Goal: Task Accomplishment & Management: Manage account settings

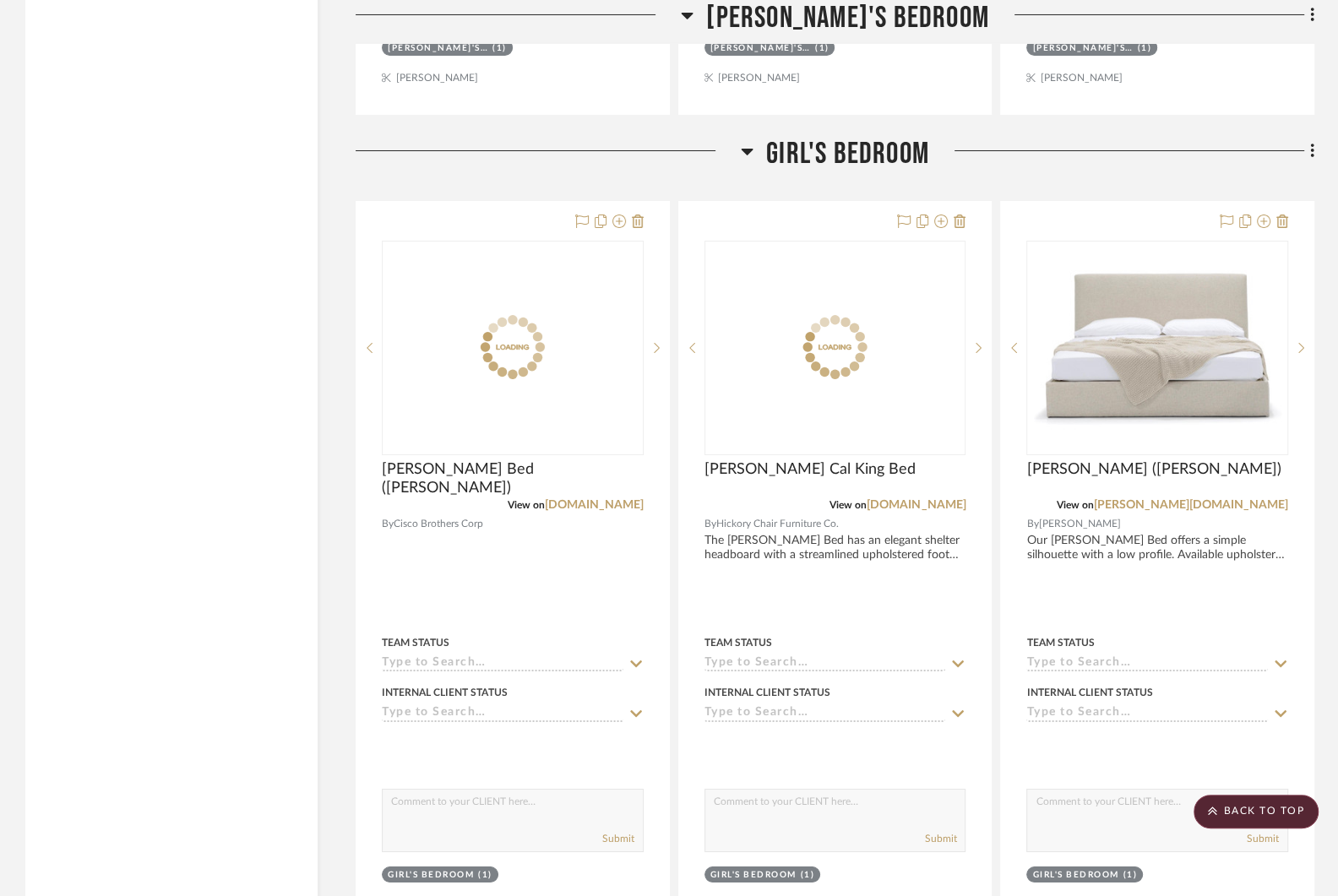
scroll to position [10428, 0]
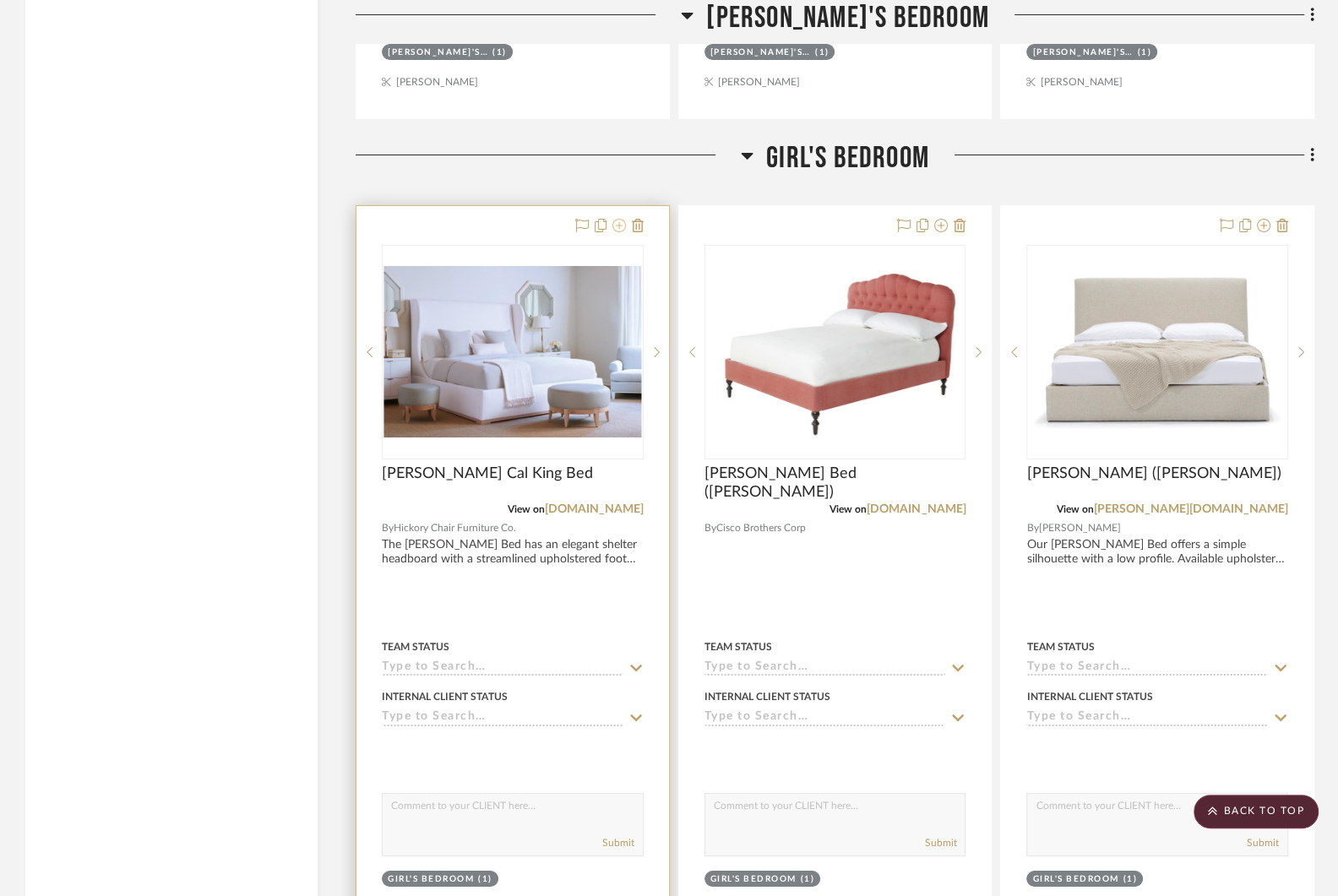
click at [616, 219] on icon at bounding box center [619, 226] width 14 height 14
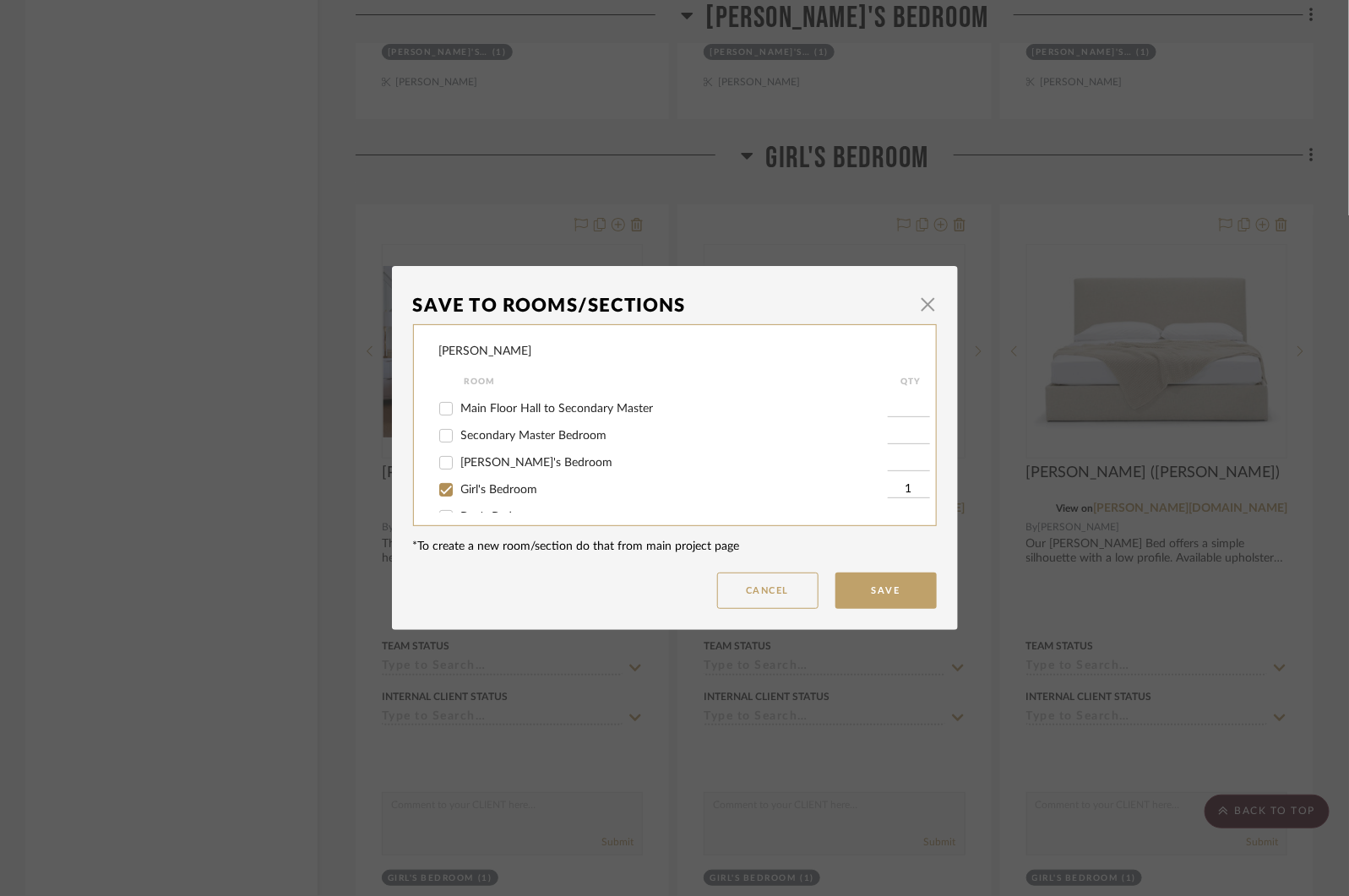
scroll to position [218, 0]
click at [437, 407] on input "Secondary Master Bedroom" at bounding box center [446, 414] width 27 height 27
checkbox input "true"
type input "1"
click at [868, 584] on button "Save" at bounding box center [886, 591] width 101 height 36
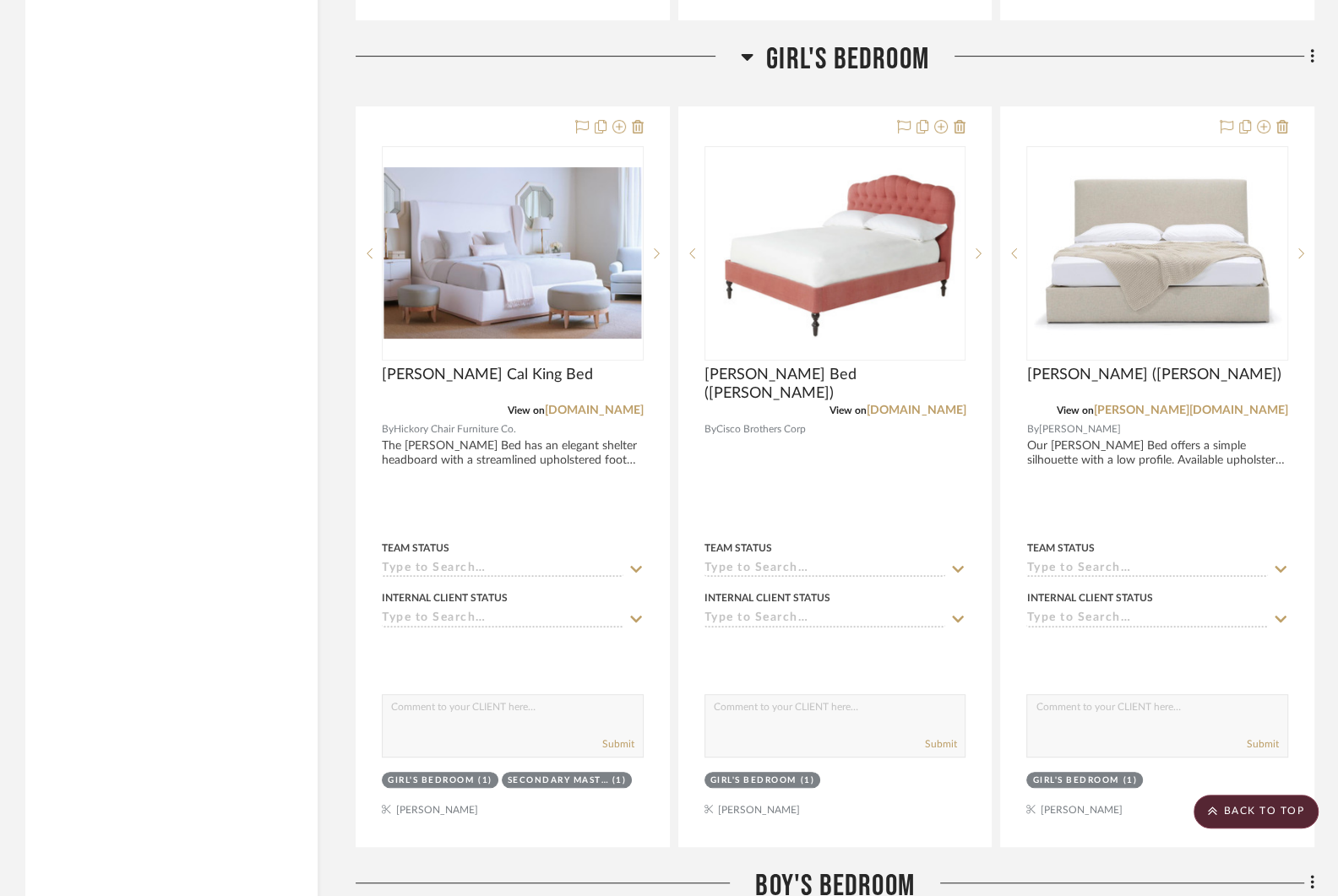
scroll to position [11228, 0]
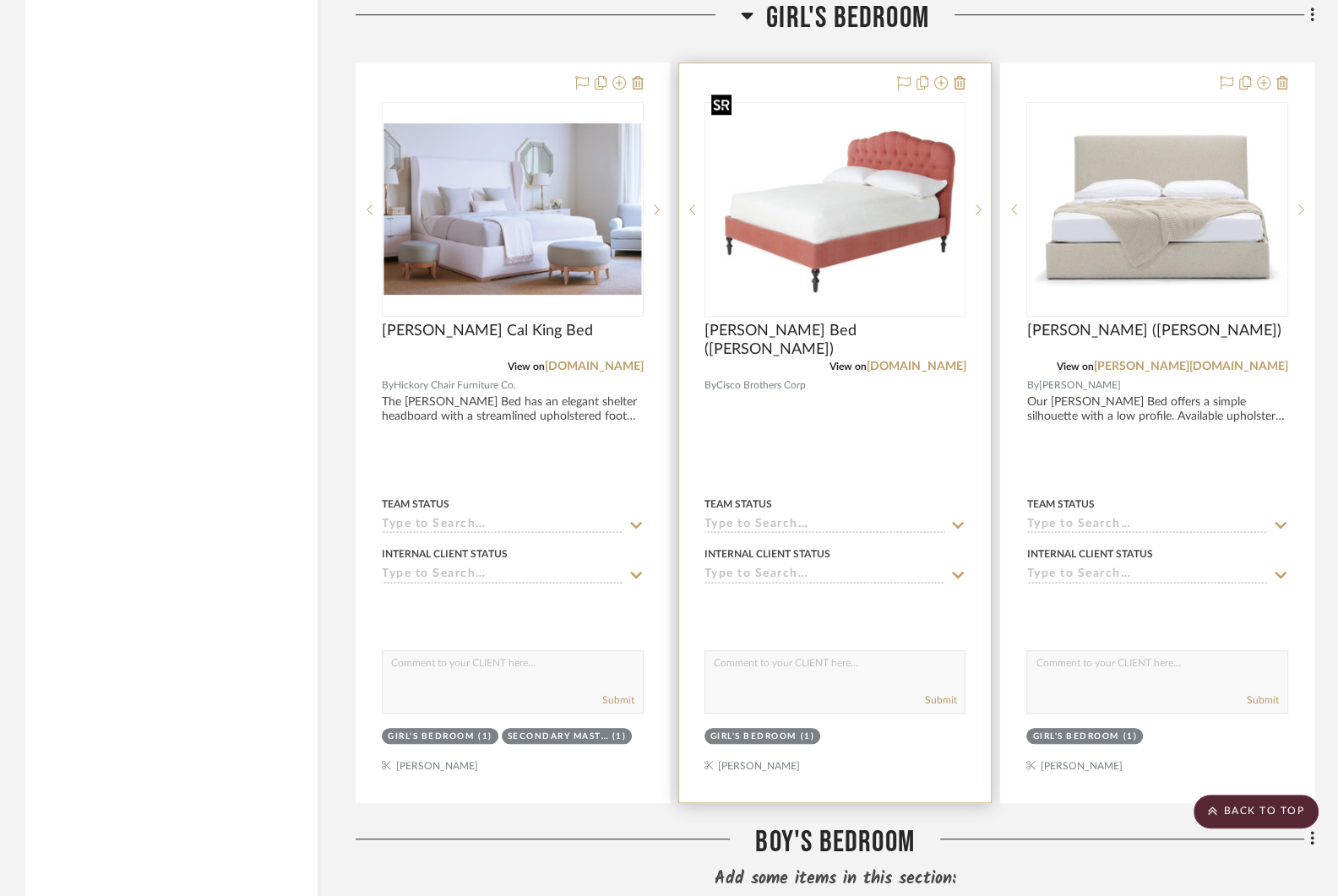
click at [821, 161] on img "0" at bounding box center [835, 209] width 259 height 194
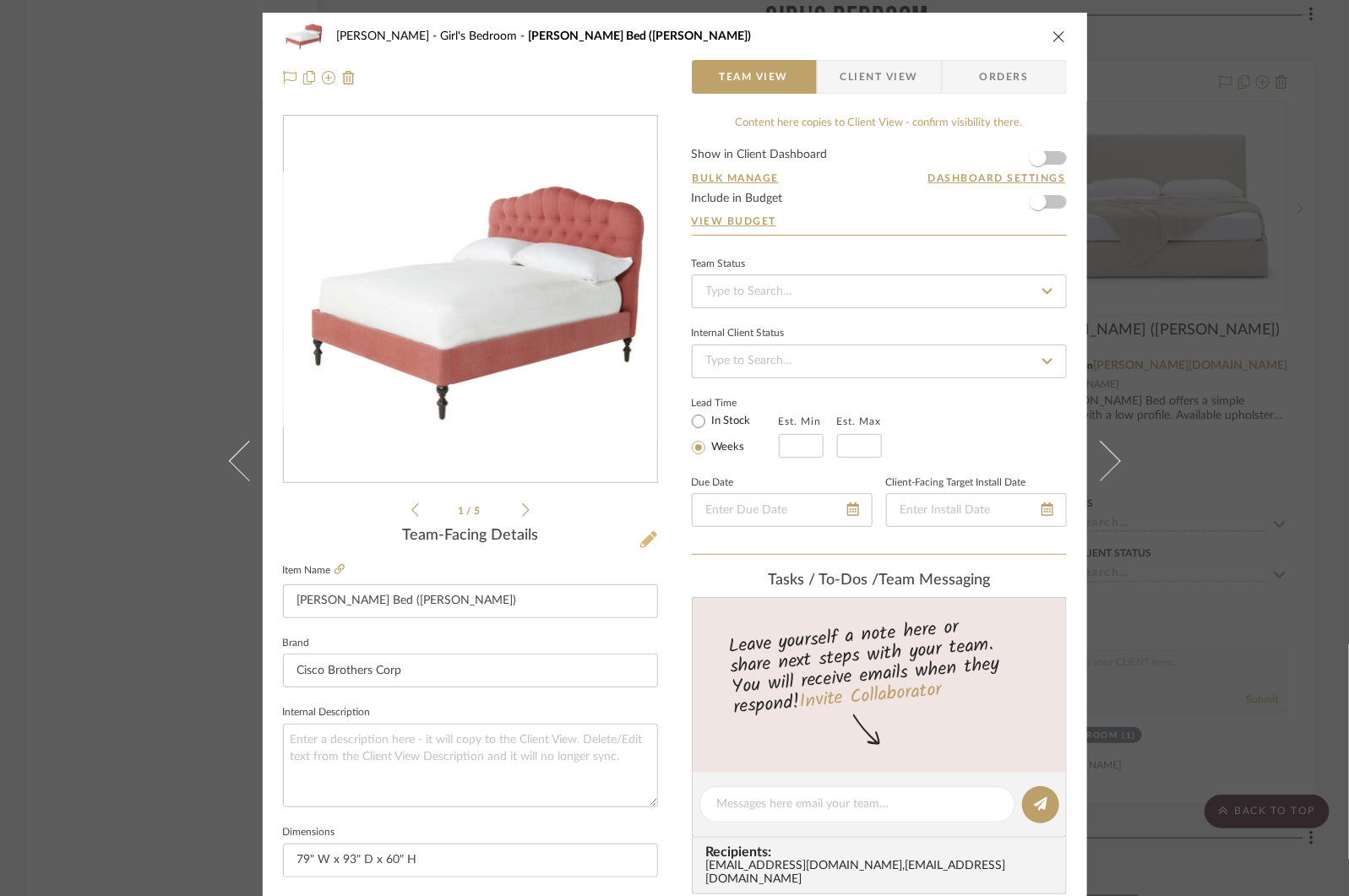
click at [643, 543] on icon at bounding box center [648, 540] width 17 height 17
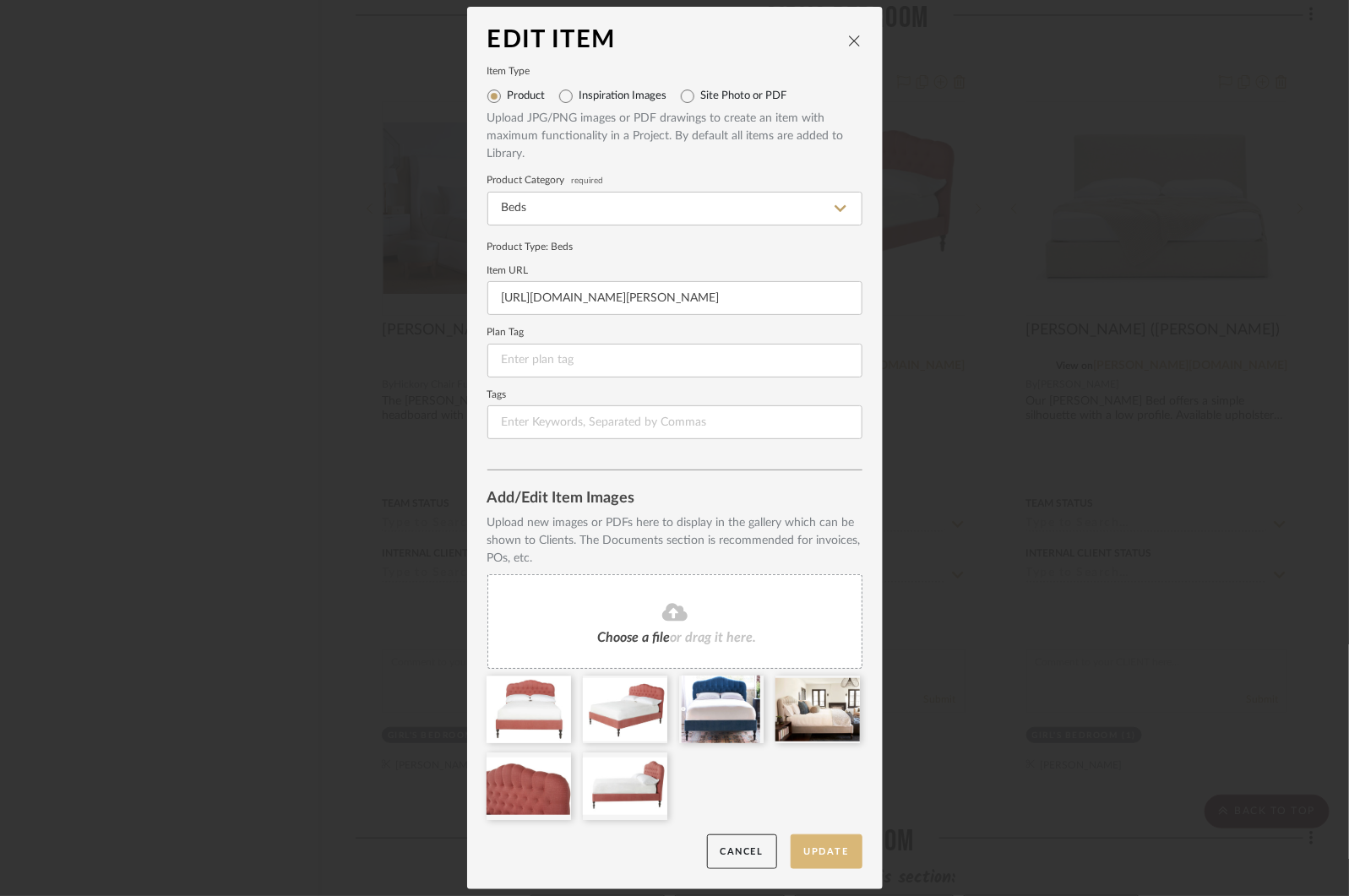
click at [811, 859] on button "Update" at bounding box center [826, 851] width 72 height 35
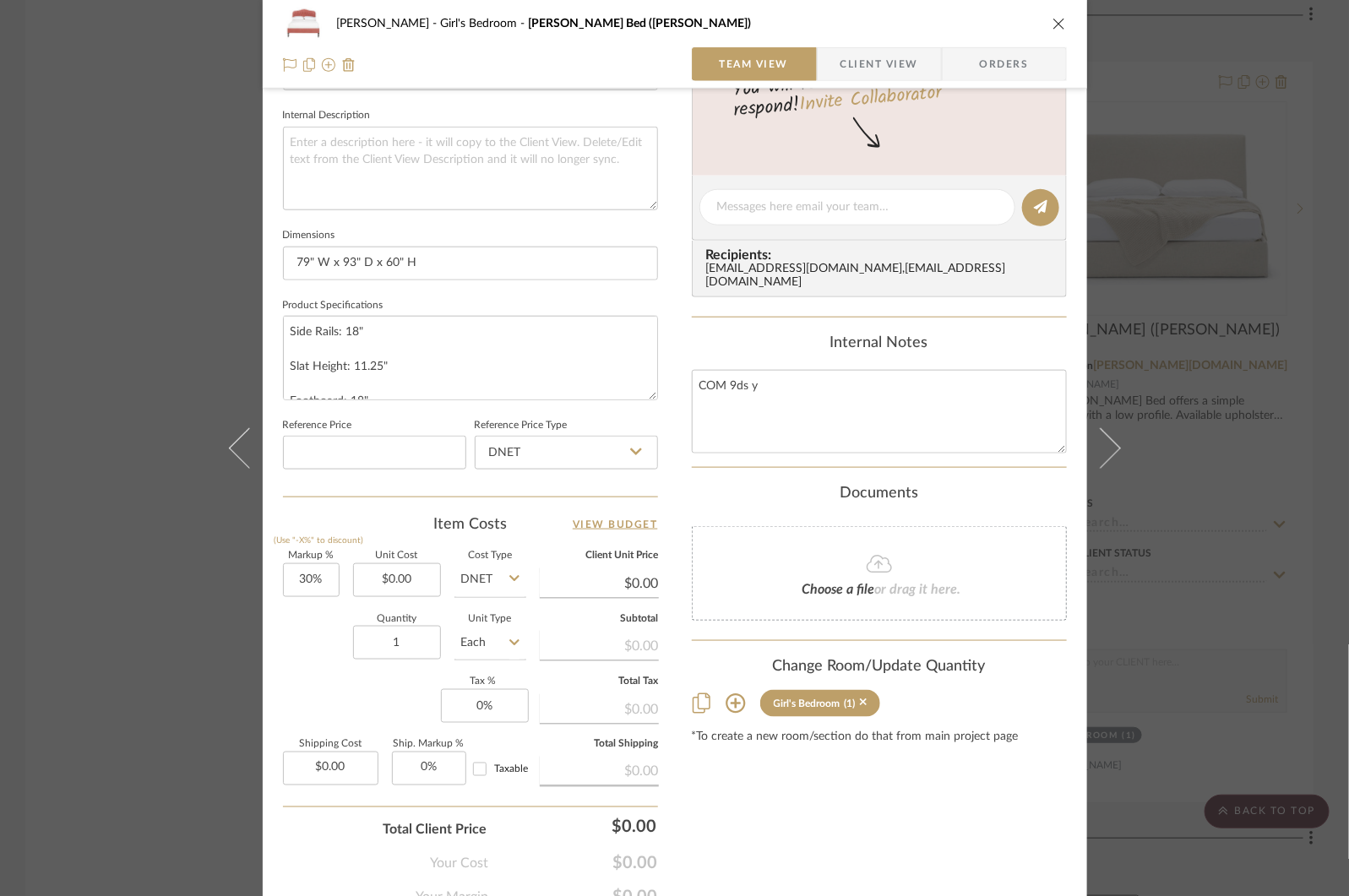
scroll to position [672, 0]
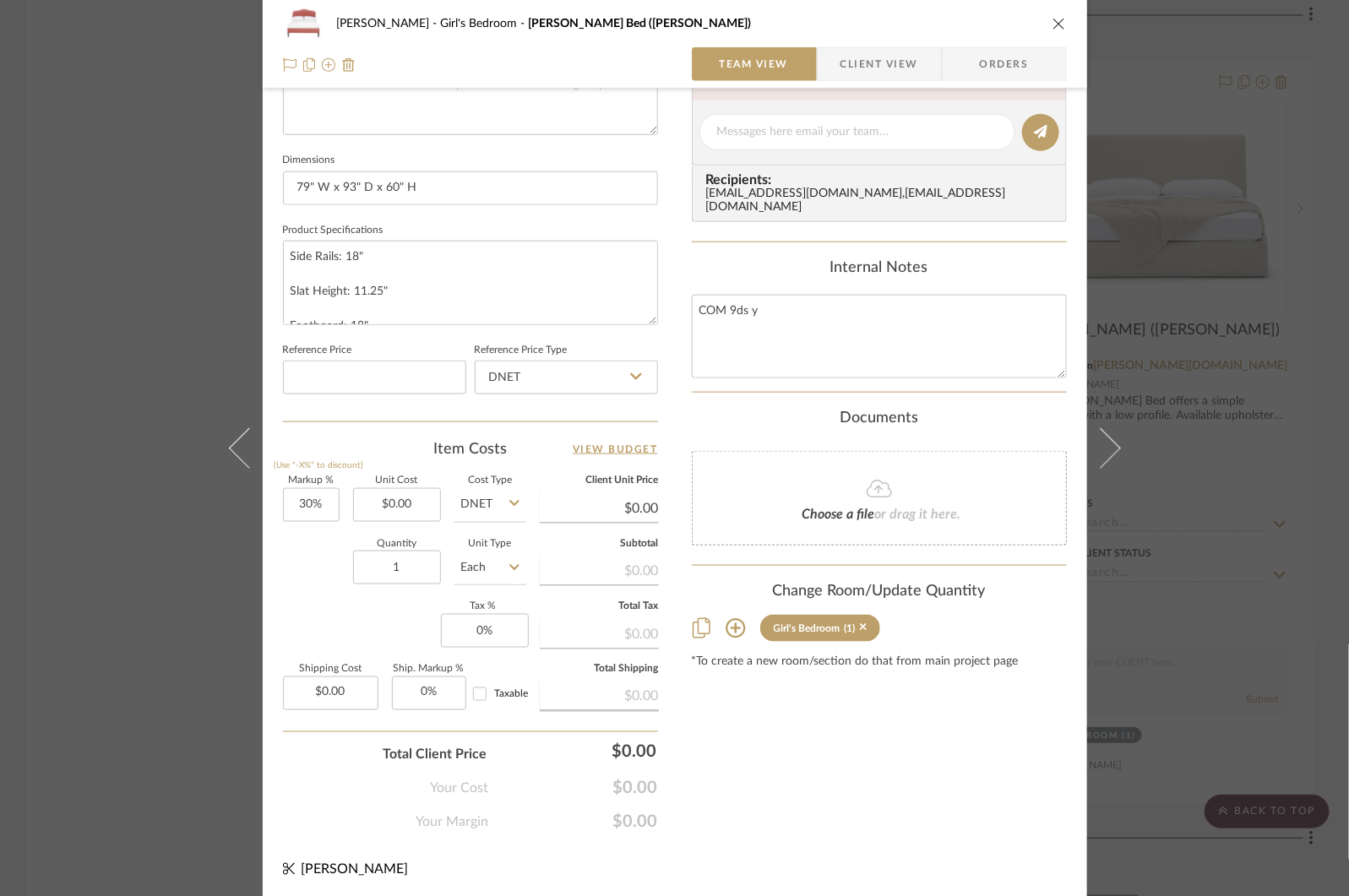
click at [1241, 260] on div "[PERSON_NAME] Girl's Bedroom [PERSON_NAME] Bed (Cal King) Team View Client View…" at bounding box center [674, 448] width 1349 height 896
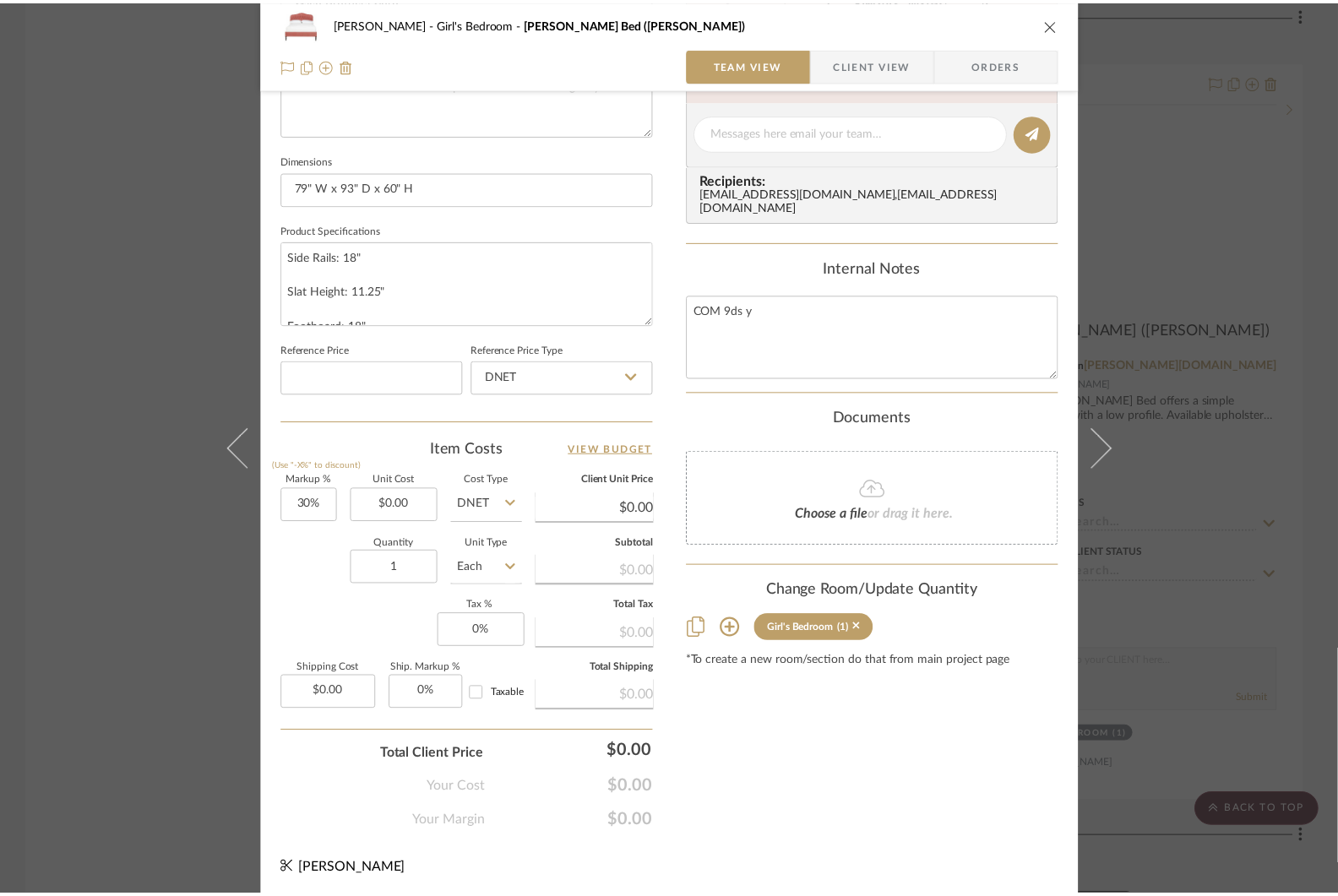
scroll to position [11228, 0]
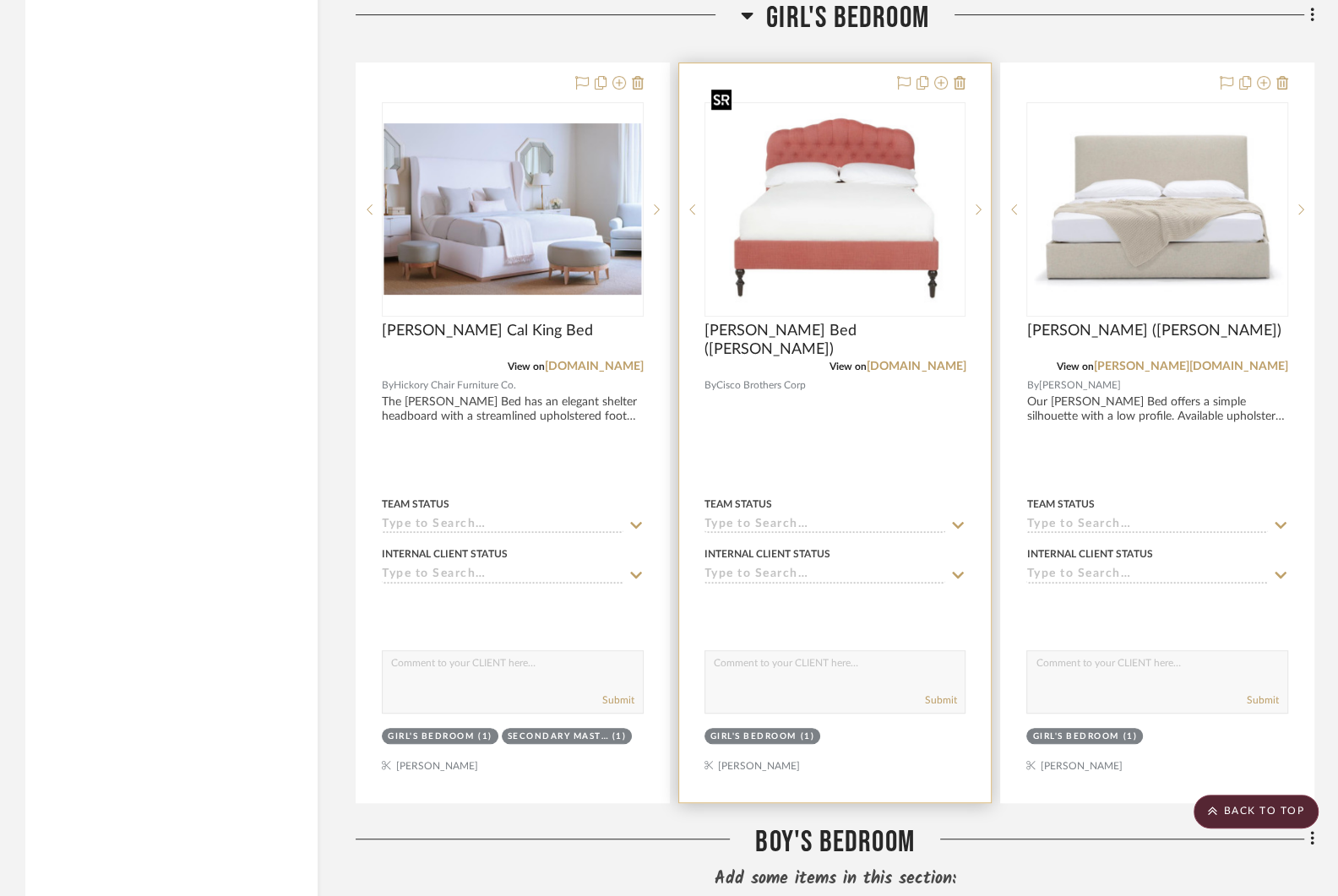
click at [903, 173] on img "0" at bounding box center [835, 209] width 259 height 204
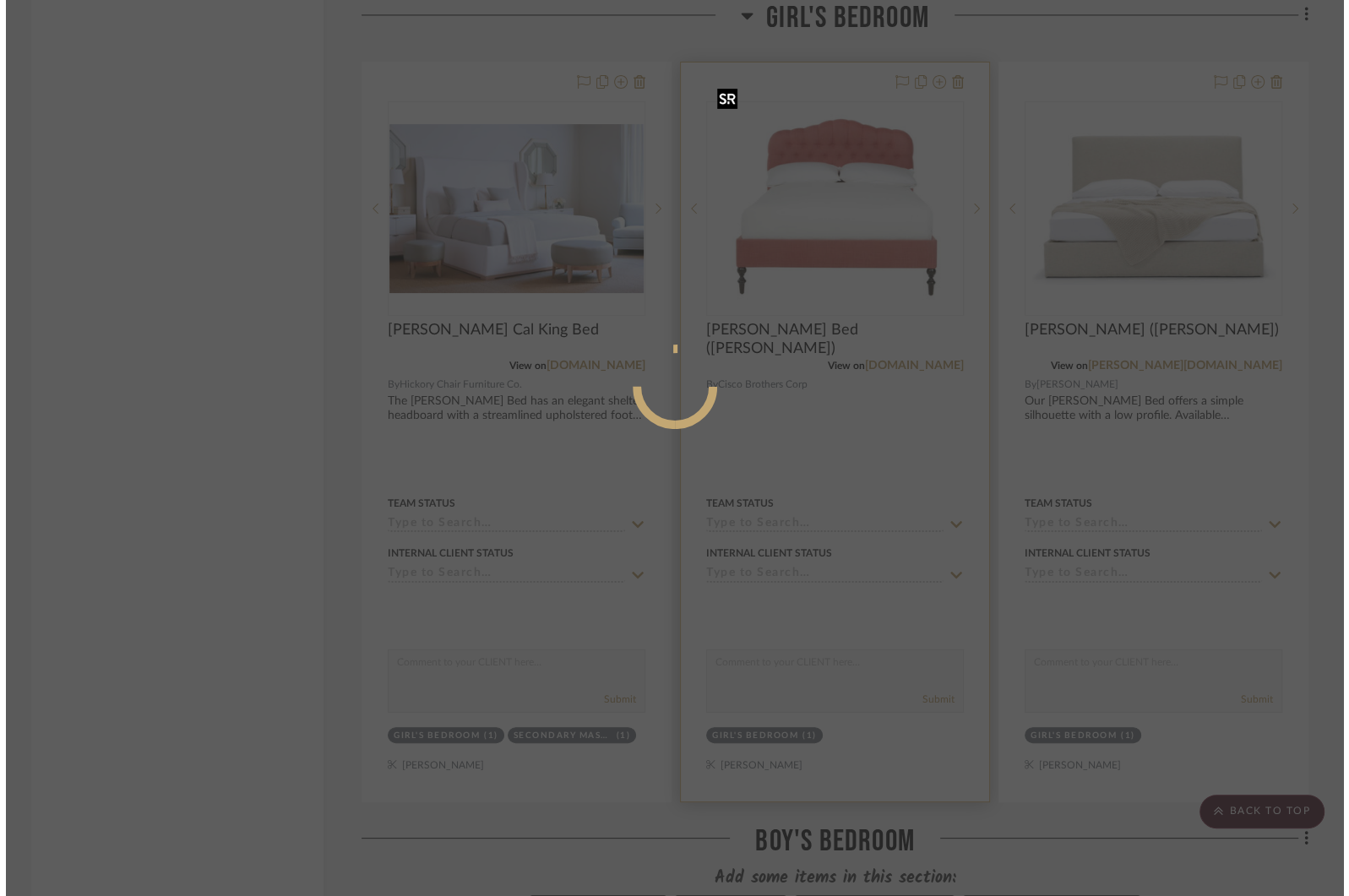
scroll to position [0, 0]
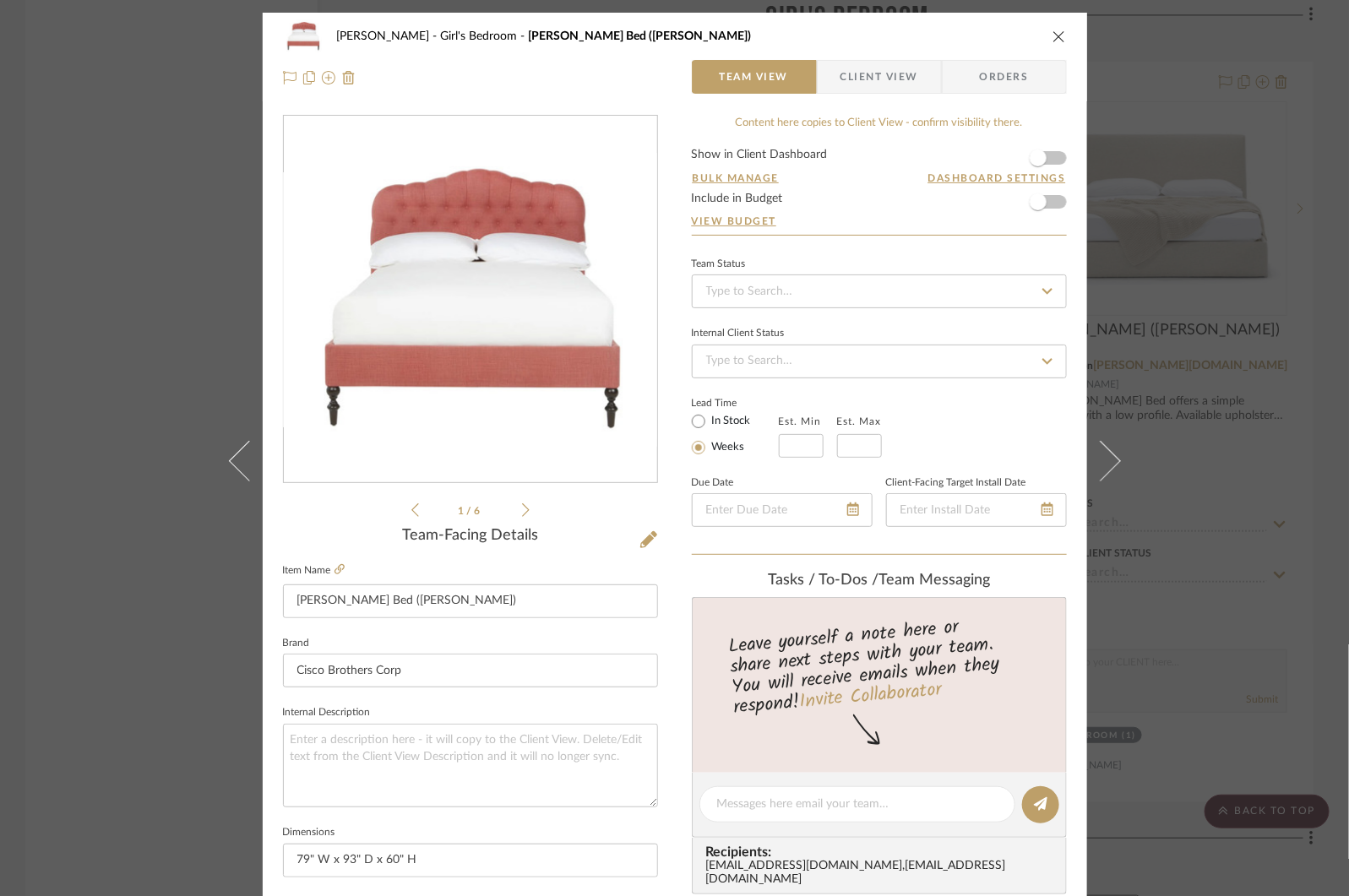
click at [522, 512] on icon at bounding box center [526, 511] width 8 height 15
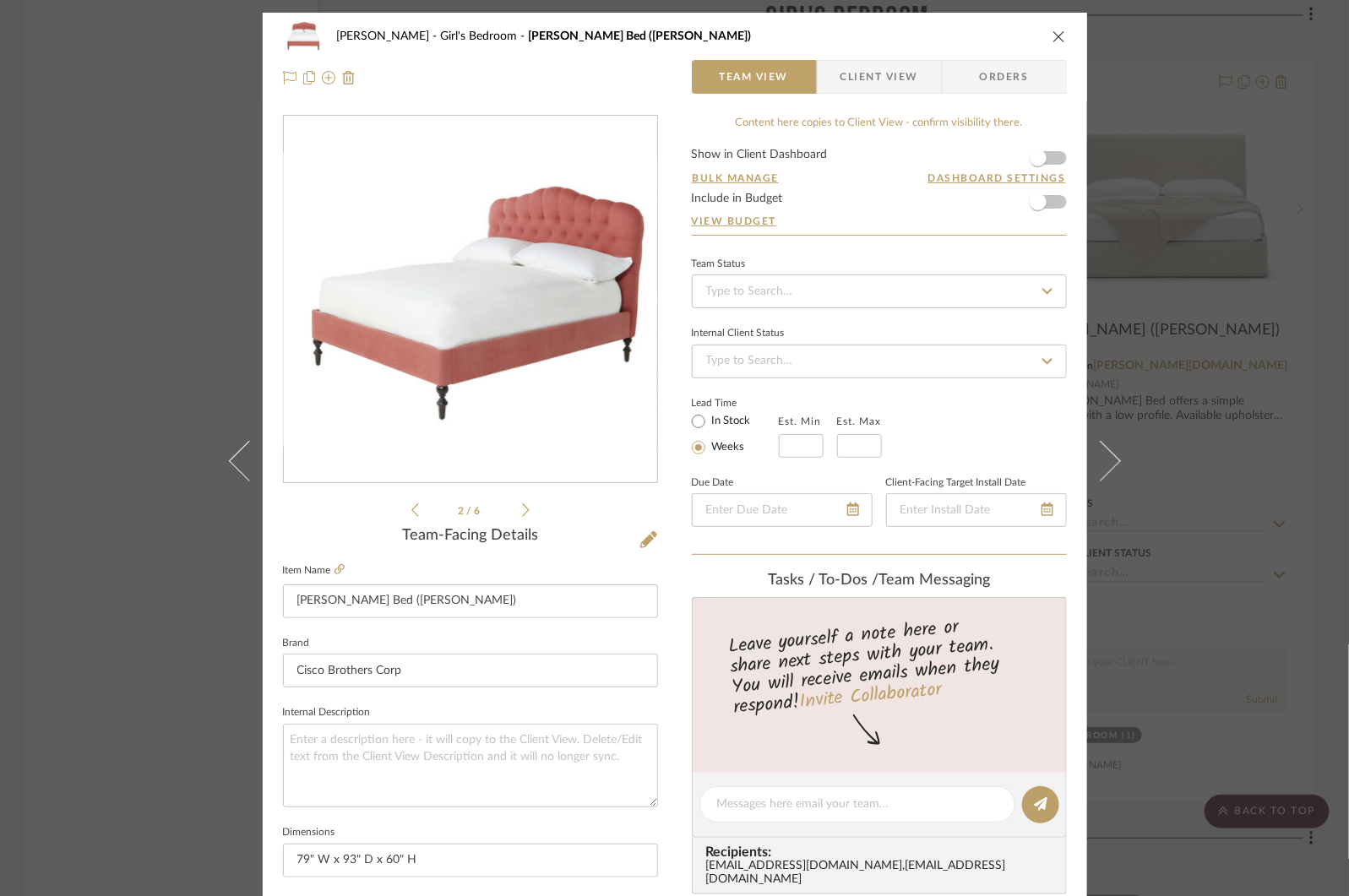
click at [522, 512] on icon at bounding box center [526, 511] width 8 height 15
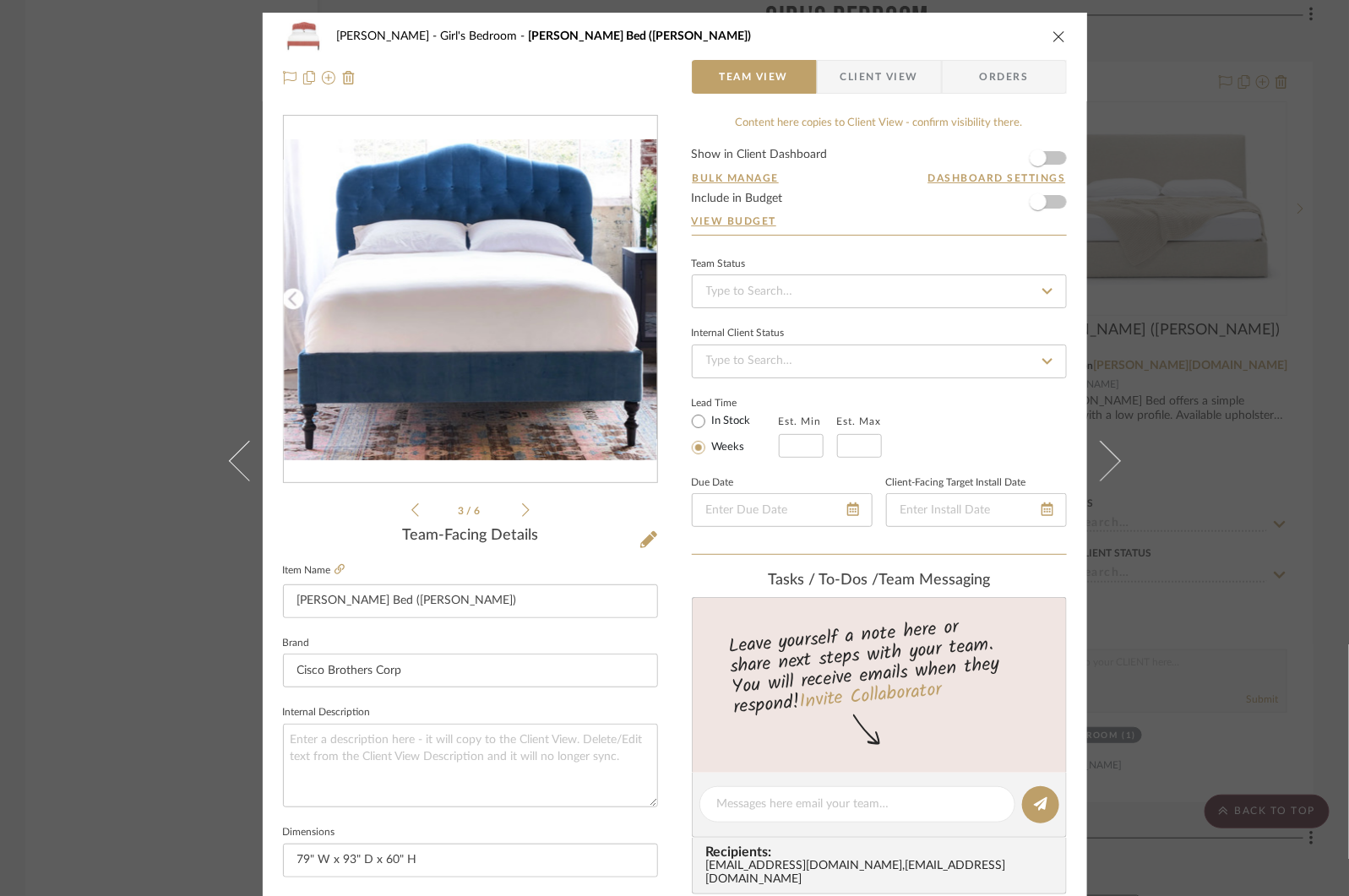
click at [522, 512] on icon at bounding box center [526, 511] width 8 height 15
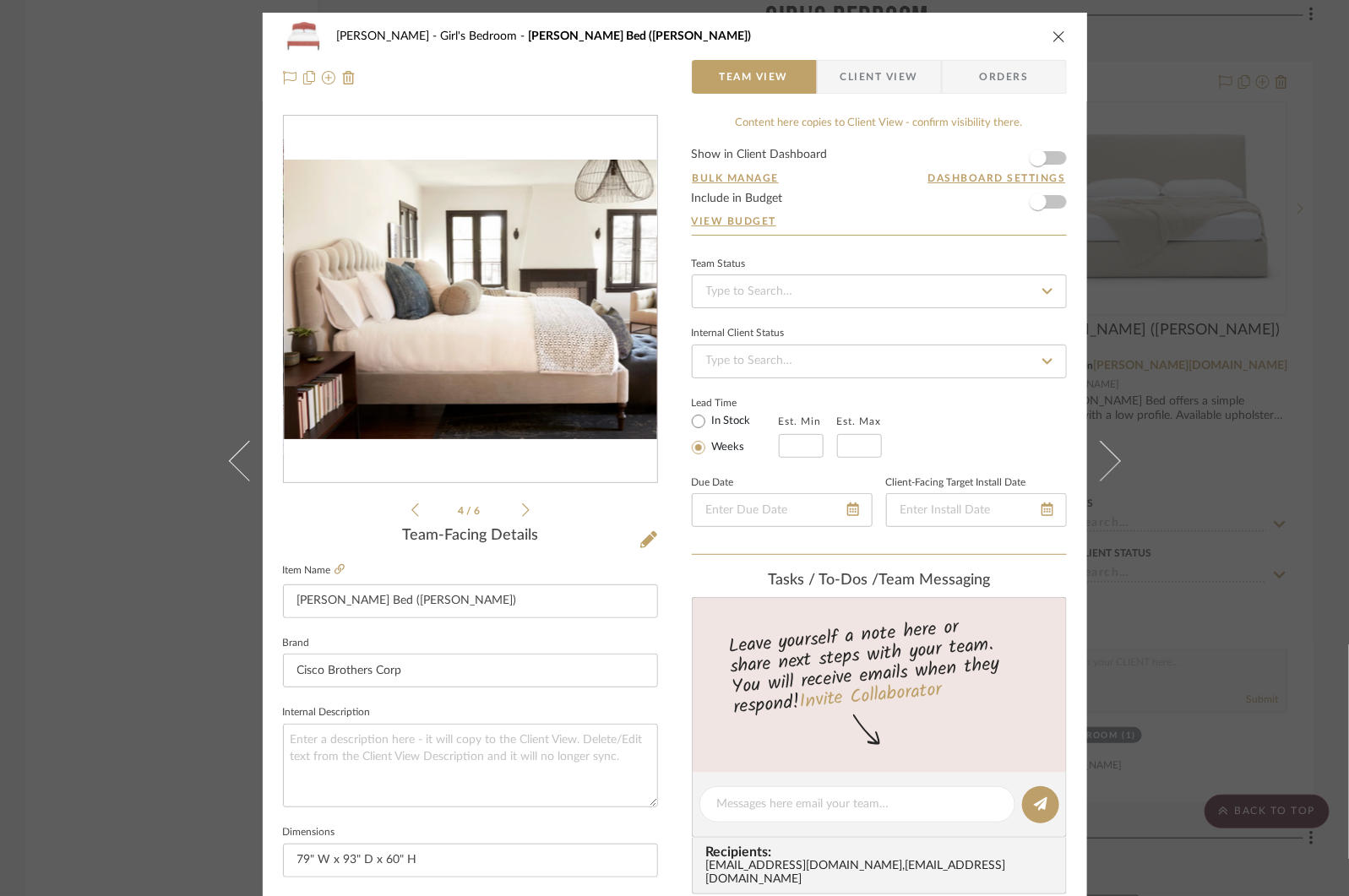
click at [522, 512] on icon at bounding box center [526, 511] width 8 height 15
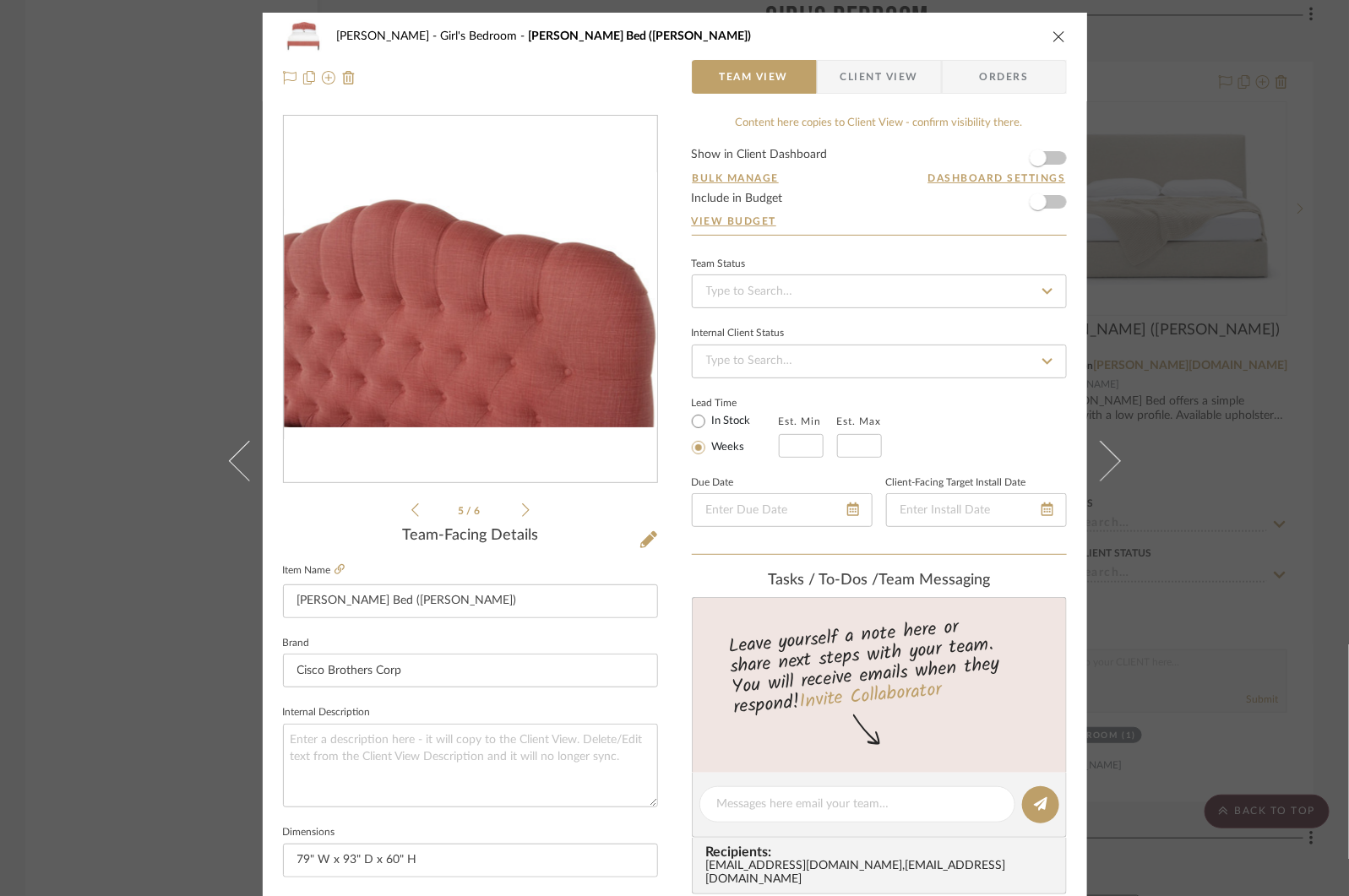
click at [1052, 34] on icon "close" at bounding box center [1059, 36] width 14 height 14
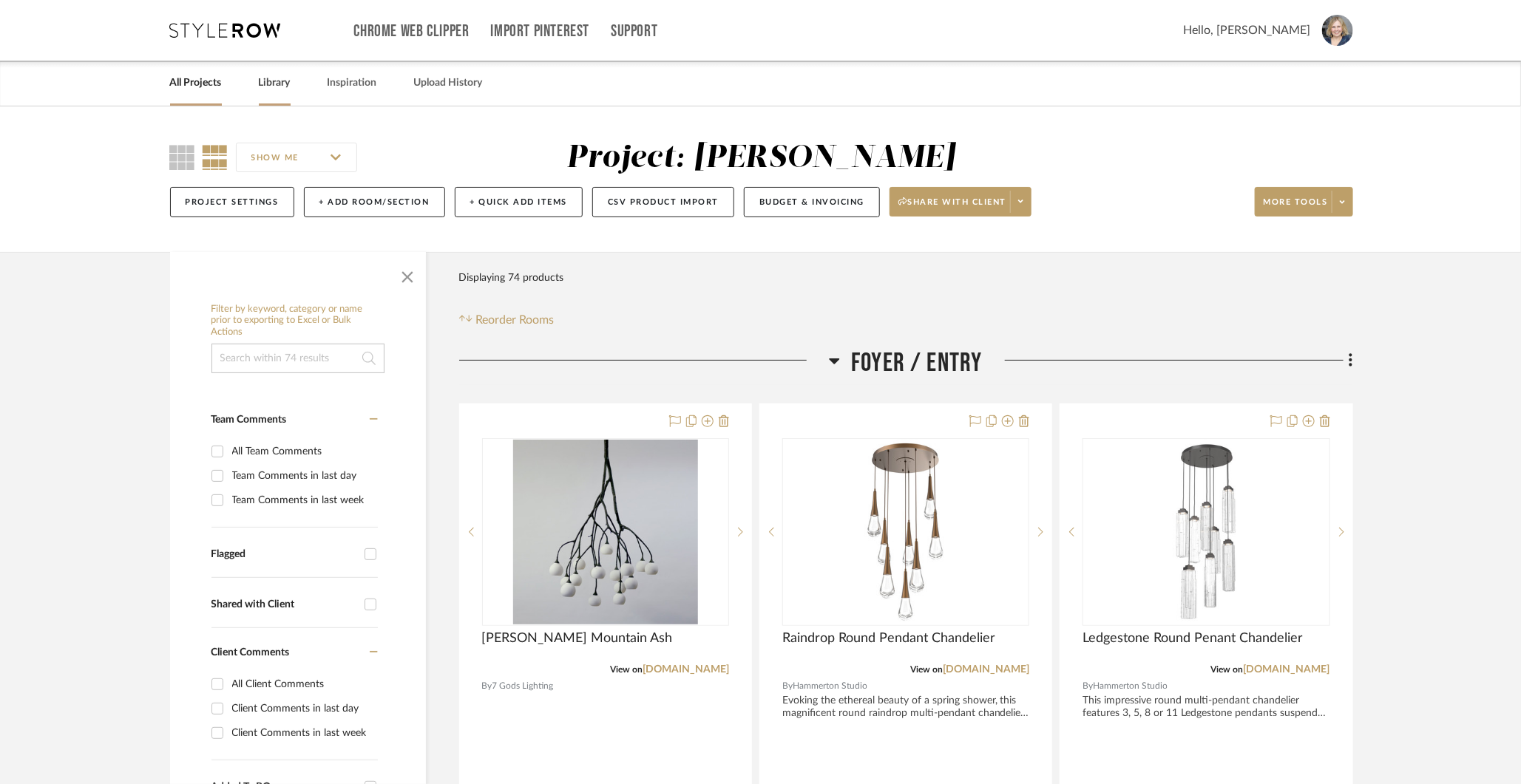
click at [268, 84] on link "Library" at bounding box center [274, 83] width 32 height 20
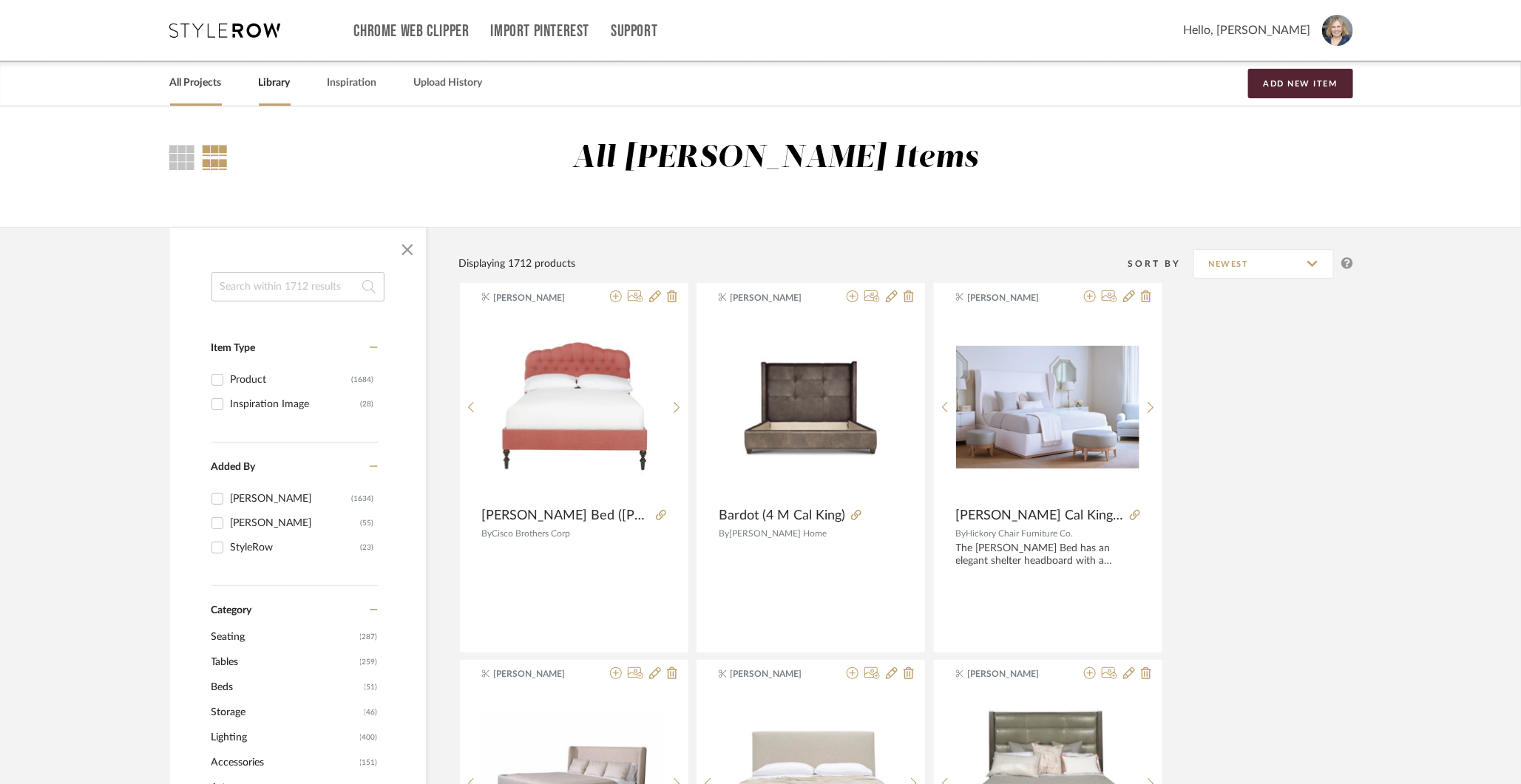
click at [205, 81] on link "All Projects" at bounding box center [196, 83] width 52 height 20
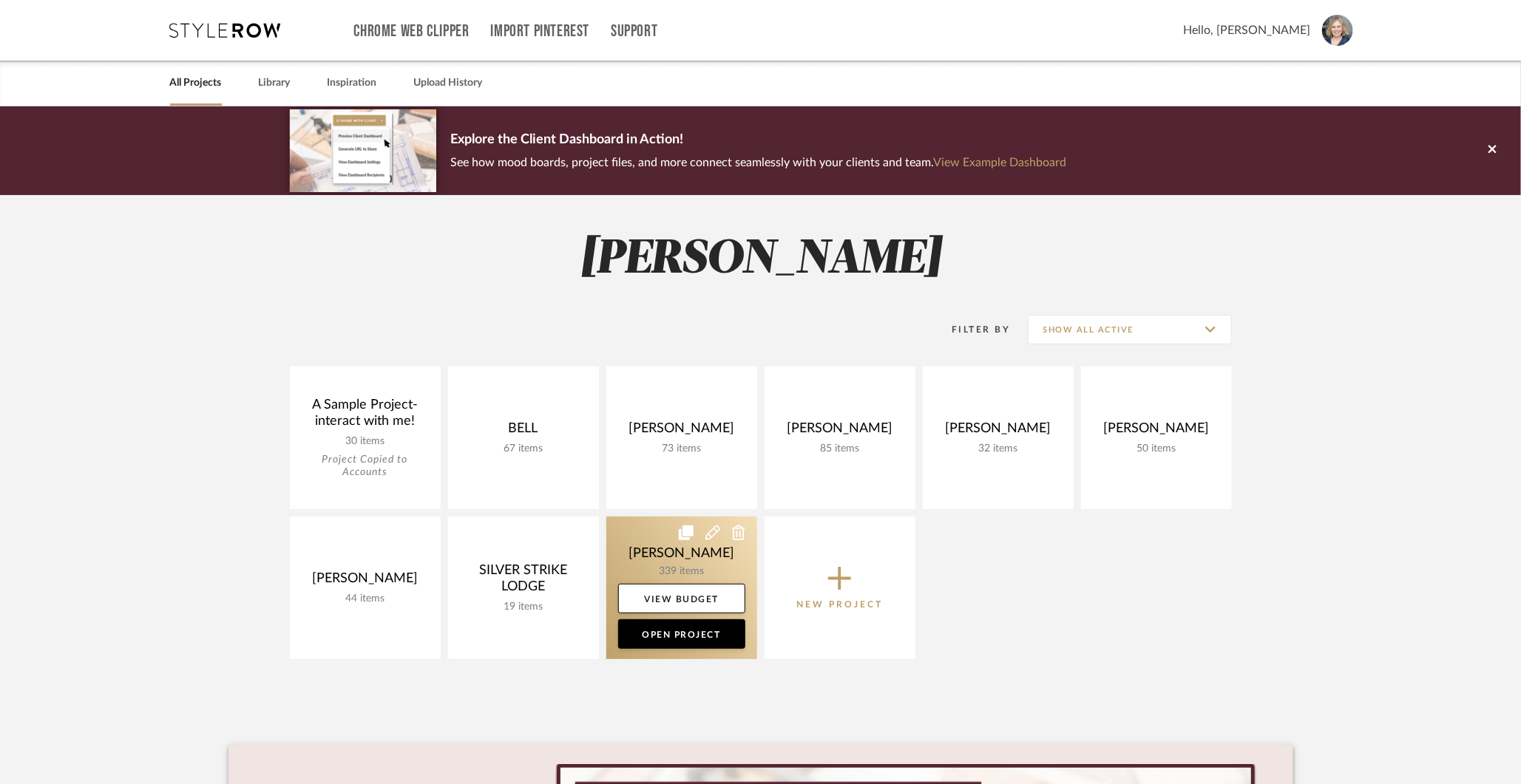
click at [658, 551] on link at bounding box center [681, 587] width 151 height 143
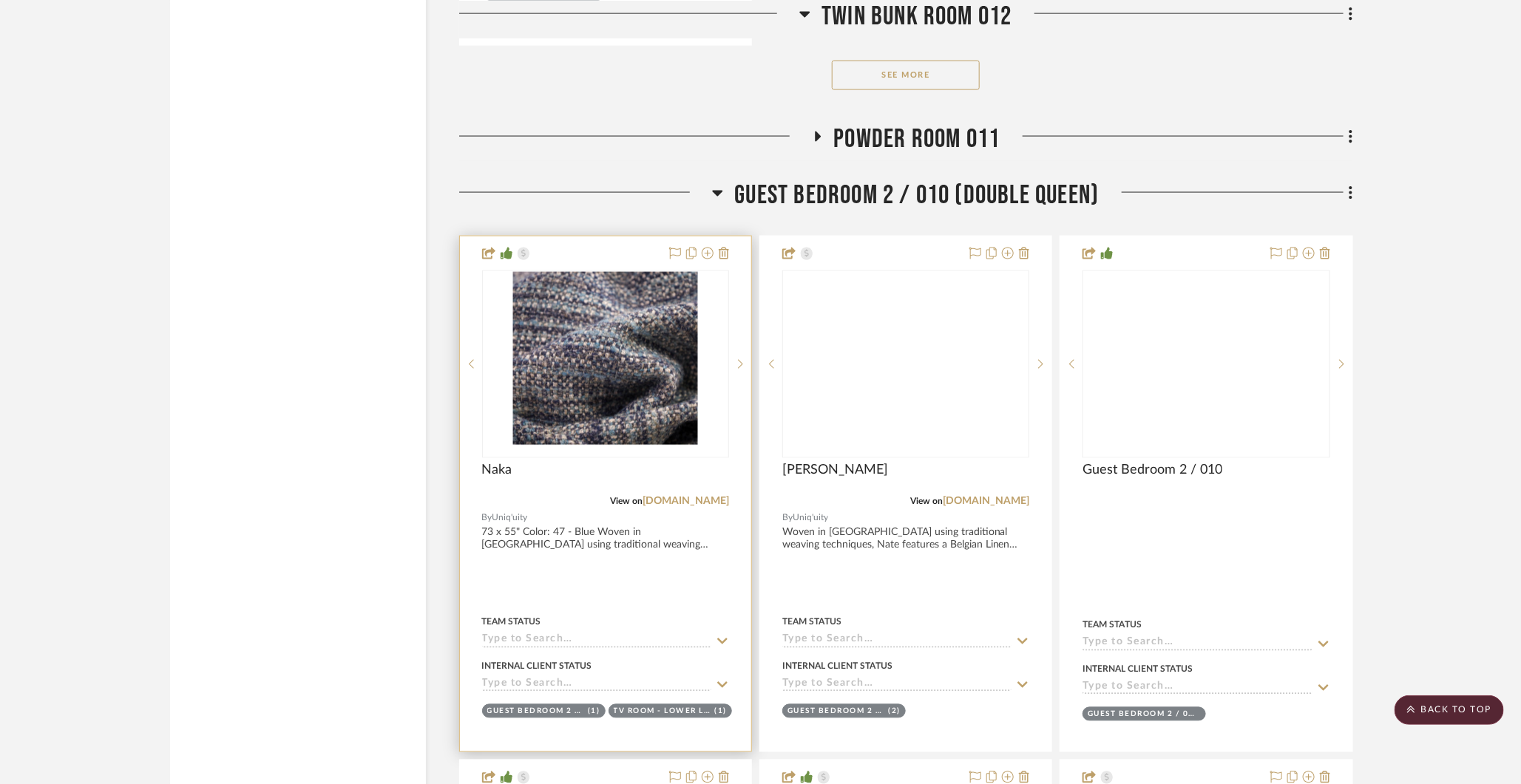
scroll to position [22521, 0]
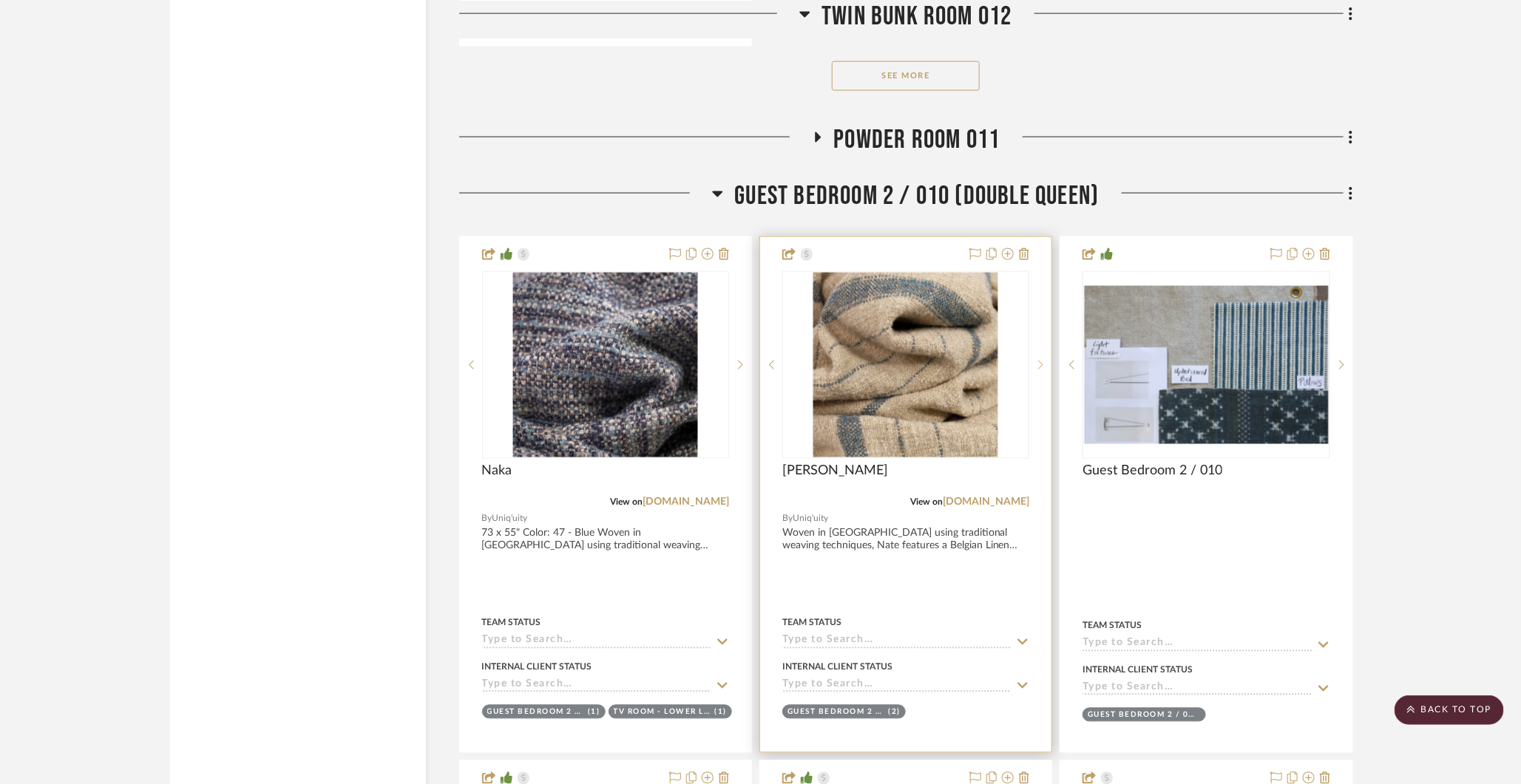
click at [1040, 344] on div at bounding box center [1040, 365] width 22 height 188
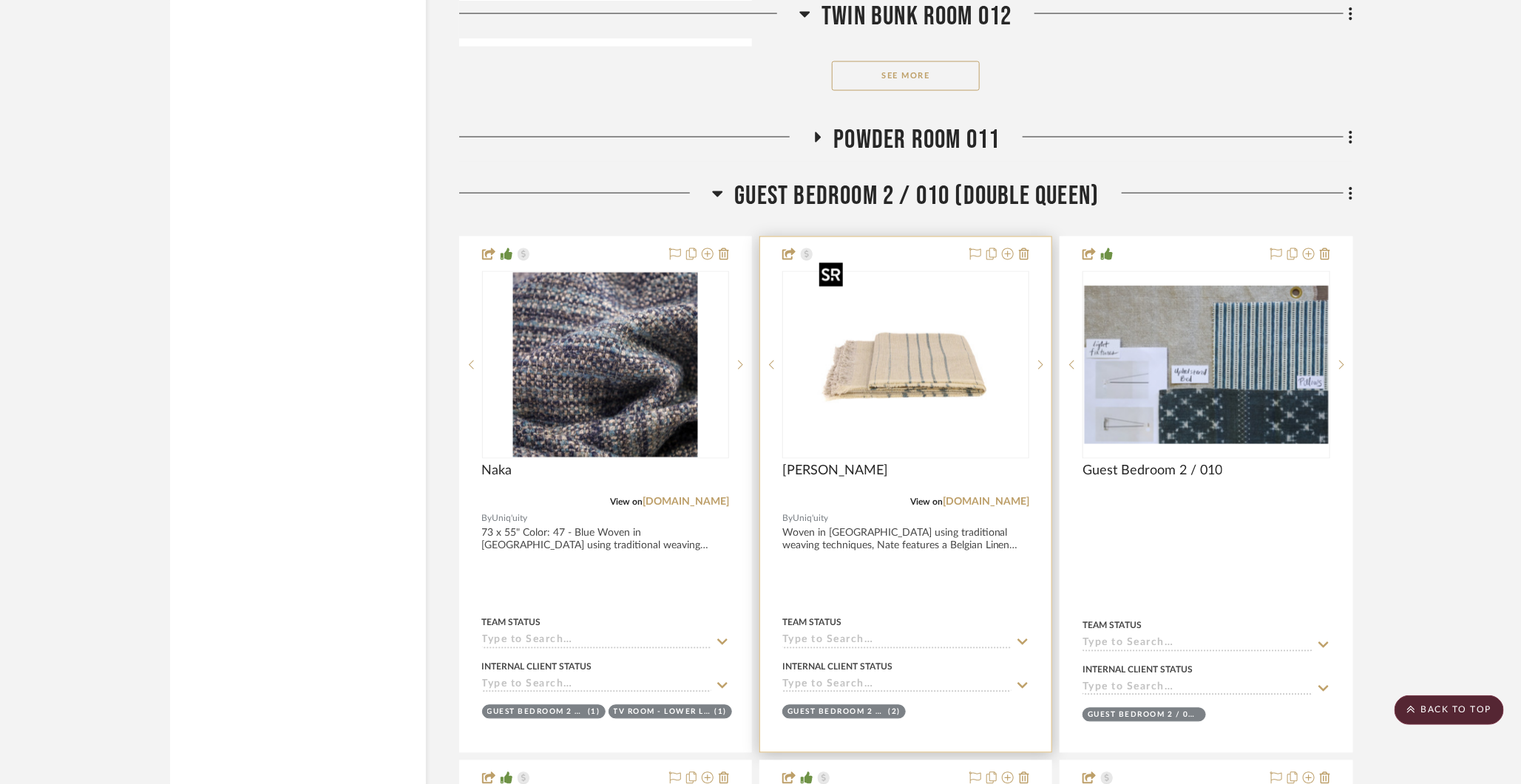
click at [971, 372] on img "1" at bounding box center [905, 365] width 185 height 185
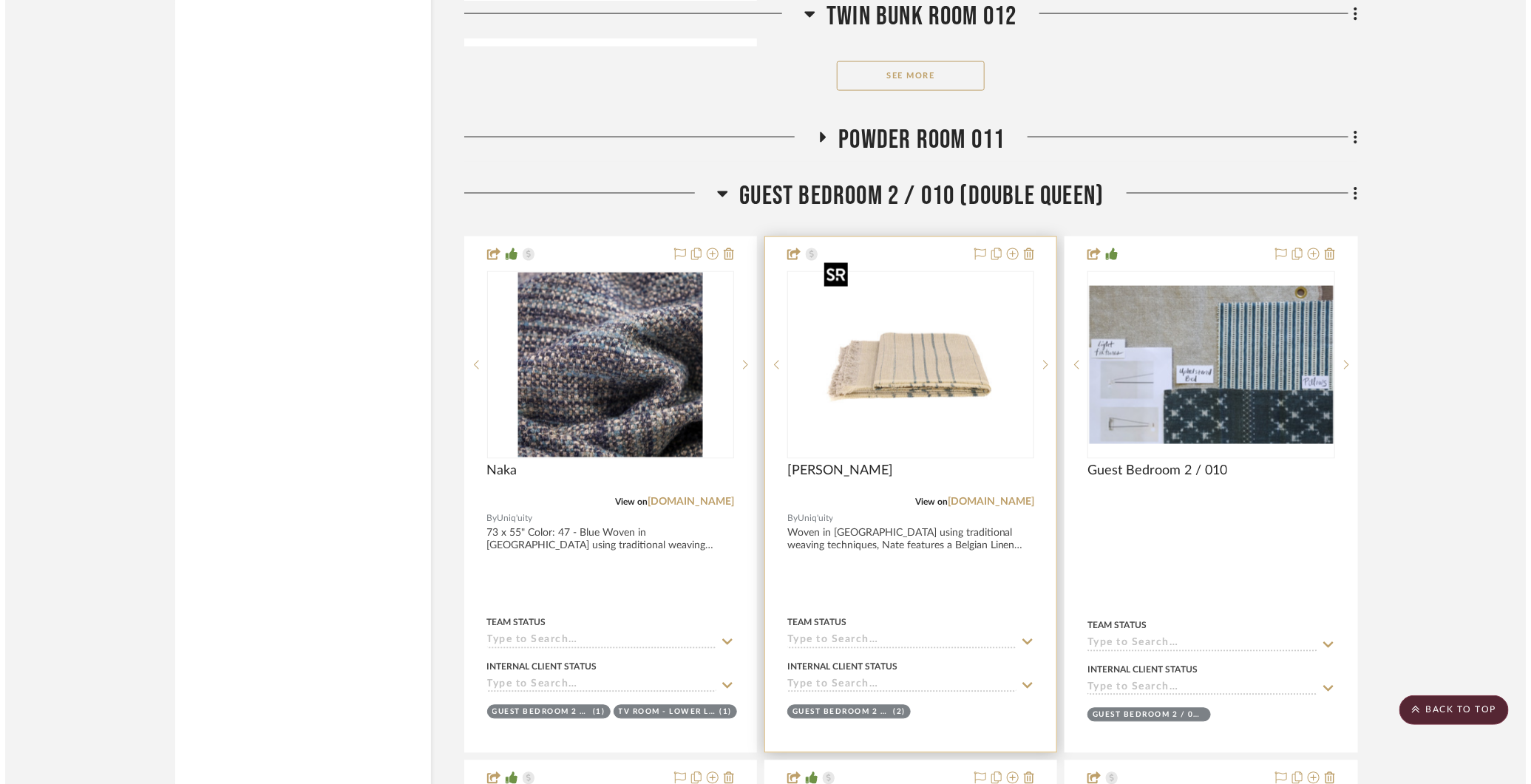
scroll to position [0, 0]
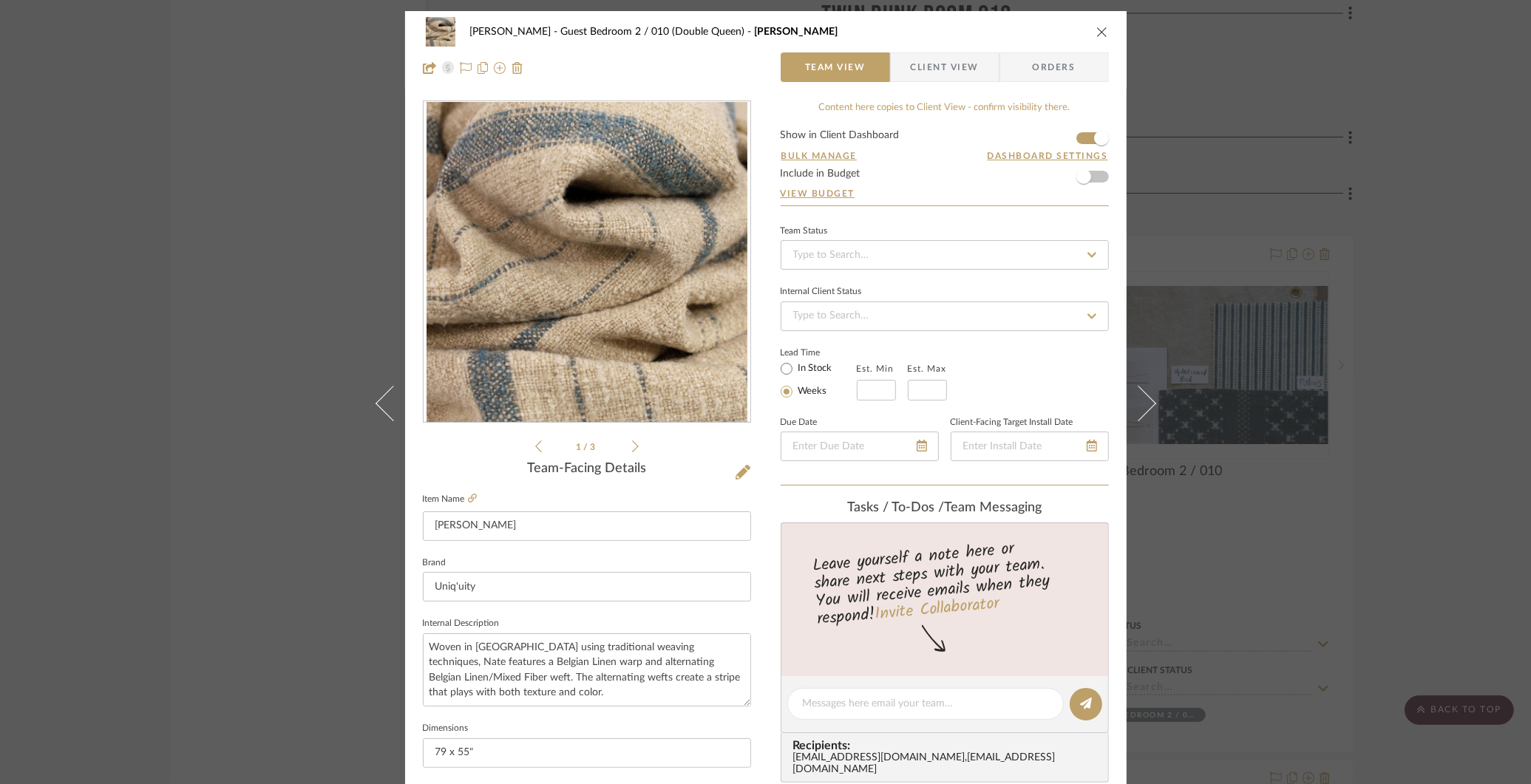
click at [1099, 26] on icon "close" at bounding box center [1102, 32] width 12 height 12
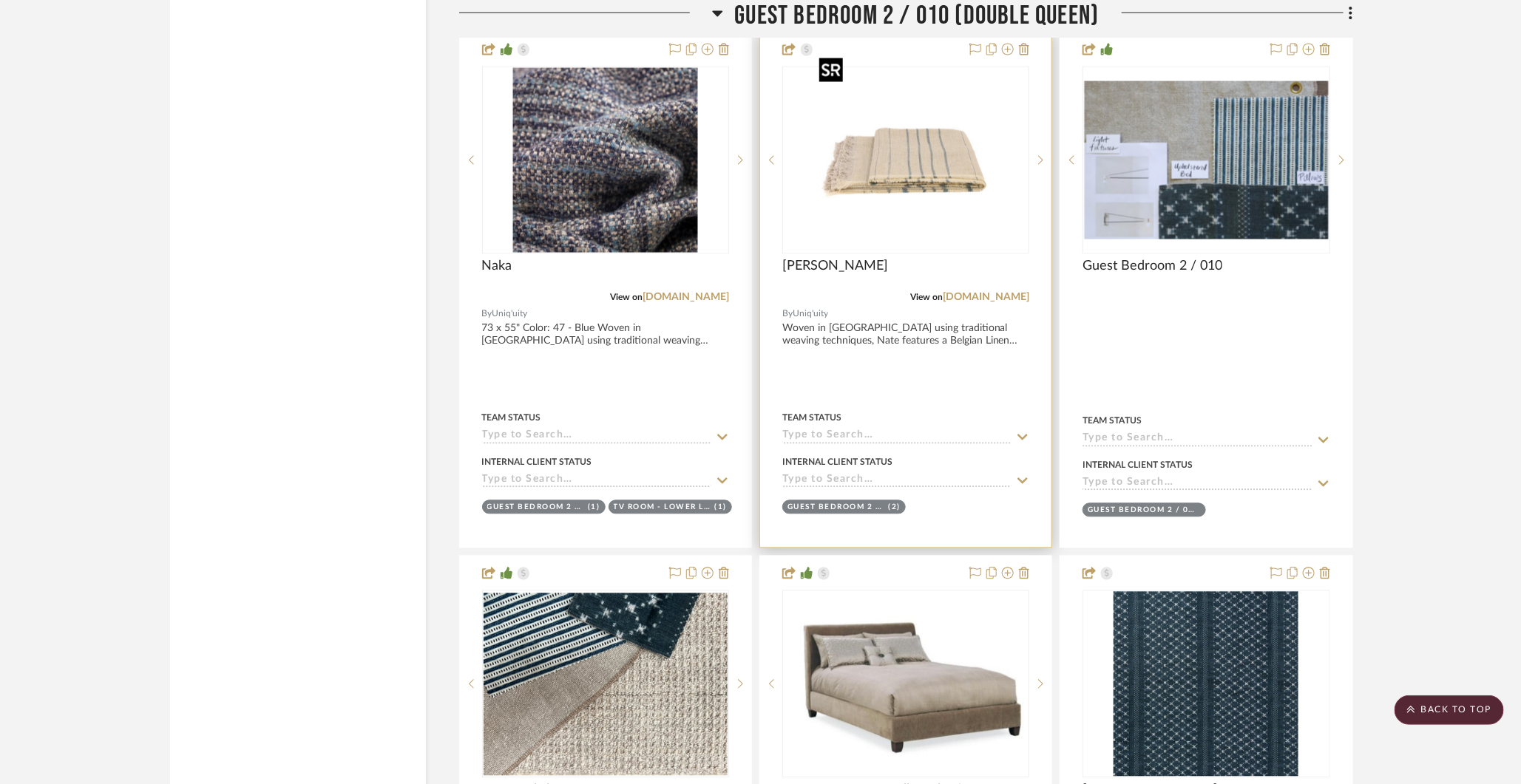
scroll to position [22718, 0]
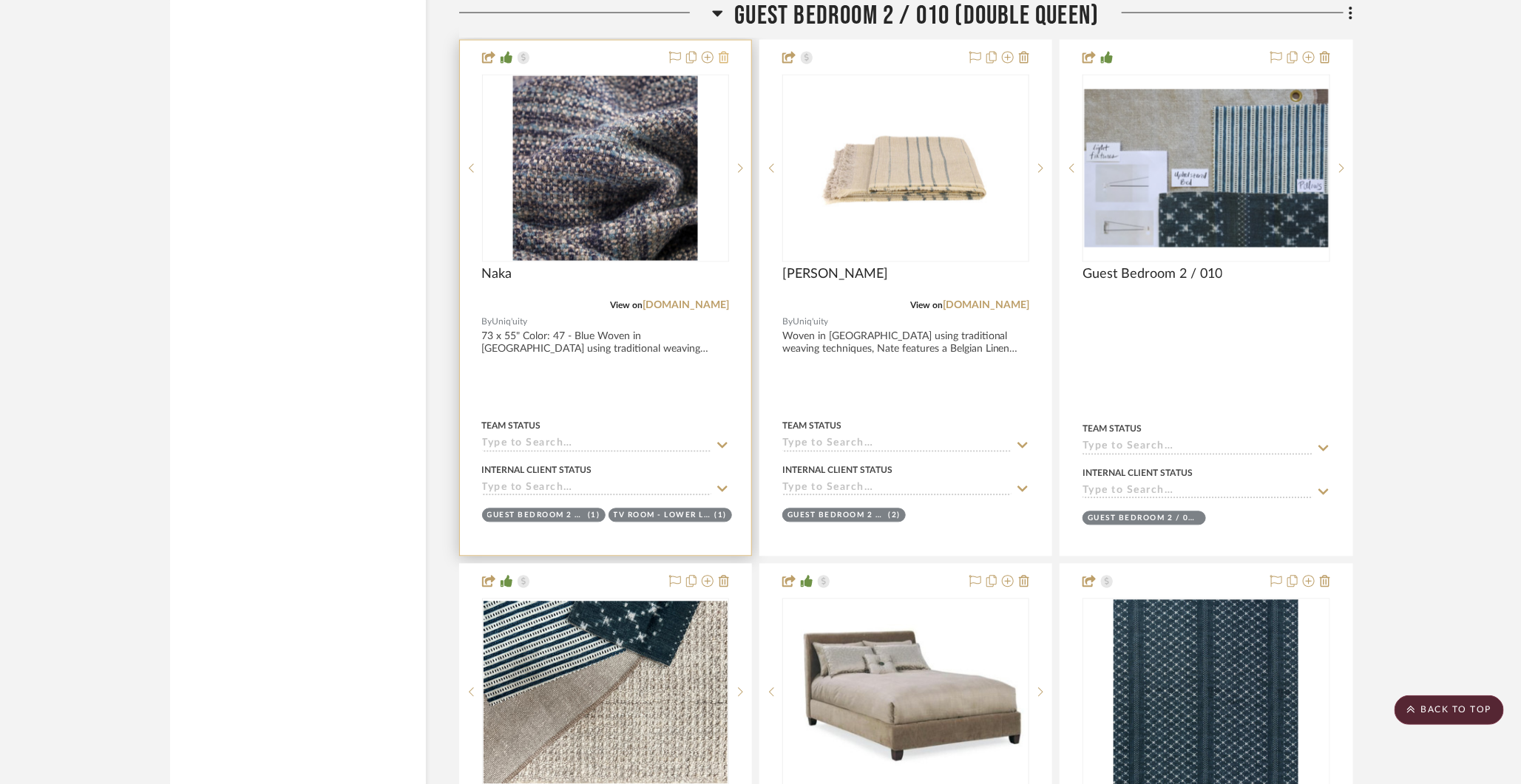
click at [722, 52] on icon at bounding box center [724, 58] width 10 height 12
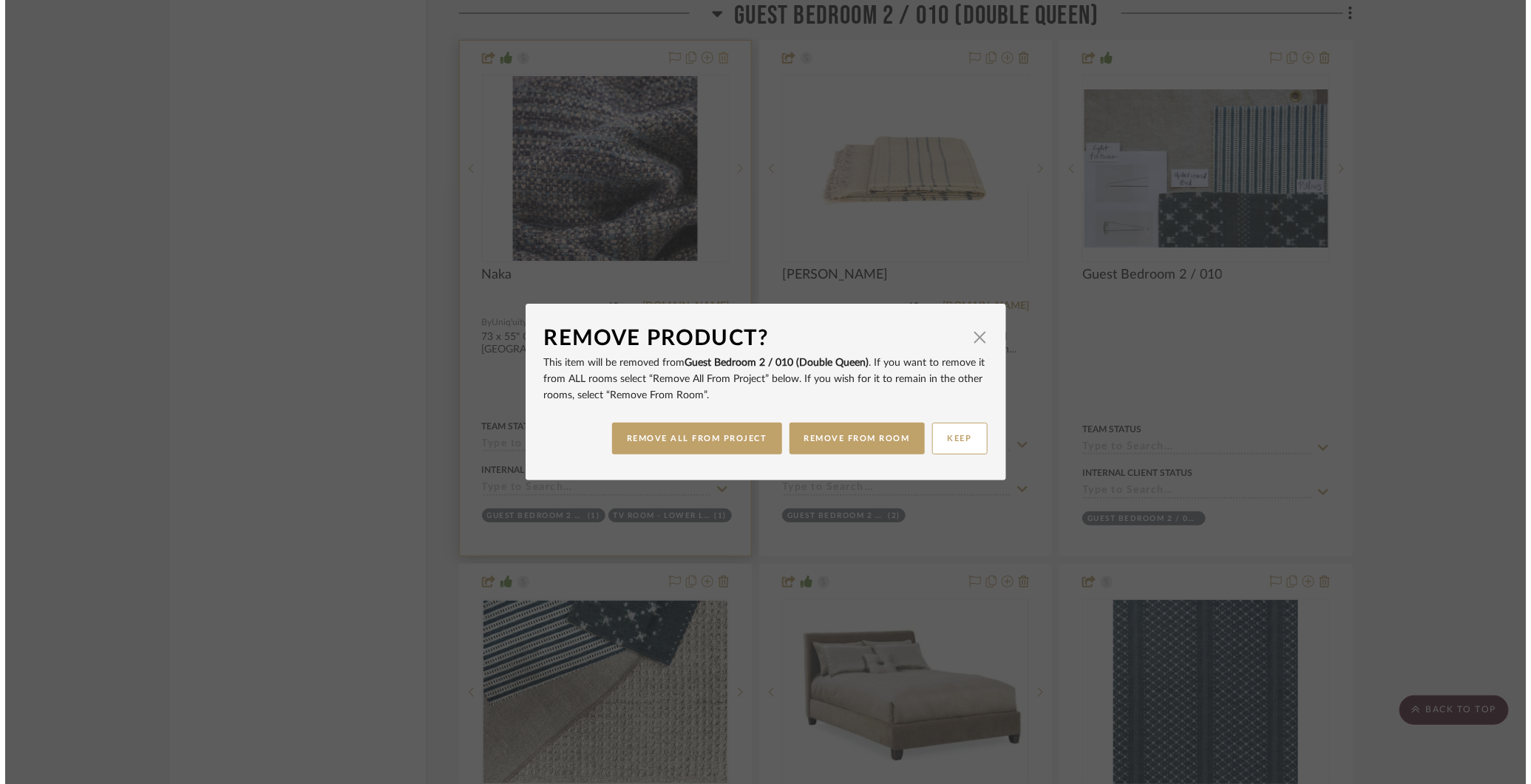
scroll to position [0, 0]
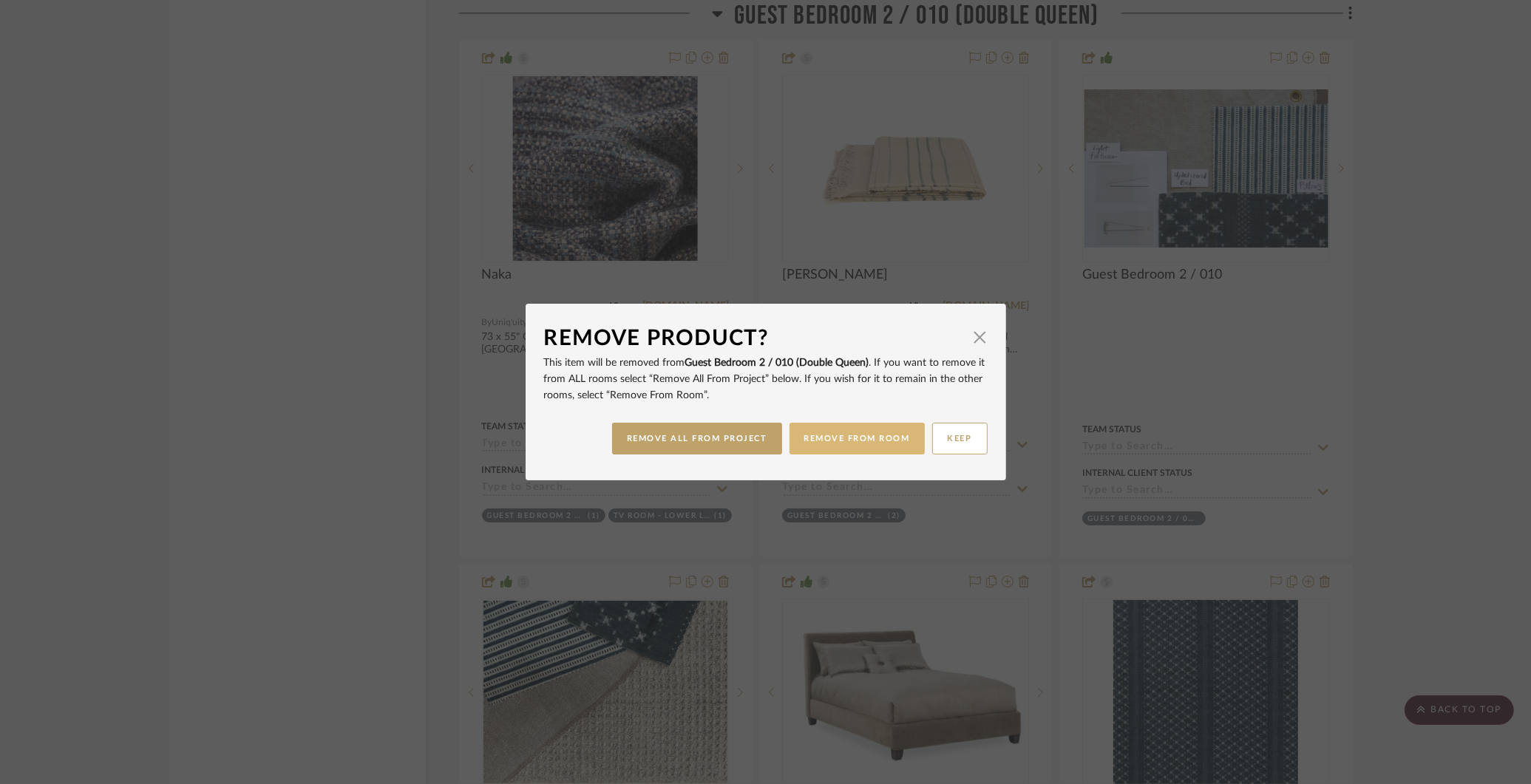
click at [819, 432] on button "REMOVE FROM ROOM" at bounding box center [856, 439] width 135 height 32
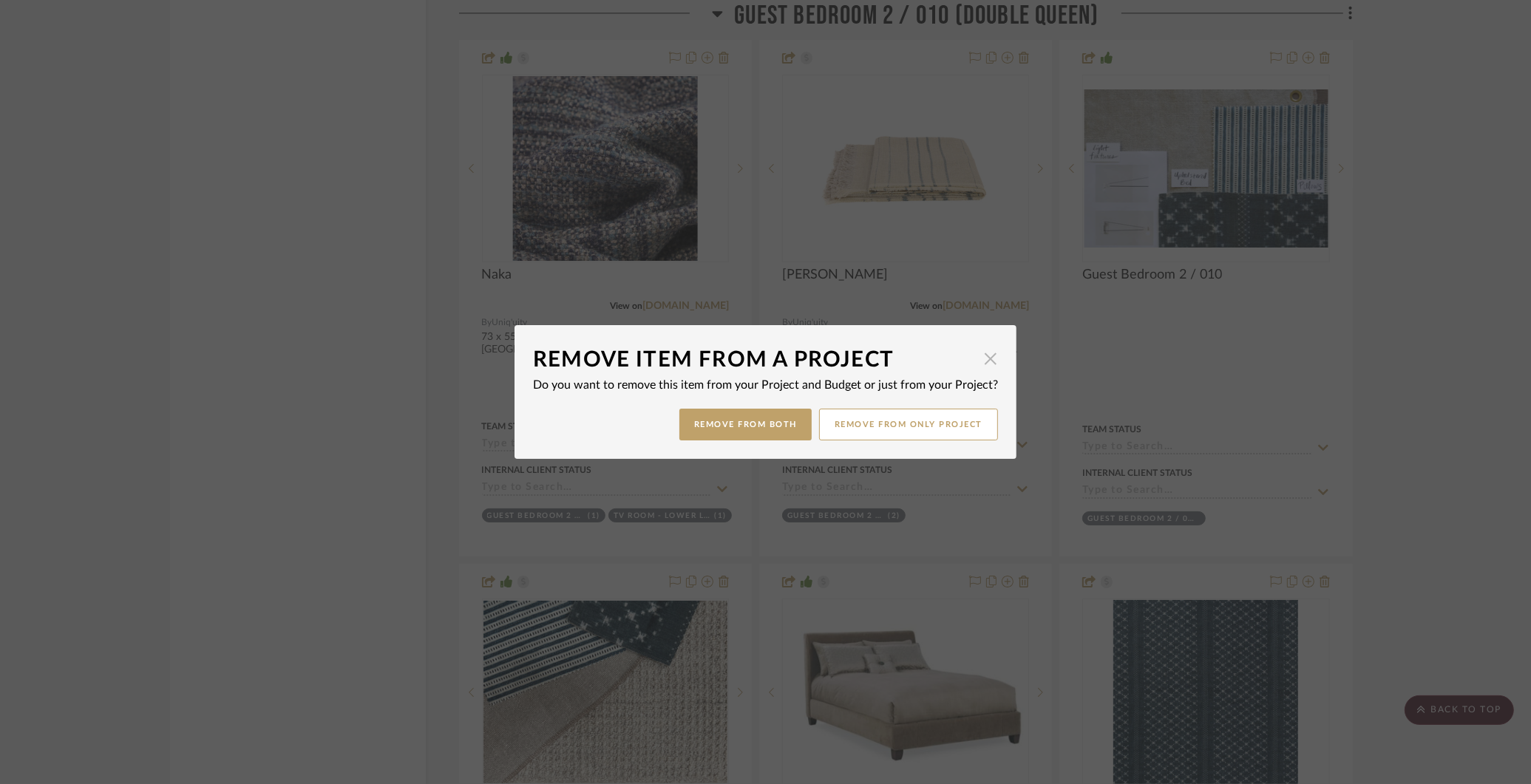
click at [987, 360] on span "button" at bounding box center [990, 359] width 30 height 30
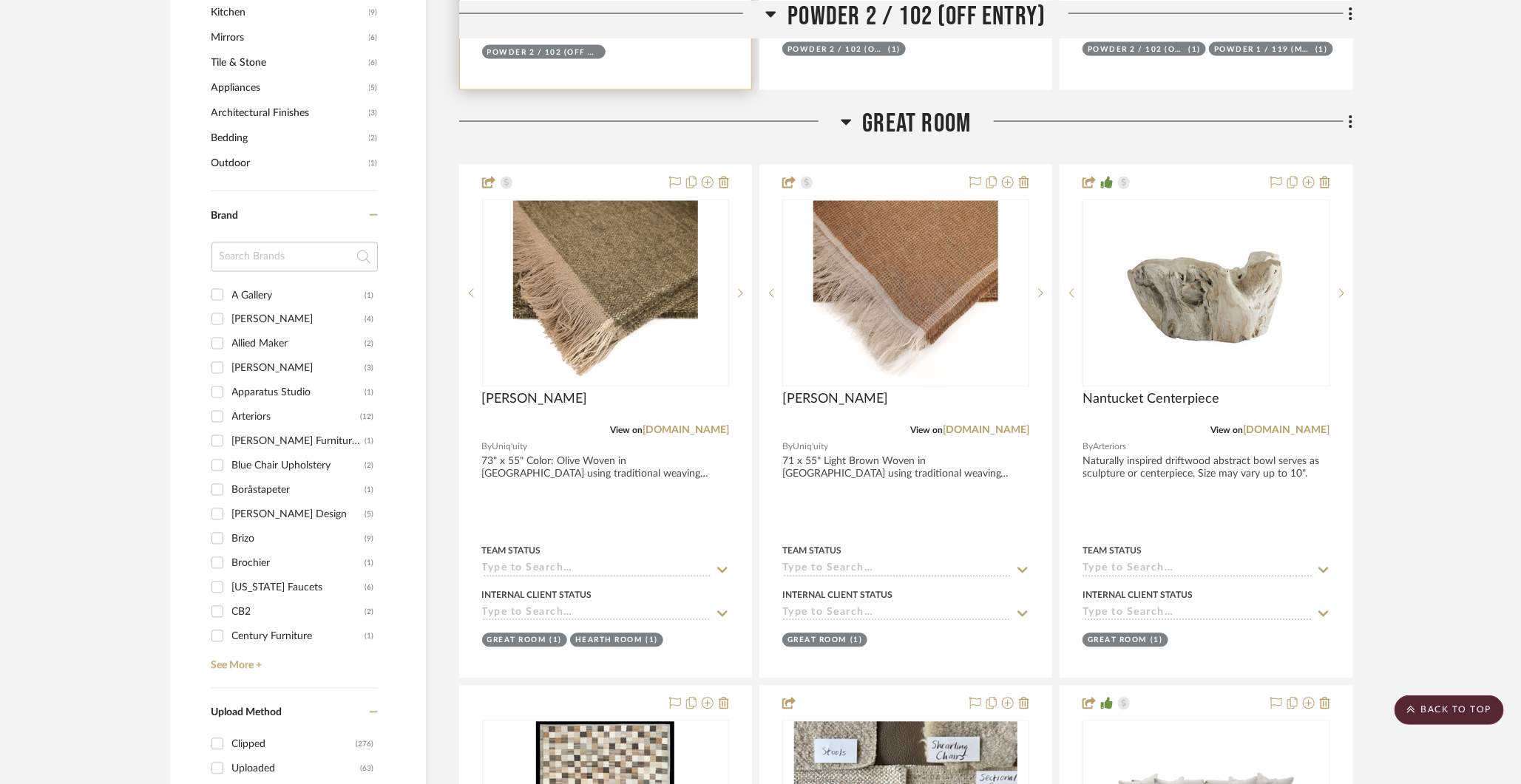
scroll to position [1464, 0]
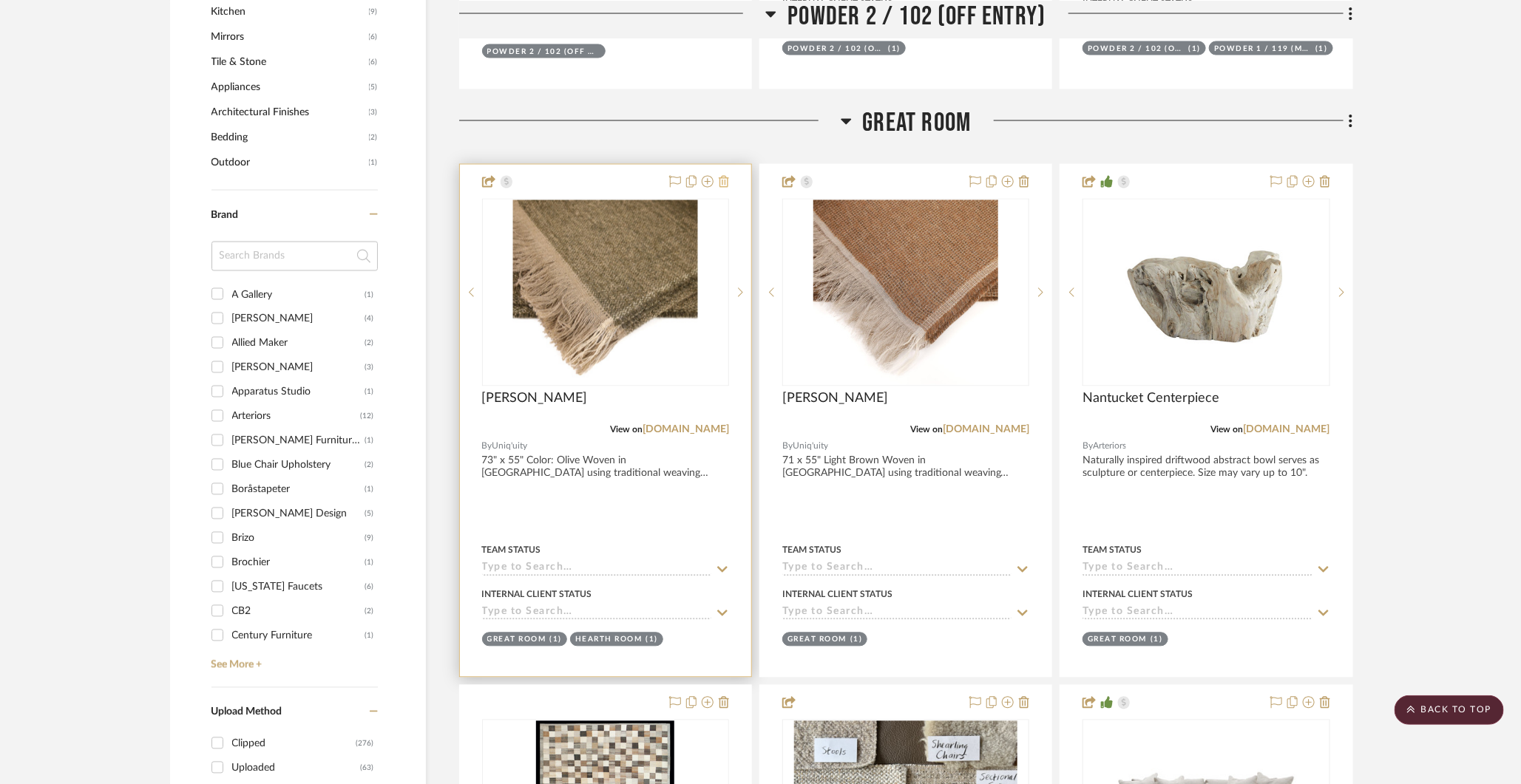
click at [723, 182] on icon at bounding box center [724, 182] width 10 height 12
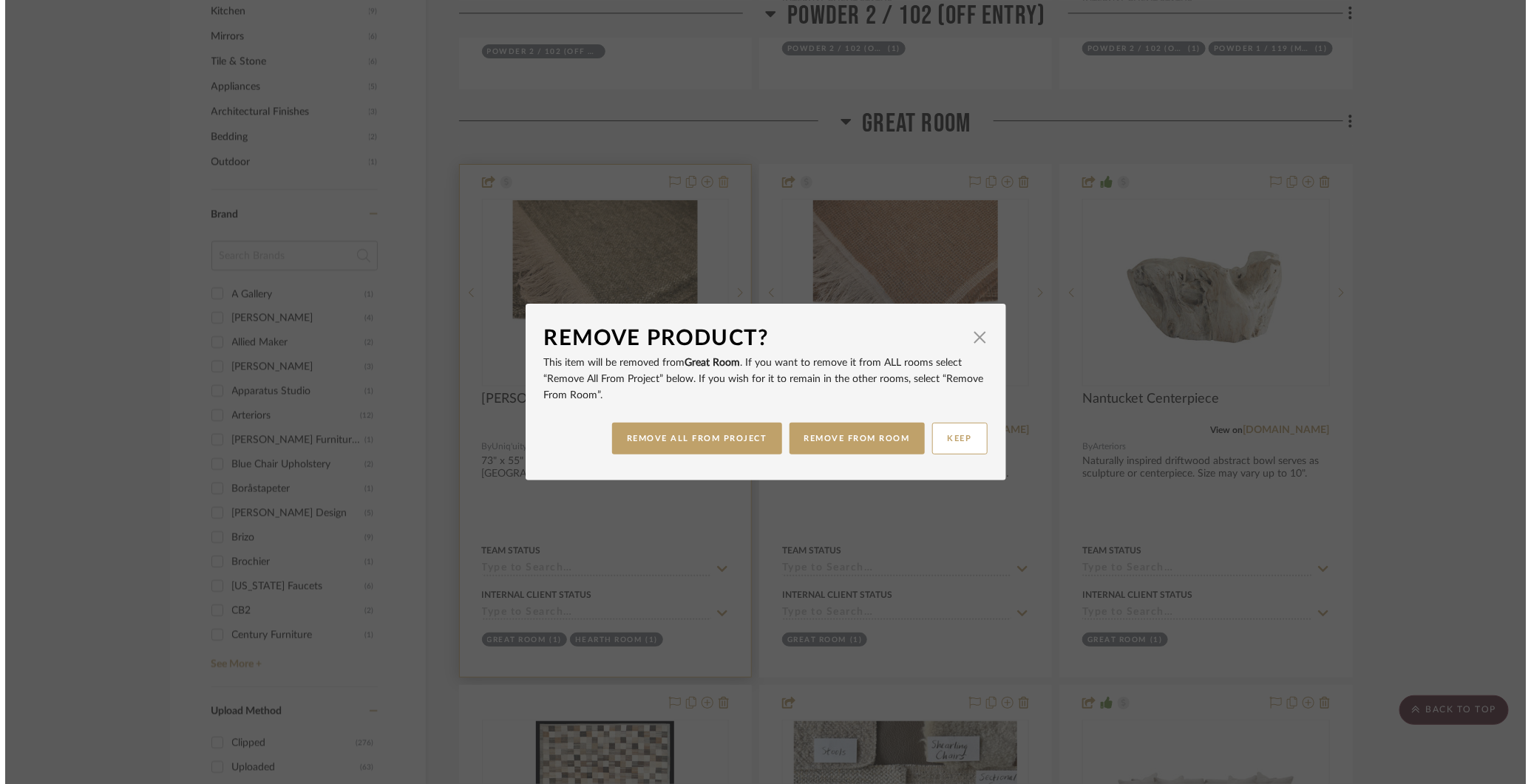
scroll to position [0, 0]
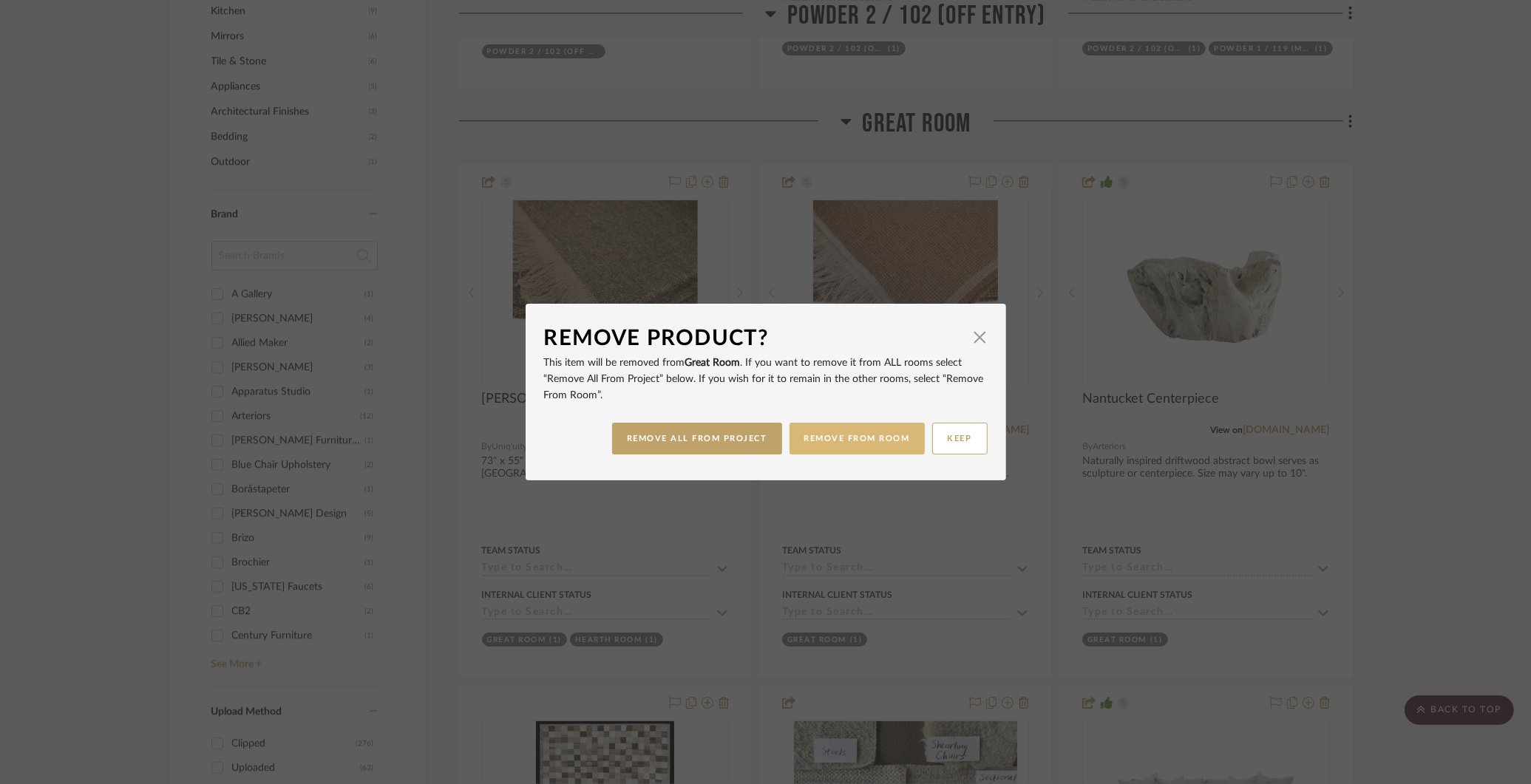
click at [823, 436] on button "REMOVE FROM ROOM" at bounding box center [856, 439] width 135 height 32
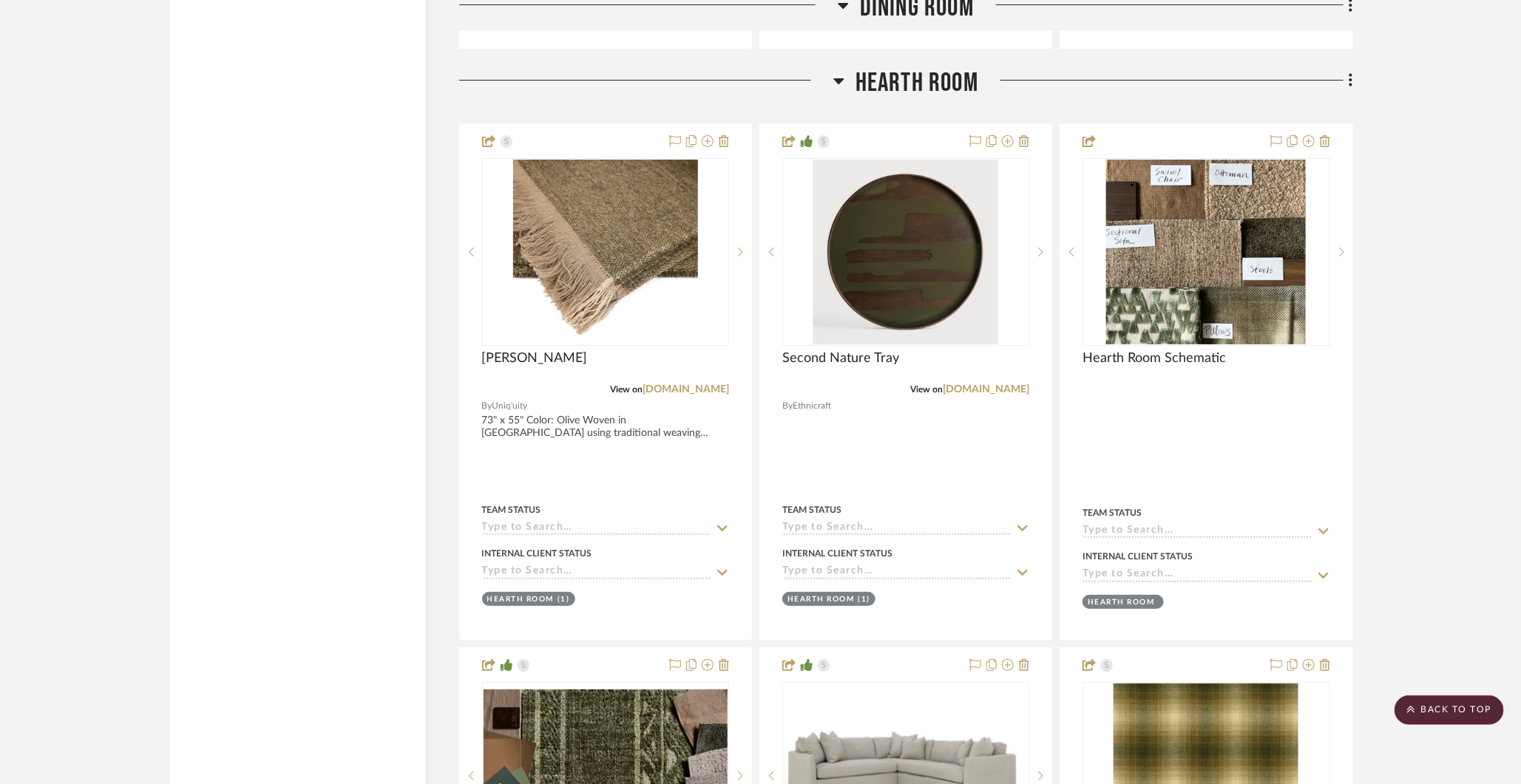
scroll to position [6004, 0]
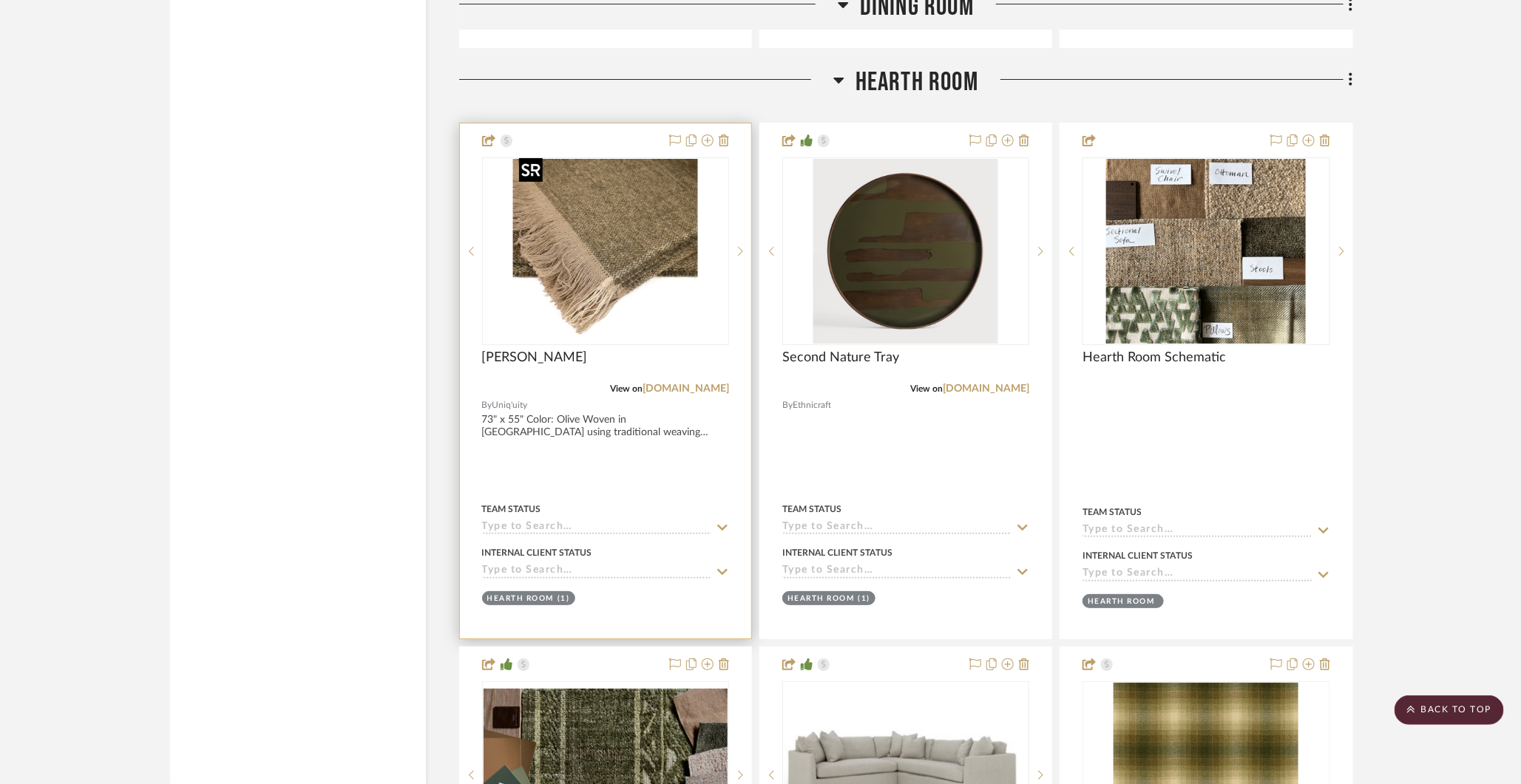
click at [661, 229] on img "0" at bounding box center [605, 251] width 185 height 185
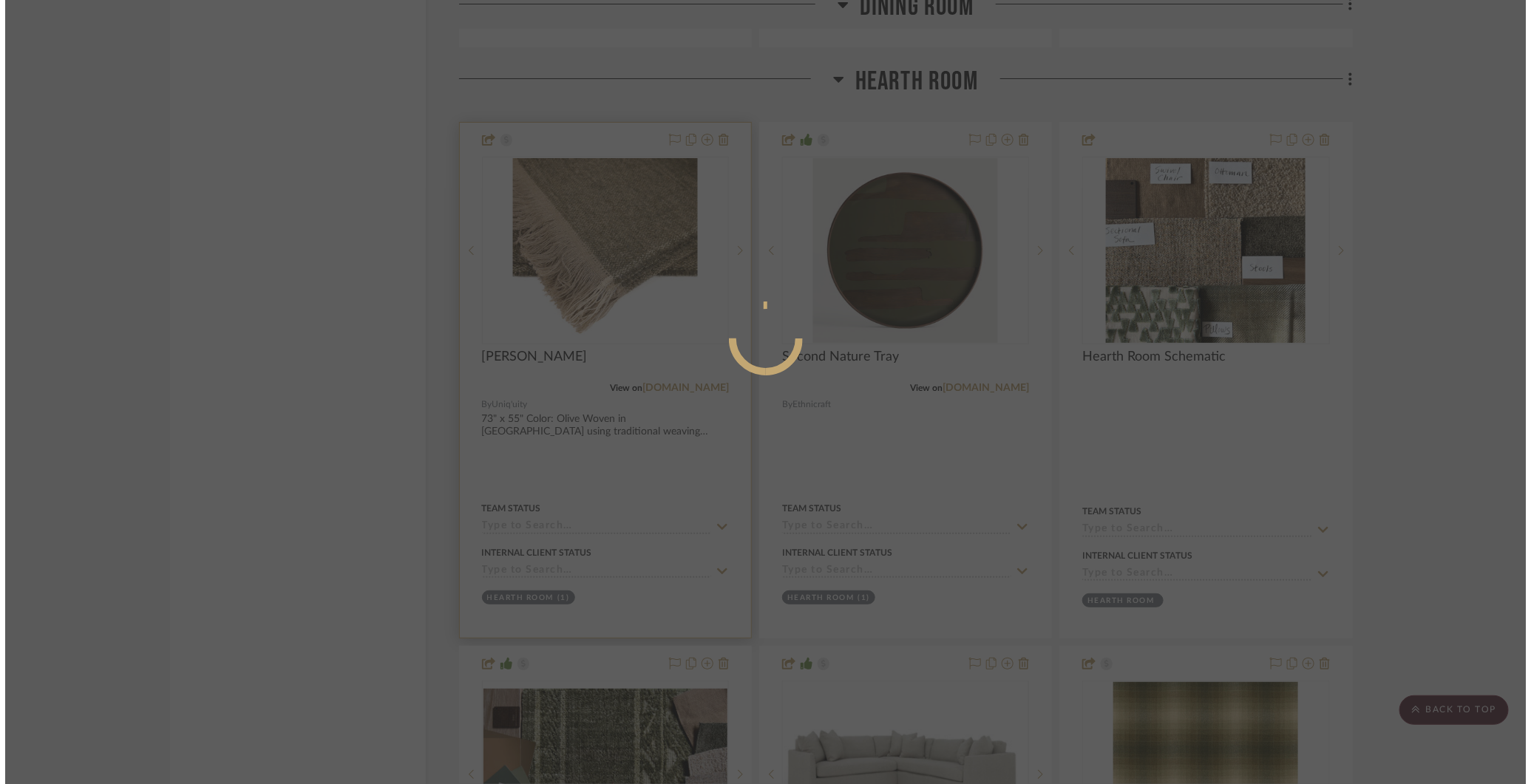
scroll to position [0, 0]
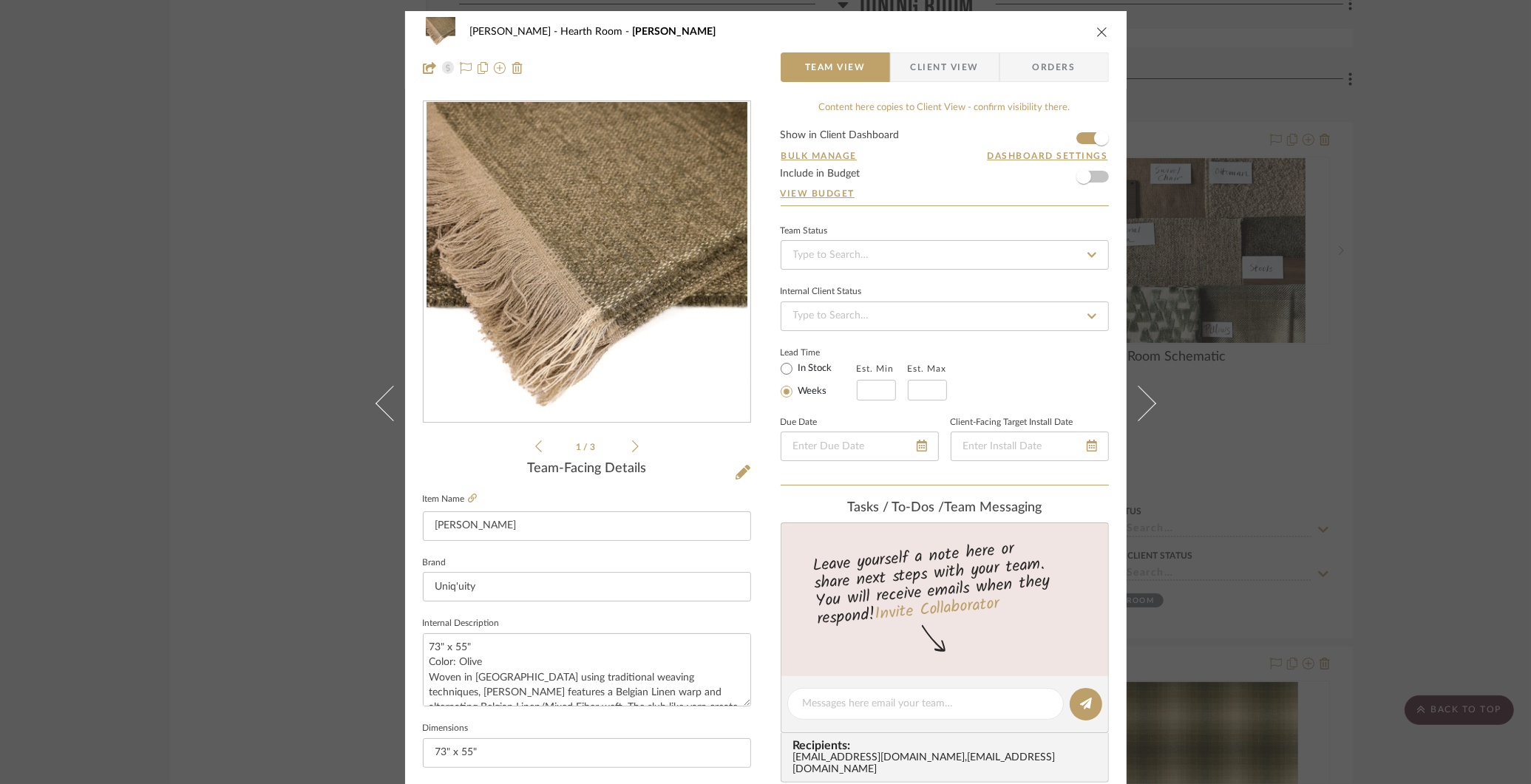
click at [951, 65] on span "Client View" at bounding box center [944, 67] width 68 height 30
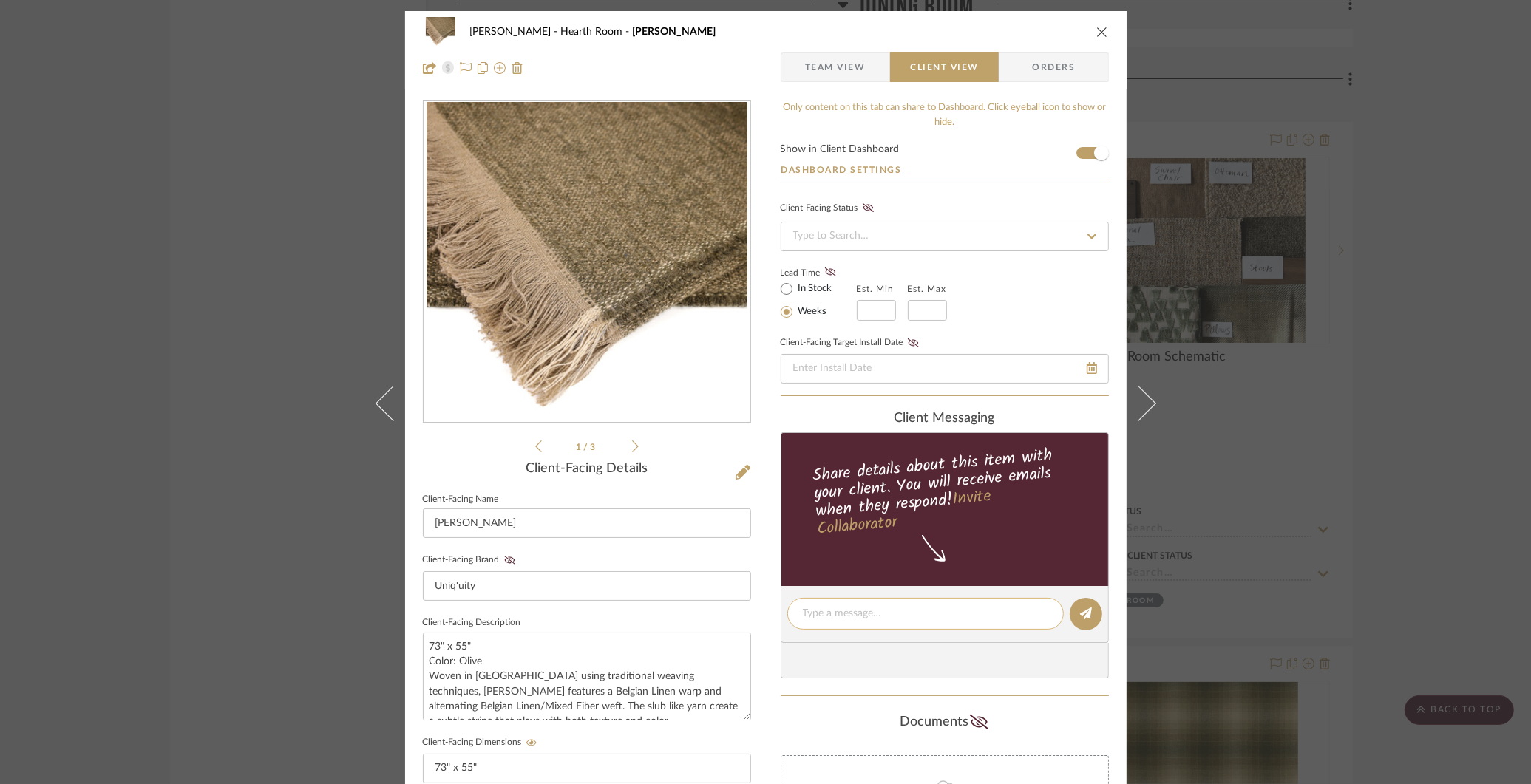
click at [893, 615] on textarea at bounding box center [925, 613] width 246 height 16
type textarea "[PERSON_NAME], what do you think about [PERSON_NAME] in the hearth room?"
click at [1086, 615] on button at bounding box center [1086, 614] width 33 height 33
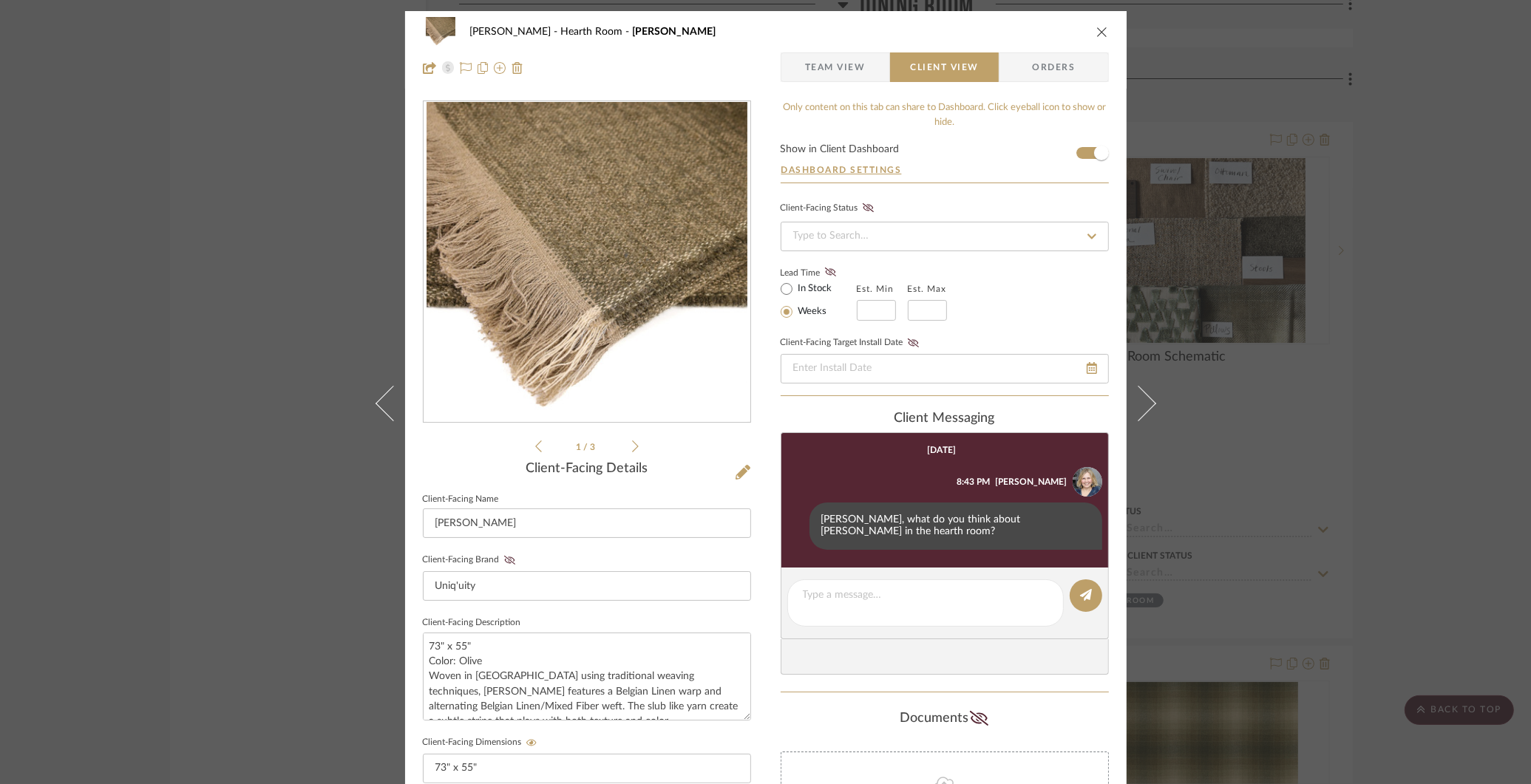
click at [1180, 303] on div "[PERSON_NAME] Hearth Room [PERSON_NAME] Team View Client View Orders 1 / 3 Clie…" at bounding box center [766, 392] width 1531 height 784
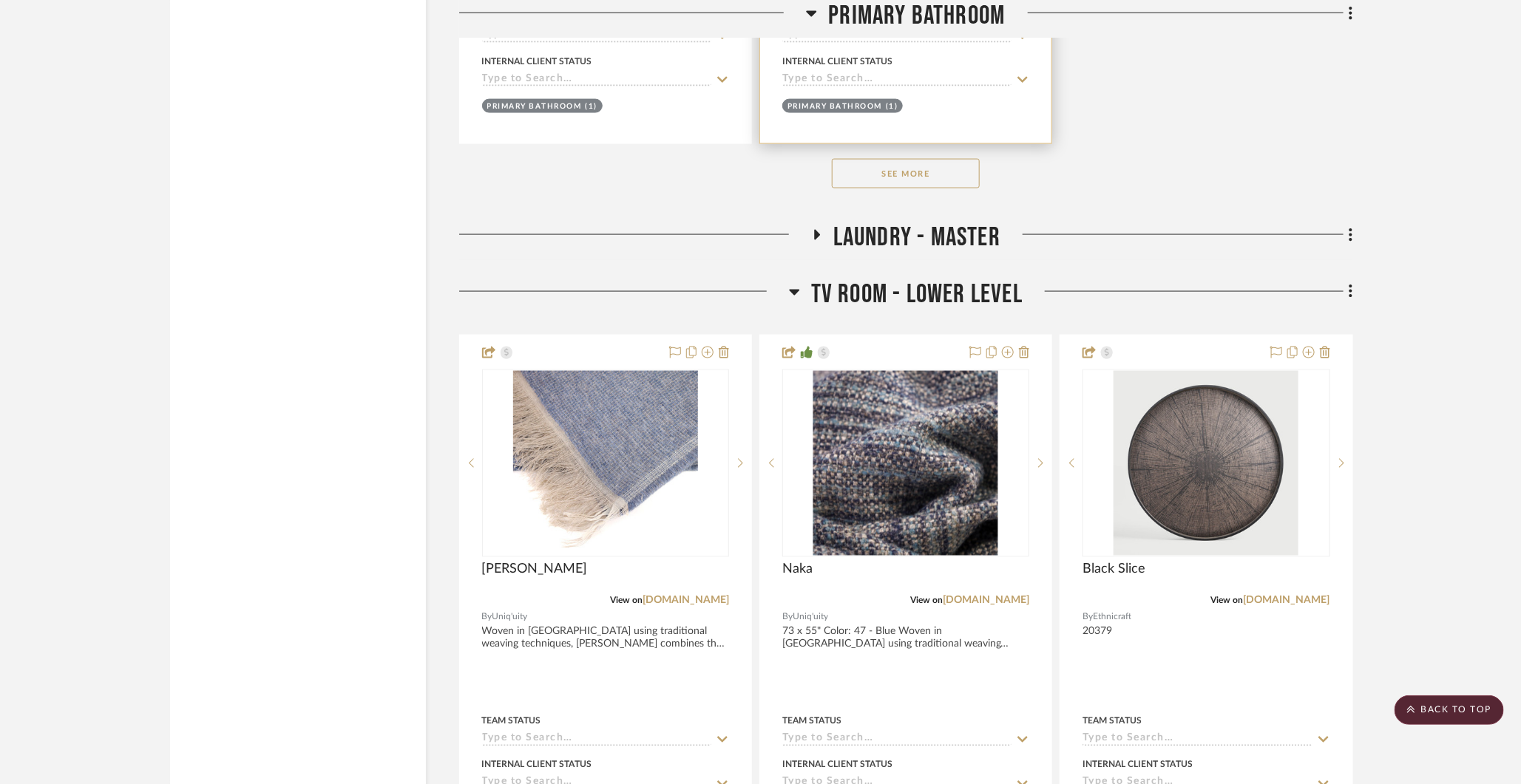
scroll to position [13324, 0]
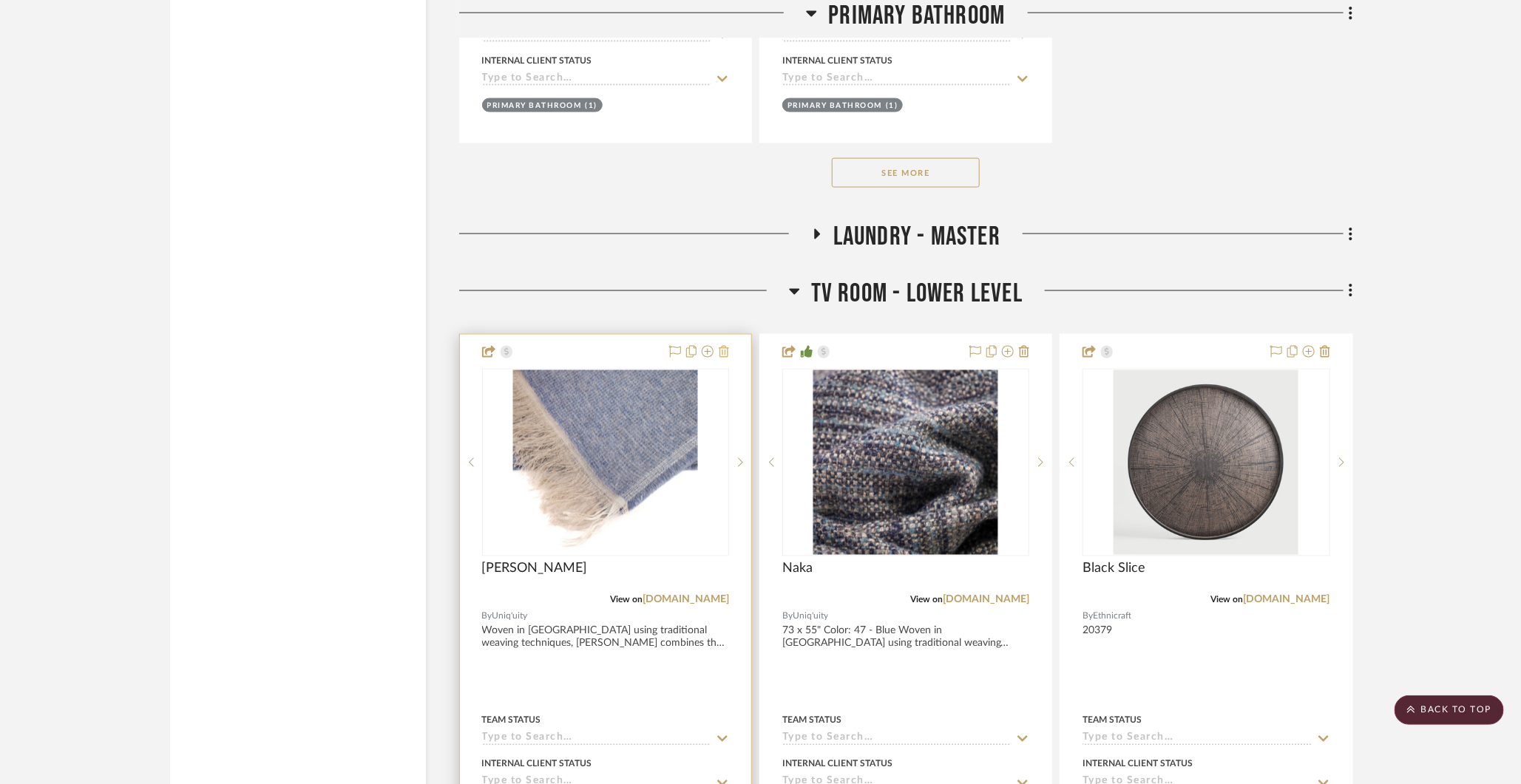
click at [720, 346] on icon at bounding box center [724, 352] width 10 height 12
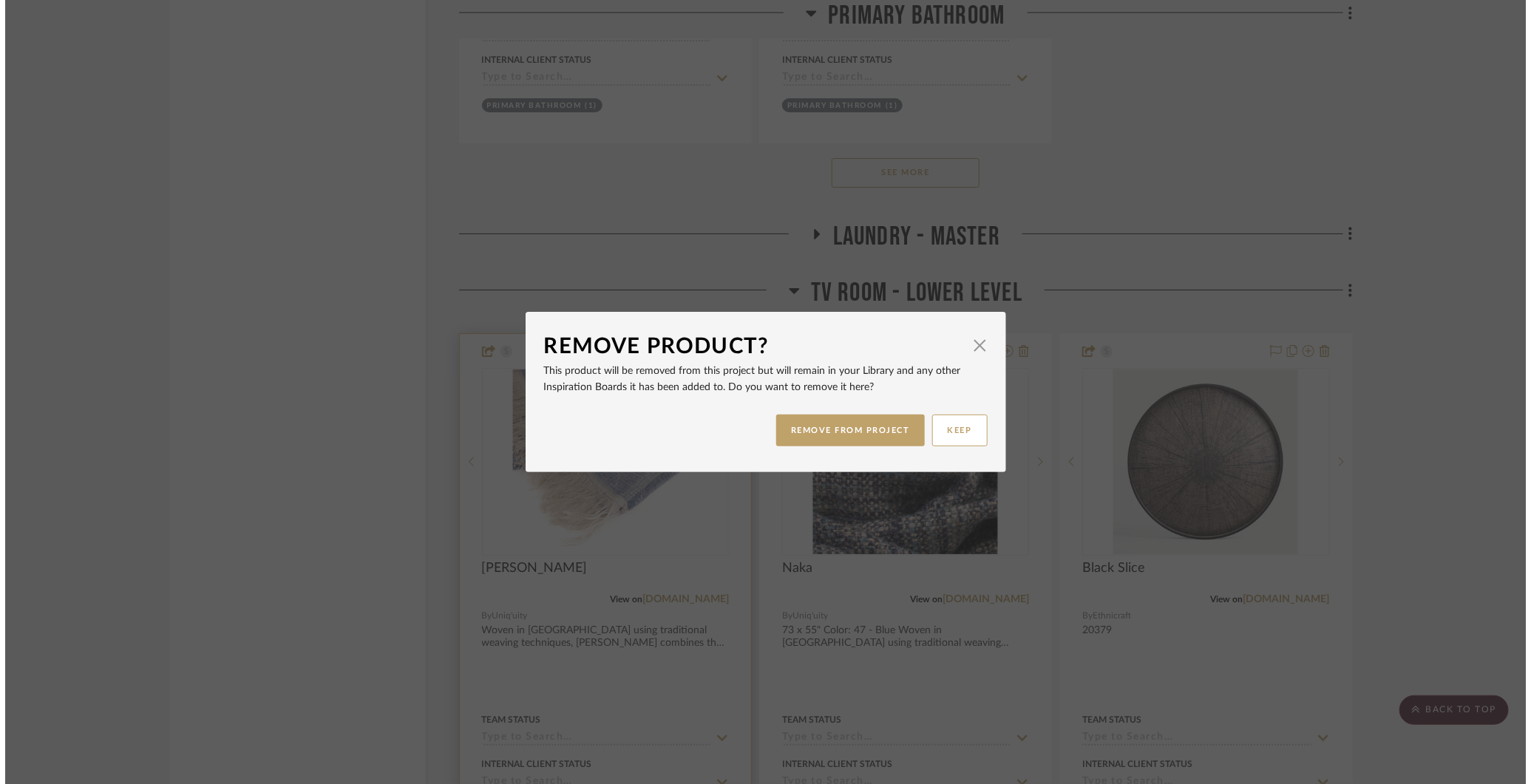
scroll to position [0, 0]
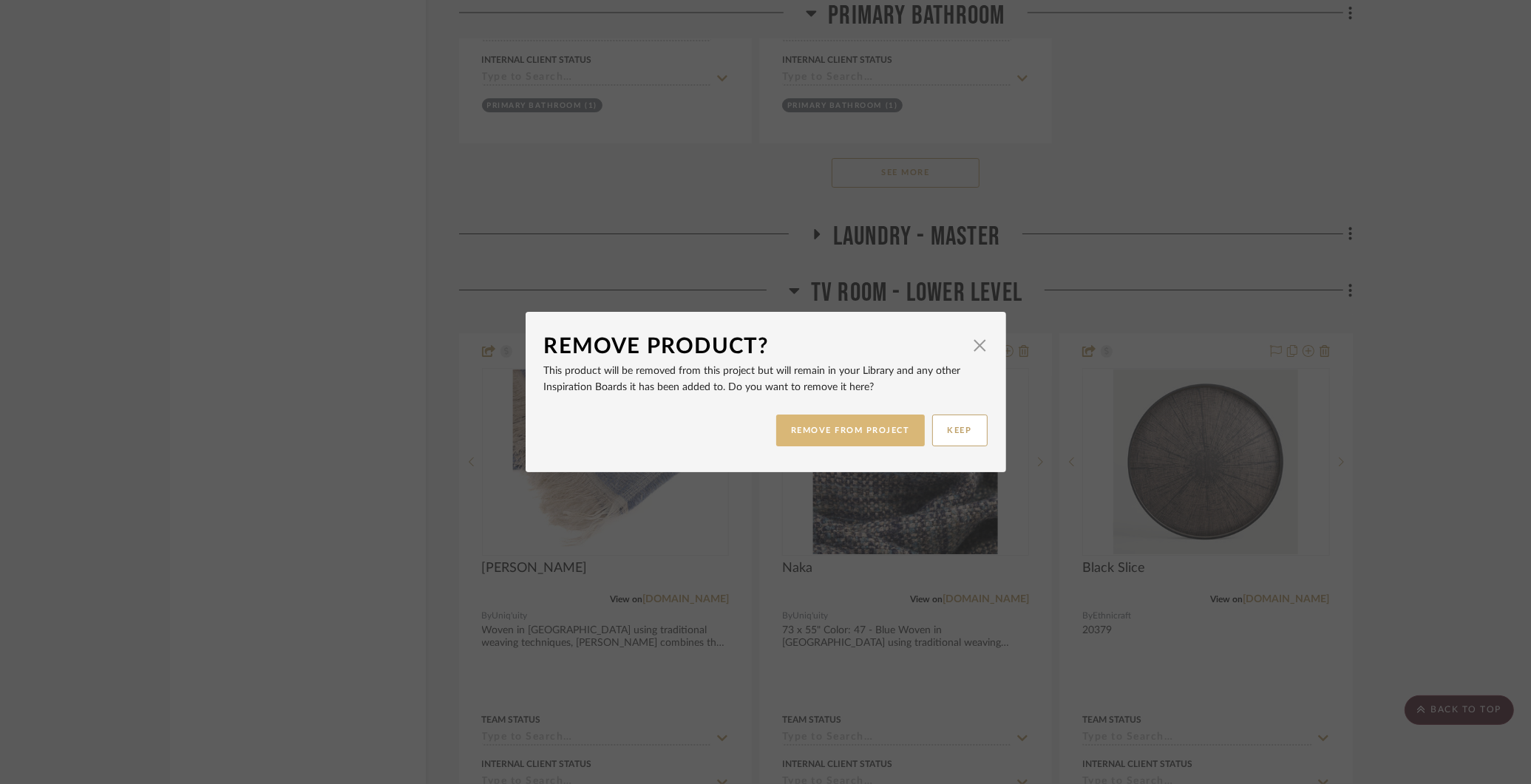
click at [794, 429] on button "REMOVE FROM PROJECT" at bounding box center [850, 430] width 149 height 32
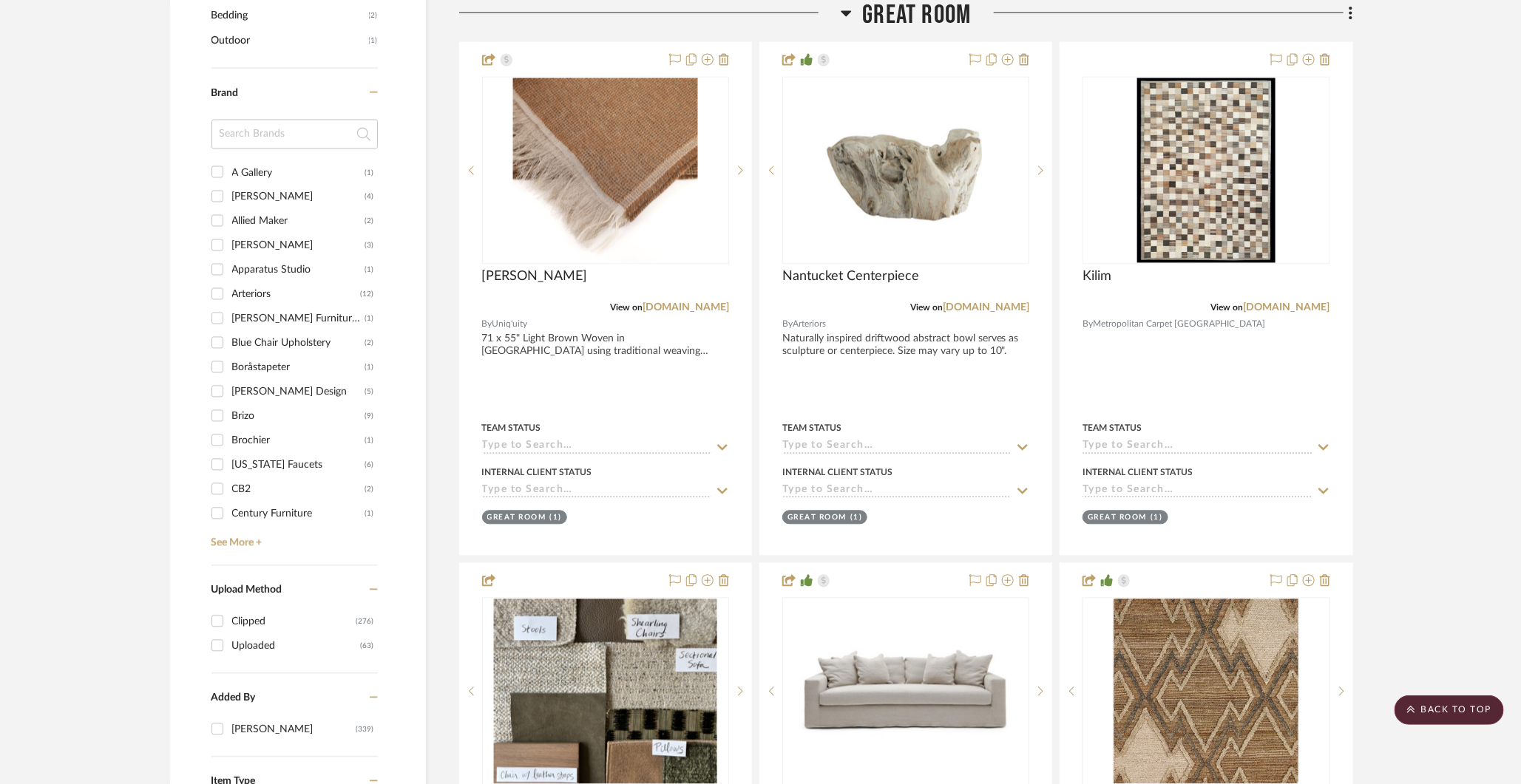
scroll to position [1484, 0]
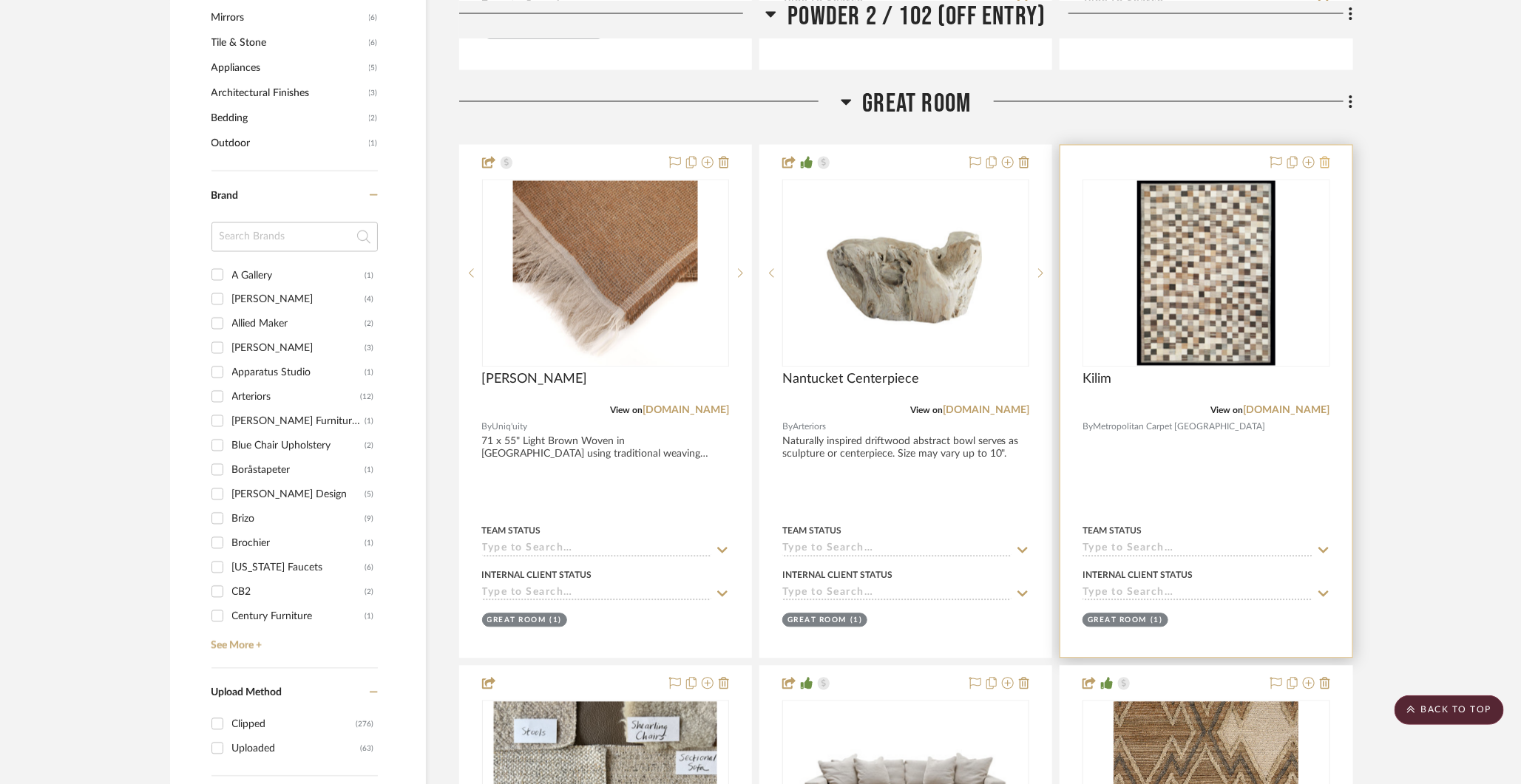
click at [1180, 160] on icon at bounding box center [1325, 163] width 10 height 12
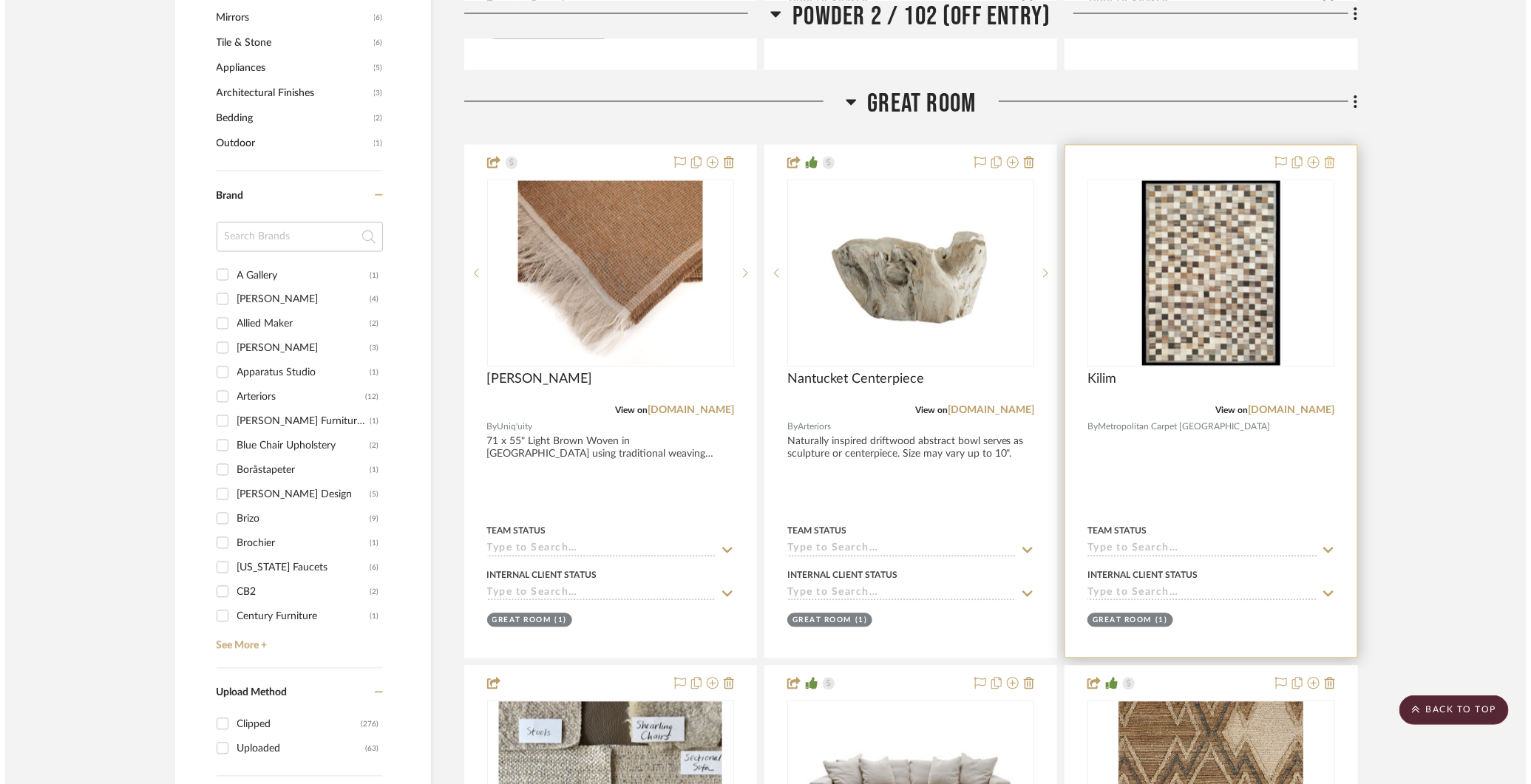
scroll to position [0, 0]
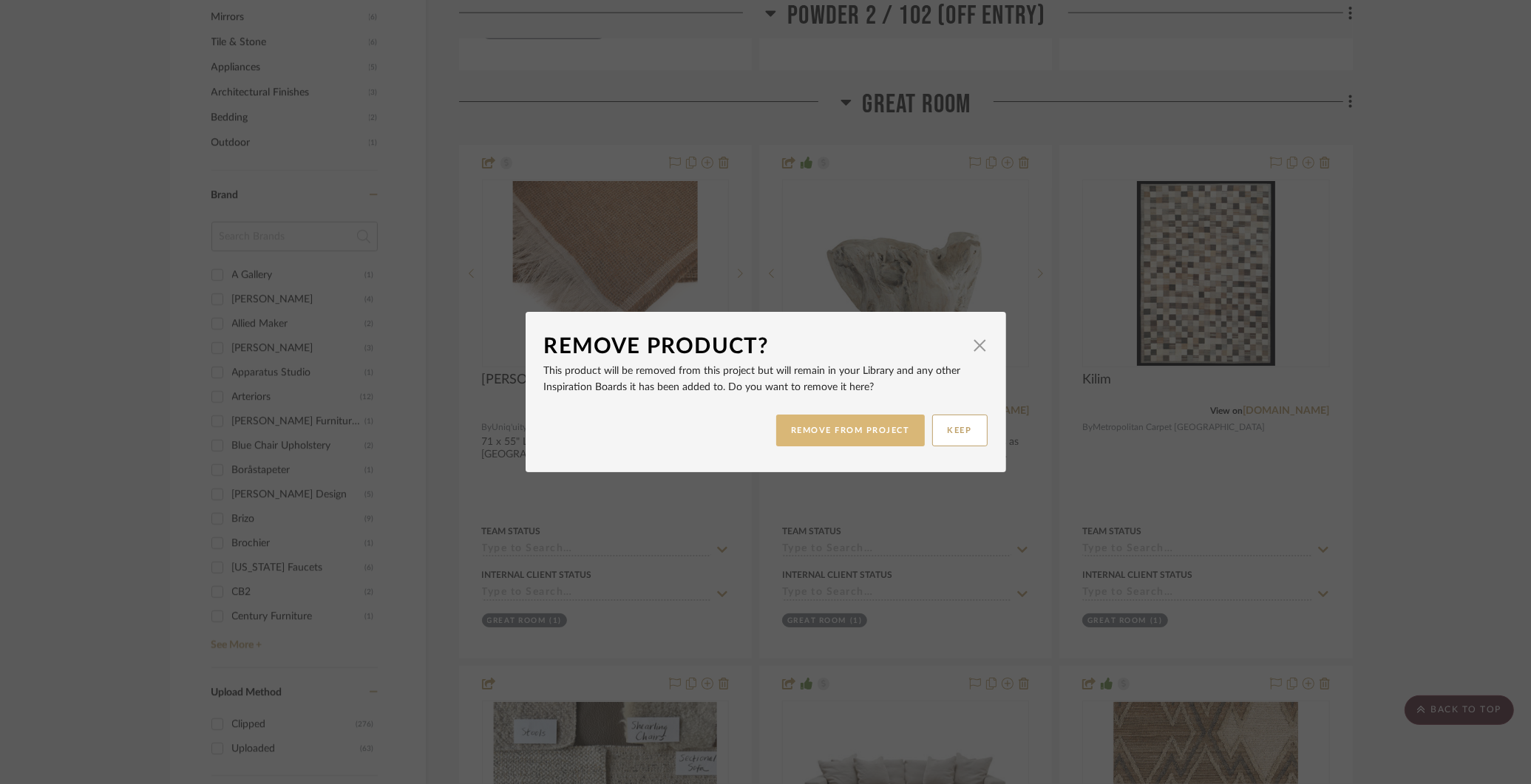
click at [840, 426] on button "REMOVE FROM PROJECT" at bounding box center [850, 430] width 149 height 32
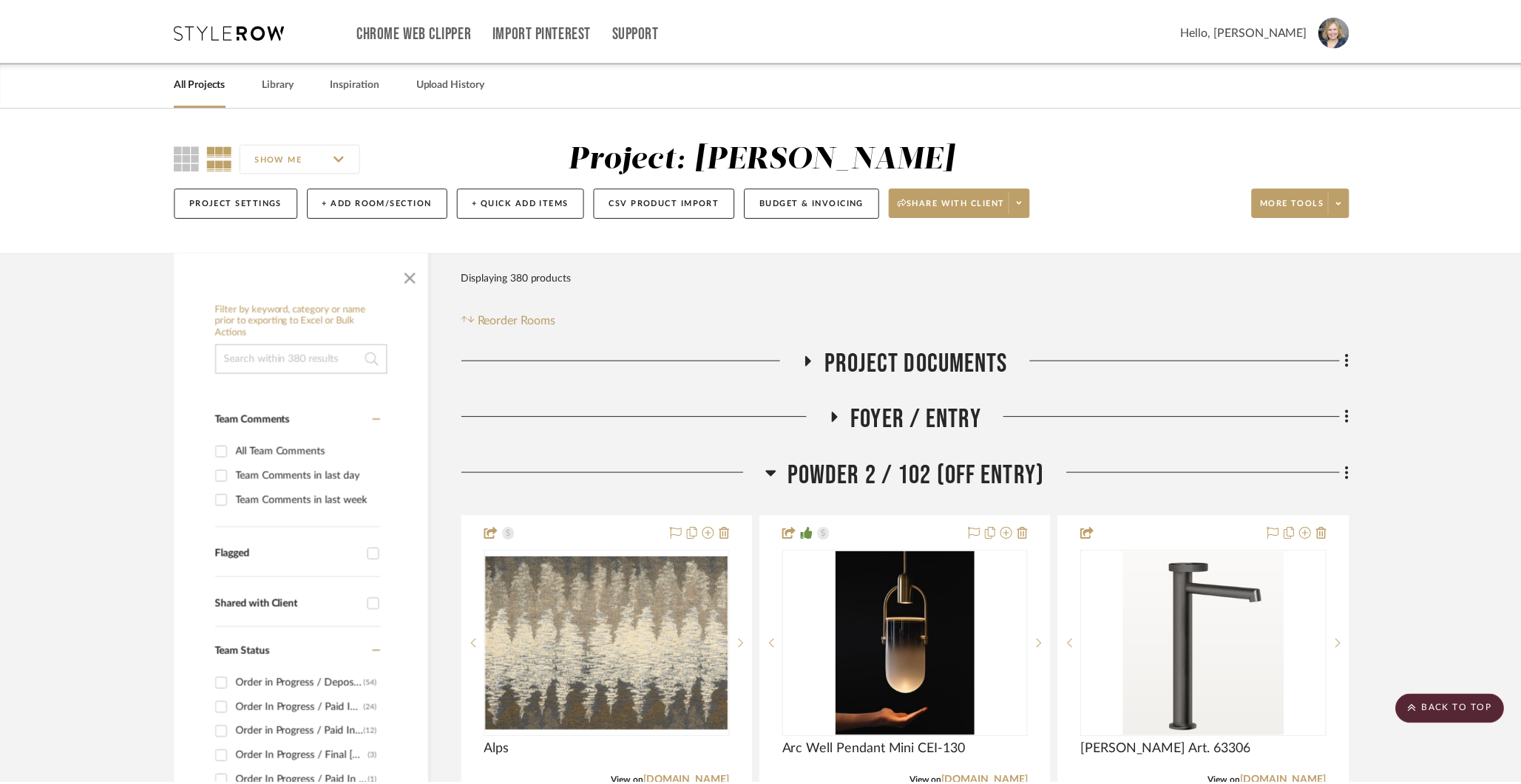
scroll to position [1484, 0]
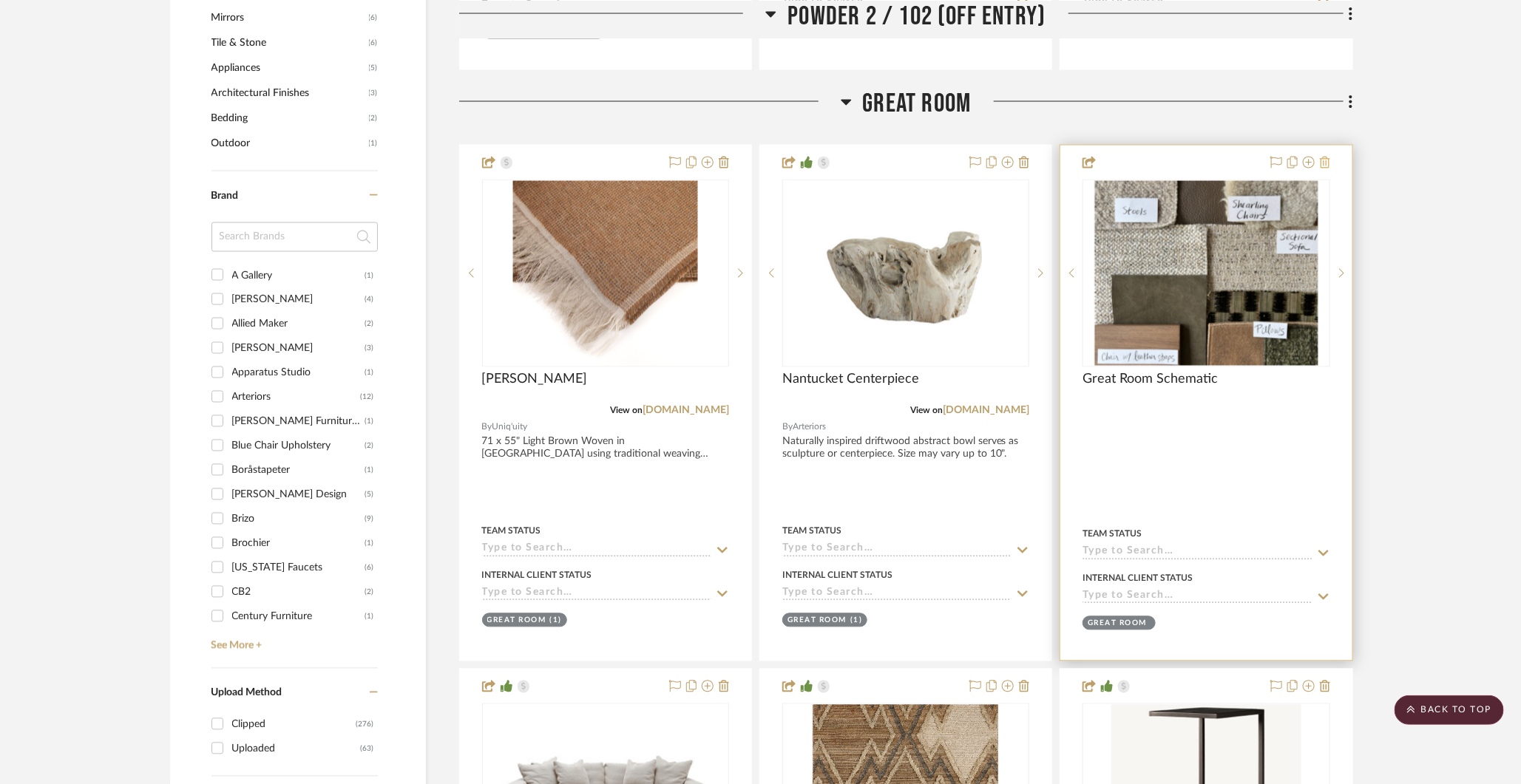
click at [1180, 159] on icon at bounding box center [1325, 163] width 10 height 12
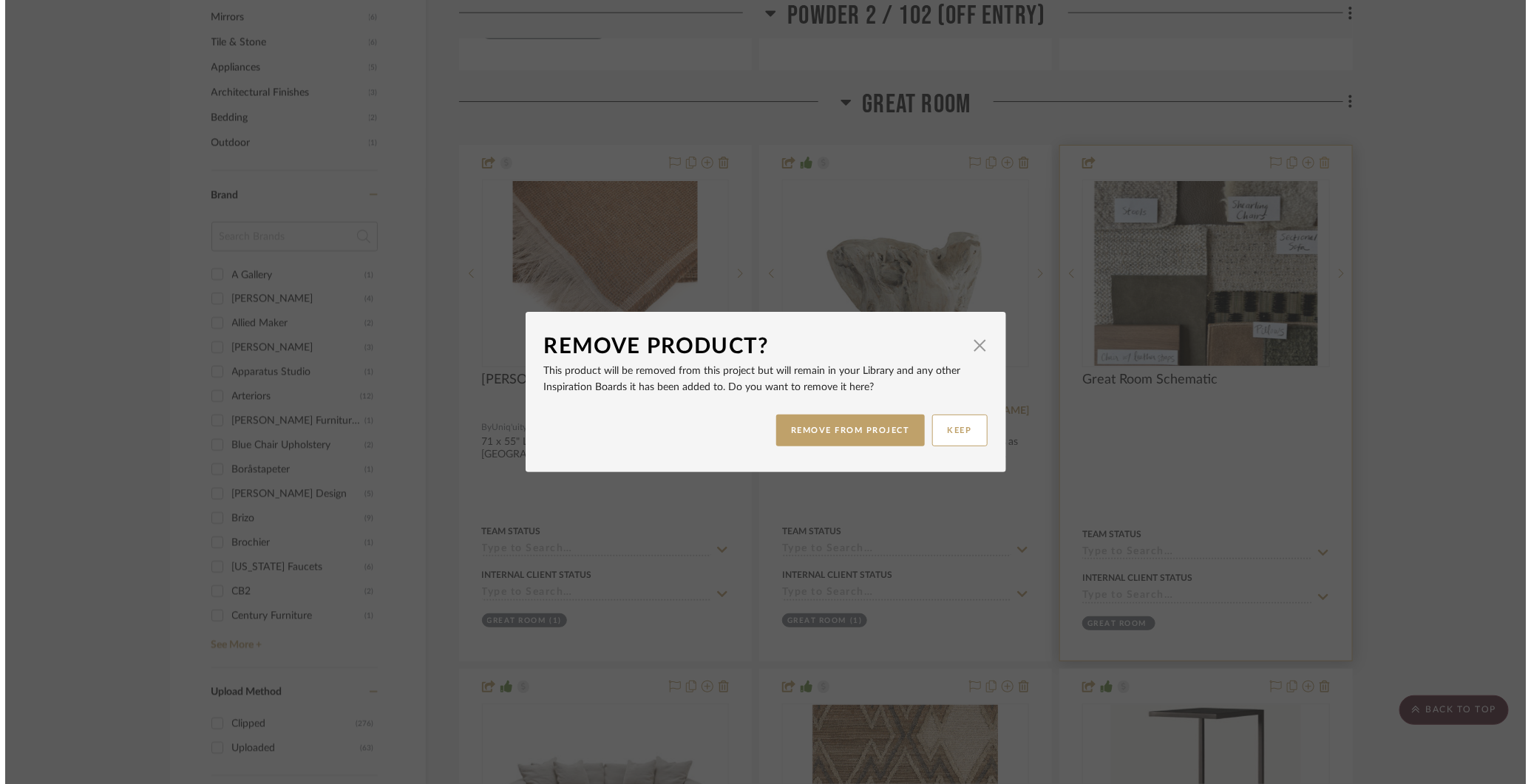
scroll to position [0, 0]
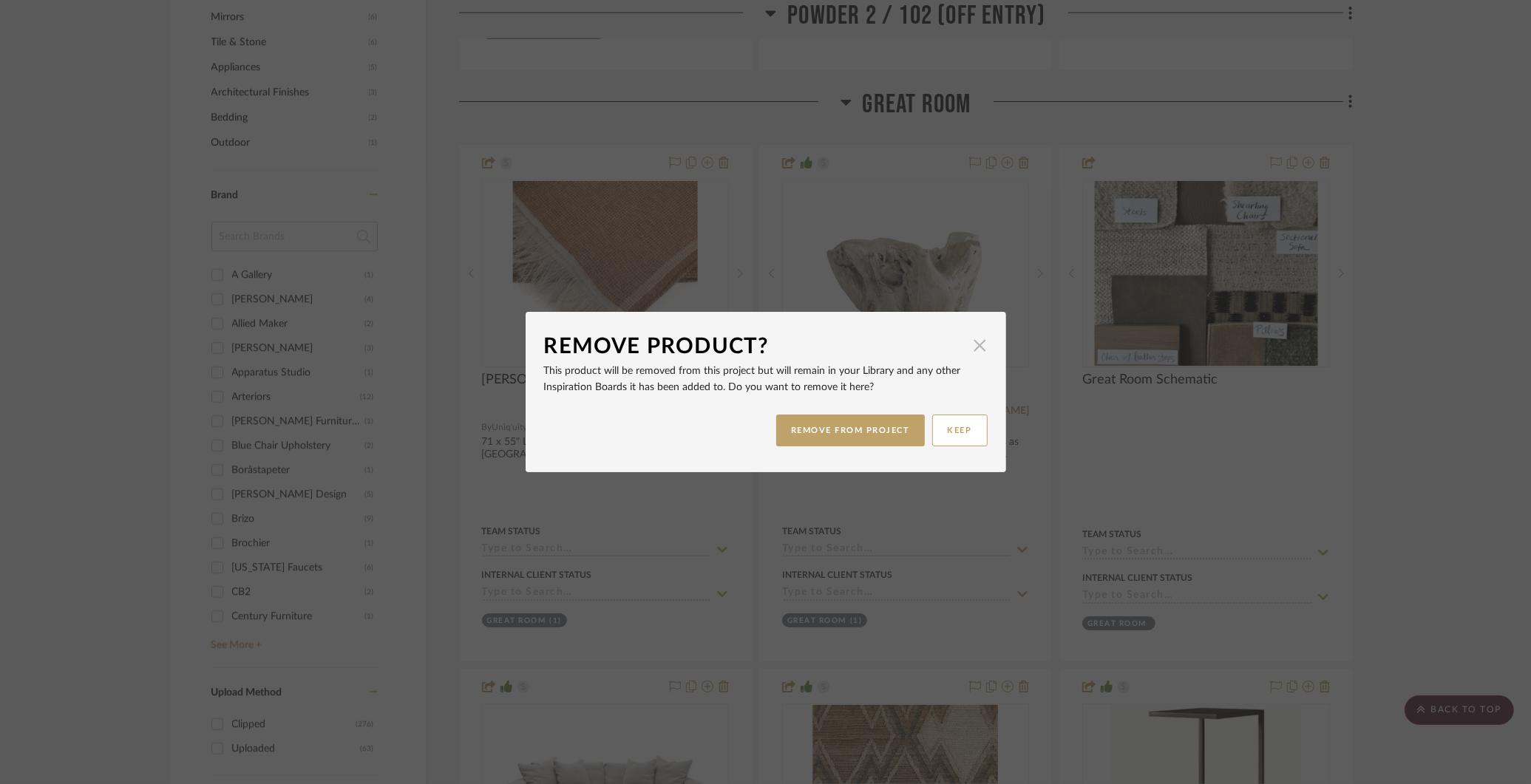
click at [971, 346] on span "button" at bounding box center [980, 345] width 30 height 30
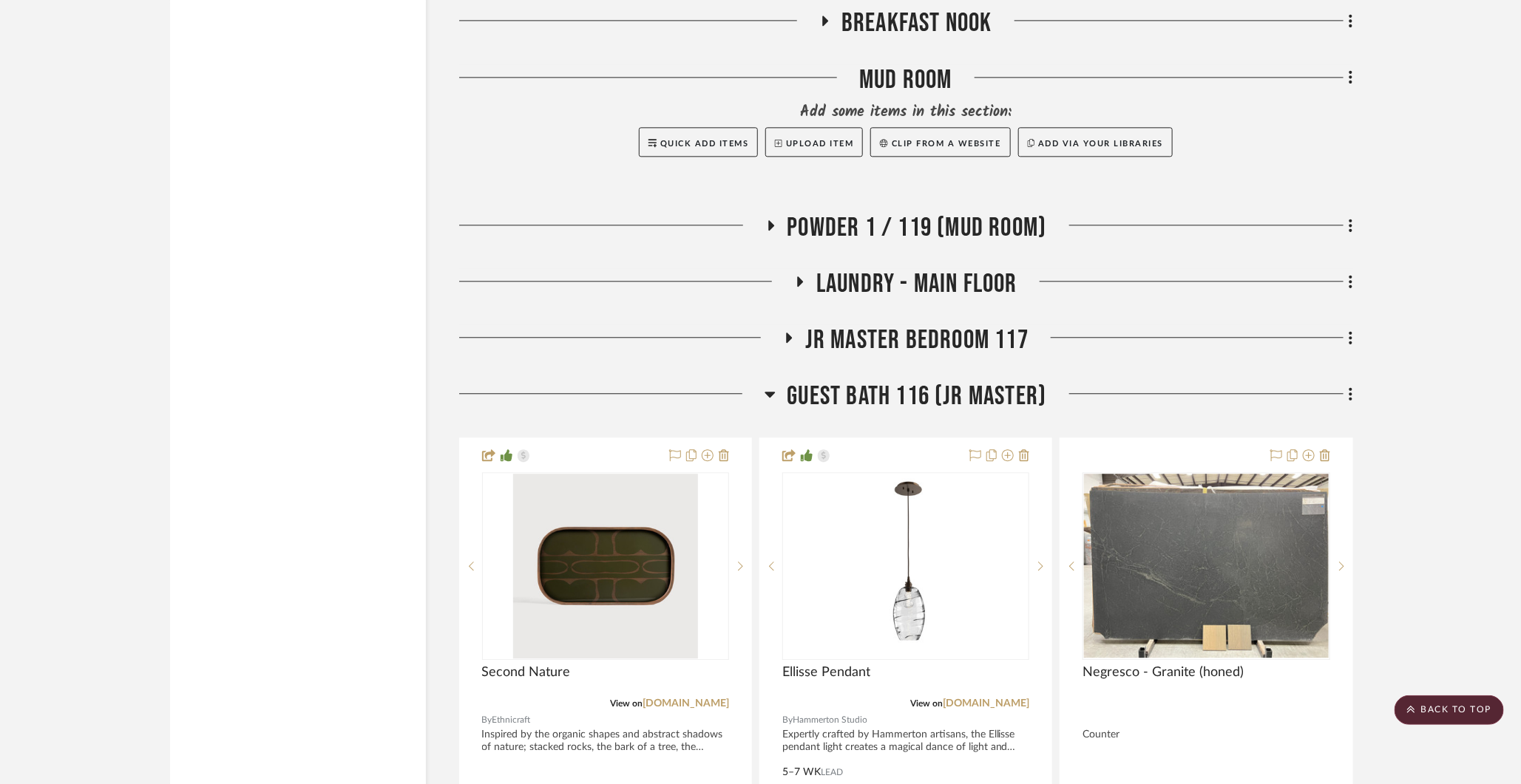
scroll to position [7924, 0]
click at [789, 334] on icon at bounding box center [788, 337] width 18 height 11
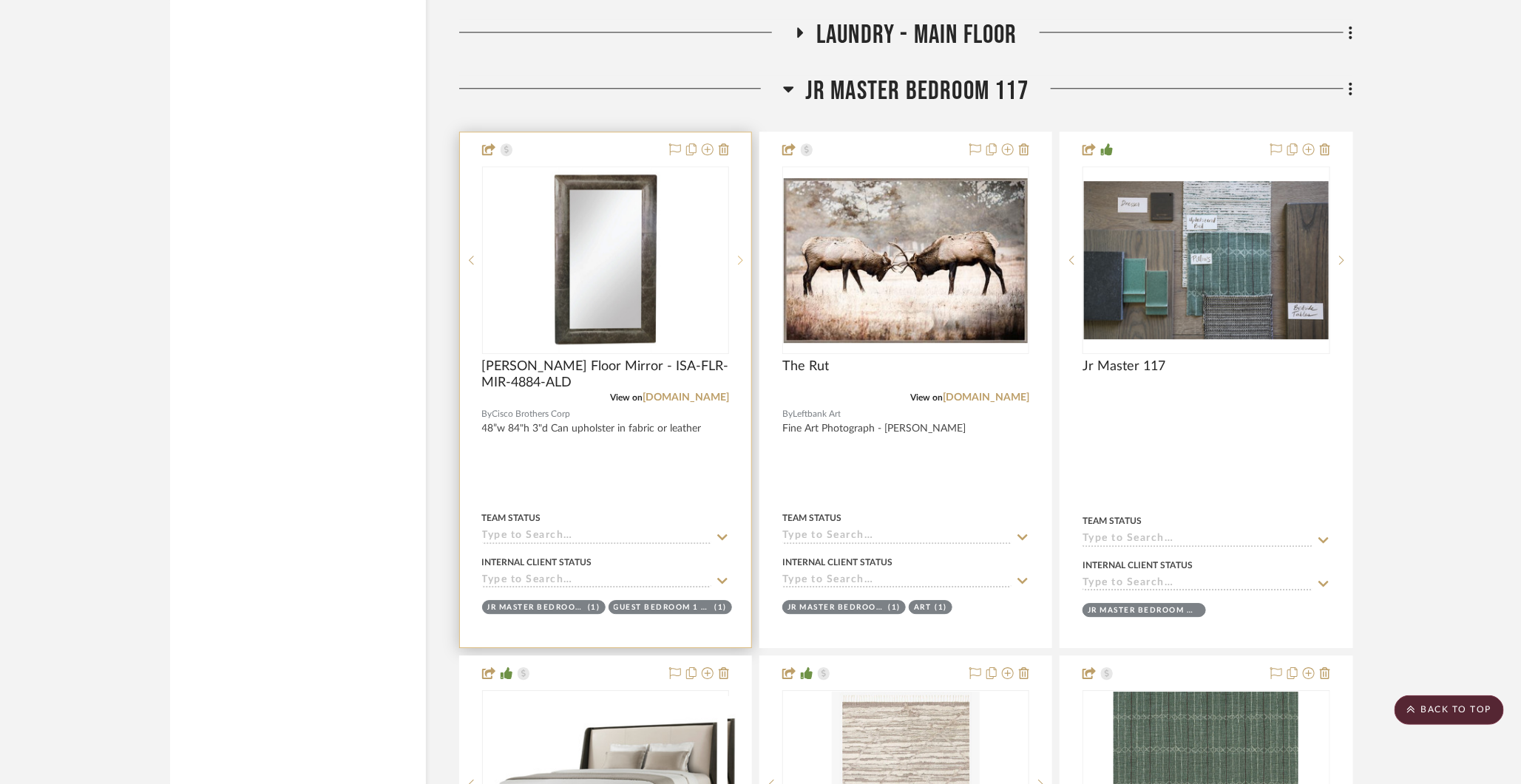
scroll to position [8136, 0]
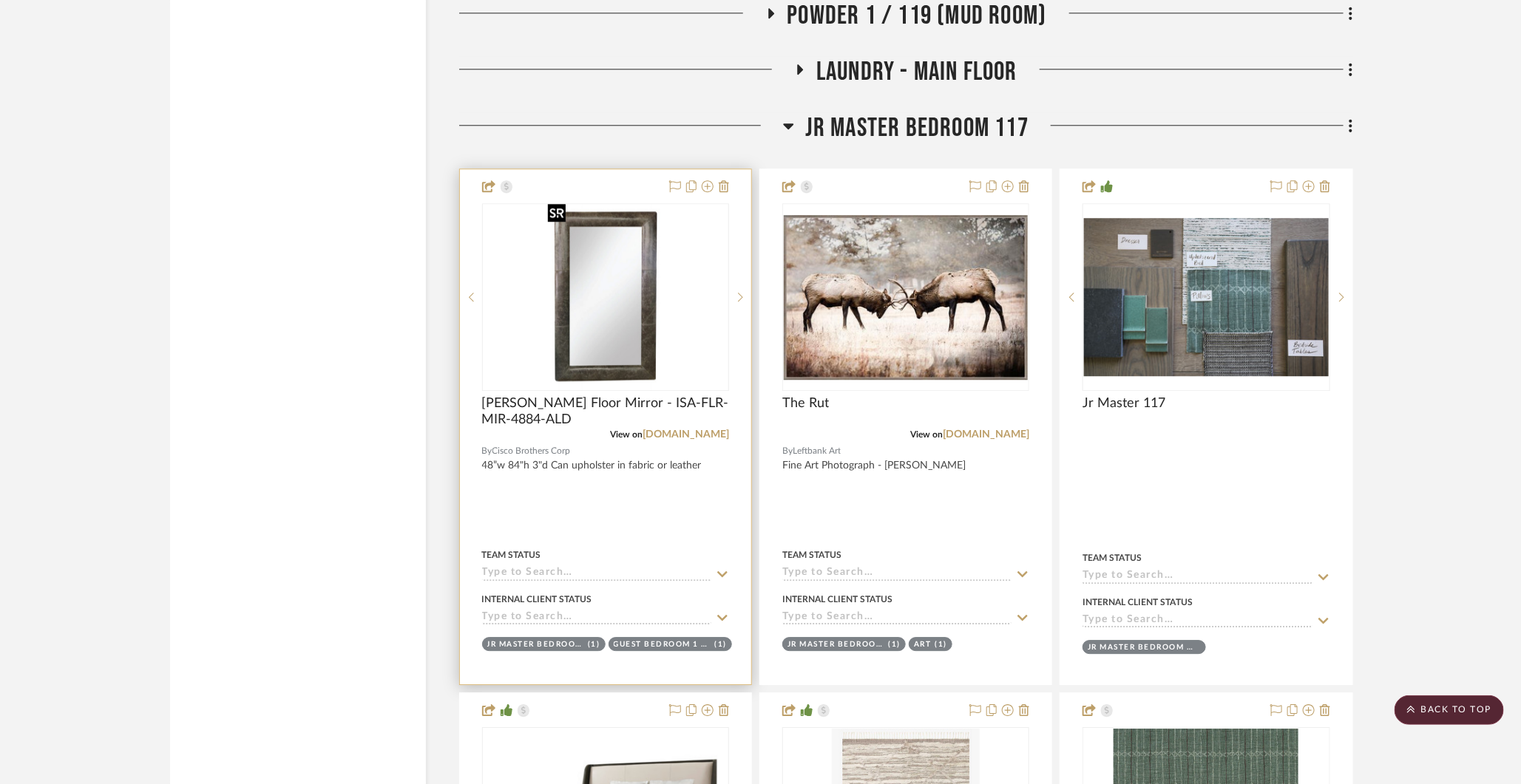
click at [635, 319] on img "0" at bounding box center [604, 297] width 127 height 185
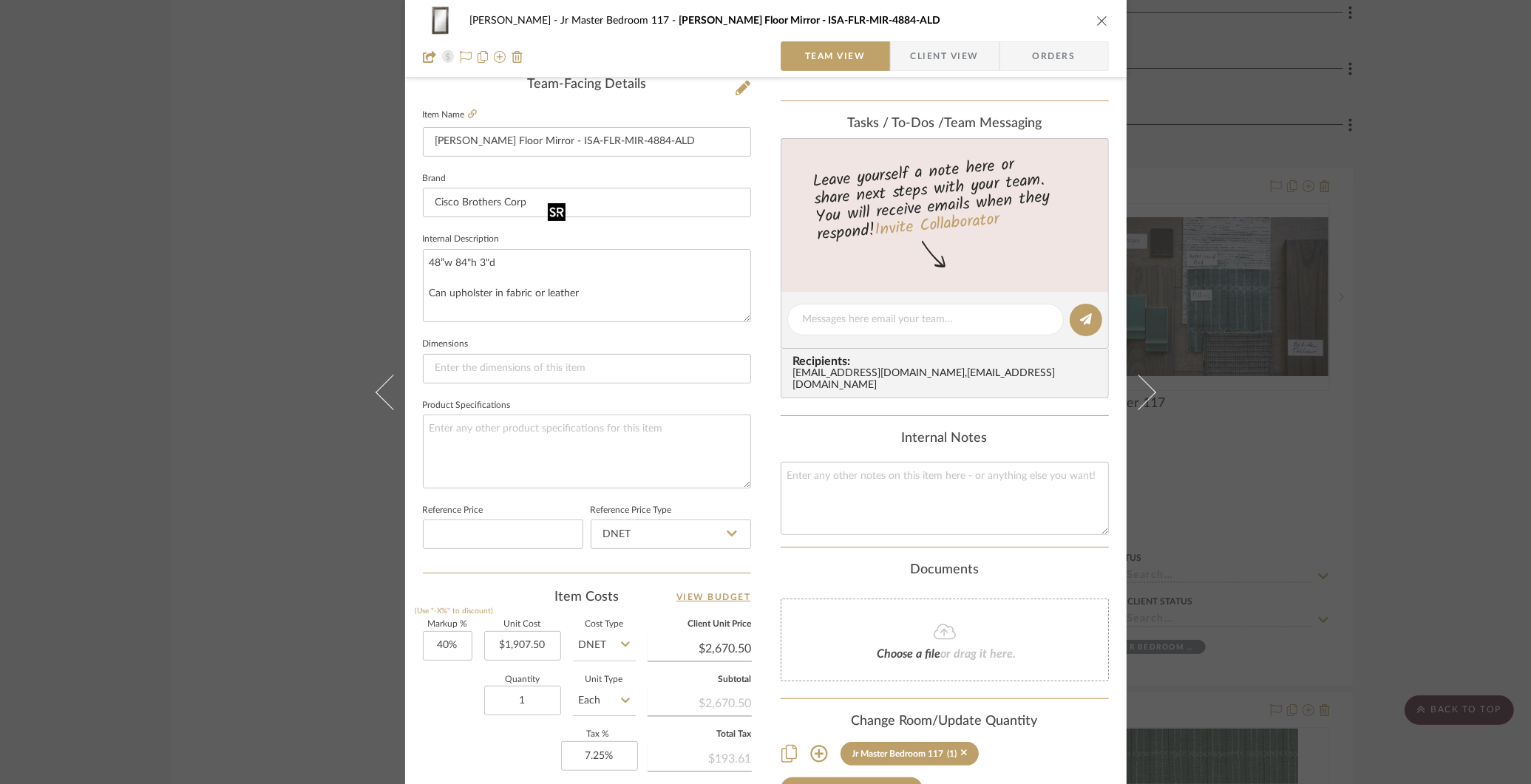
scroll to position [385, 0]
type input "1907.50"
click at [530, 641] on input "1907.50" at bounding box center [523, 645] width 77 height 30
type input "2670.50"
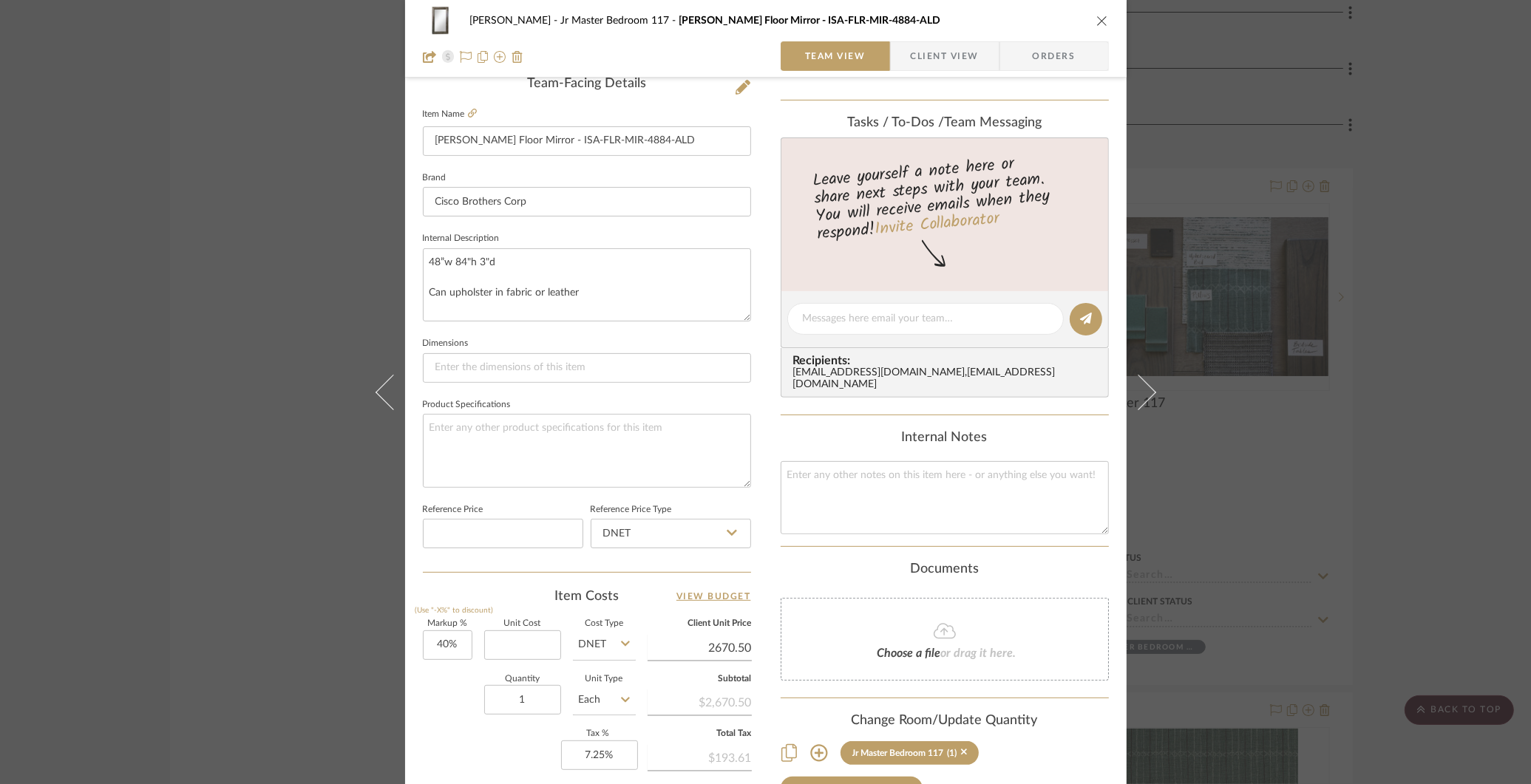
click at [729, 643] on input "2670.50" at bounding box center [699, 648] width 104 height 22
type input "$0.00"
type input "."
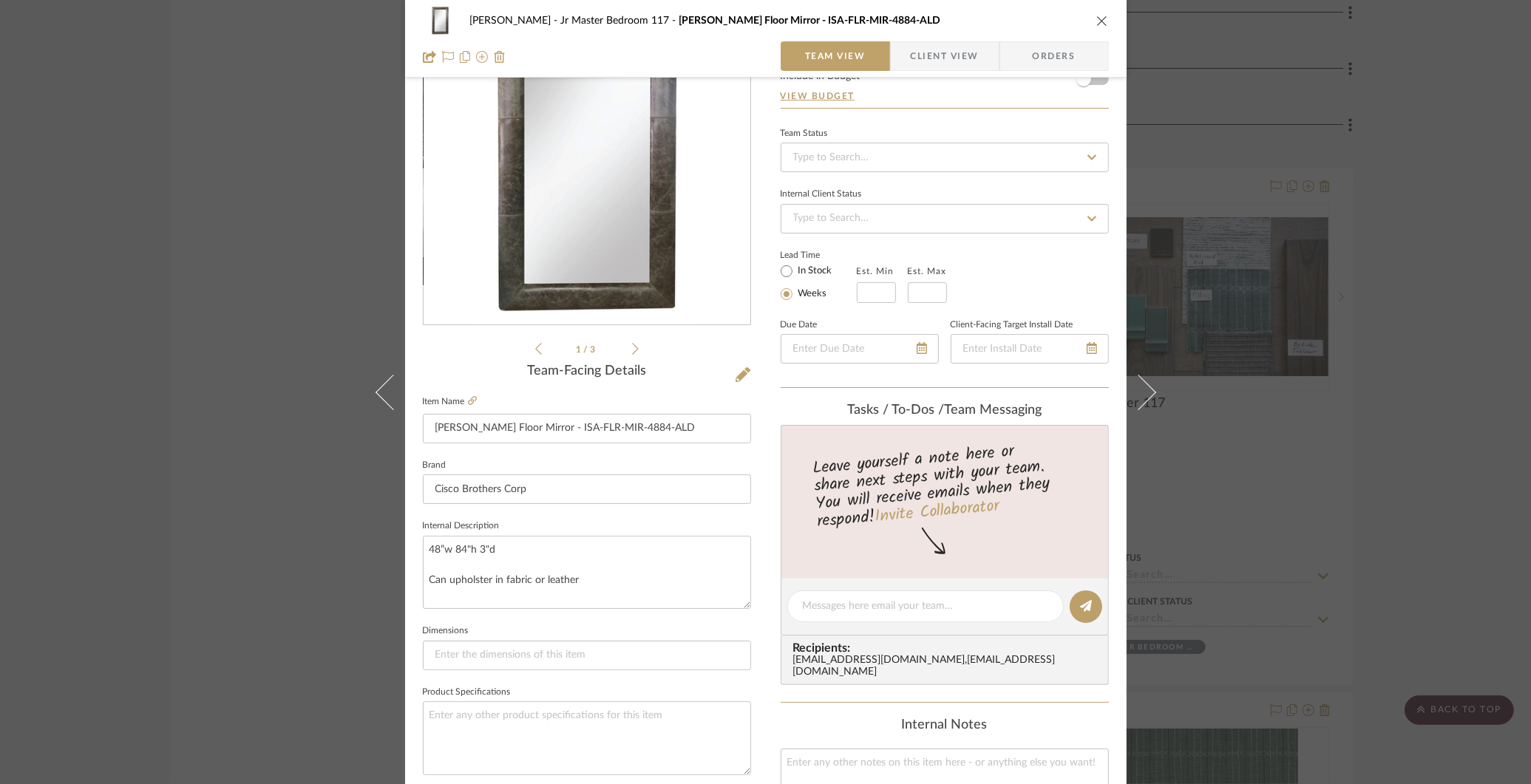
scroll to position [0, 0]
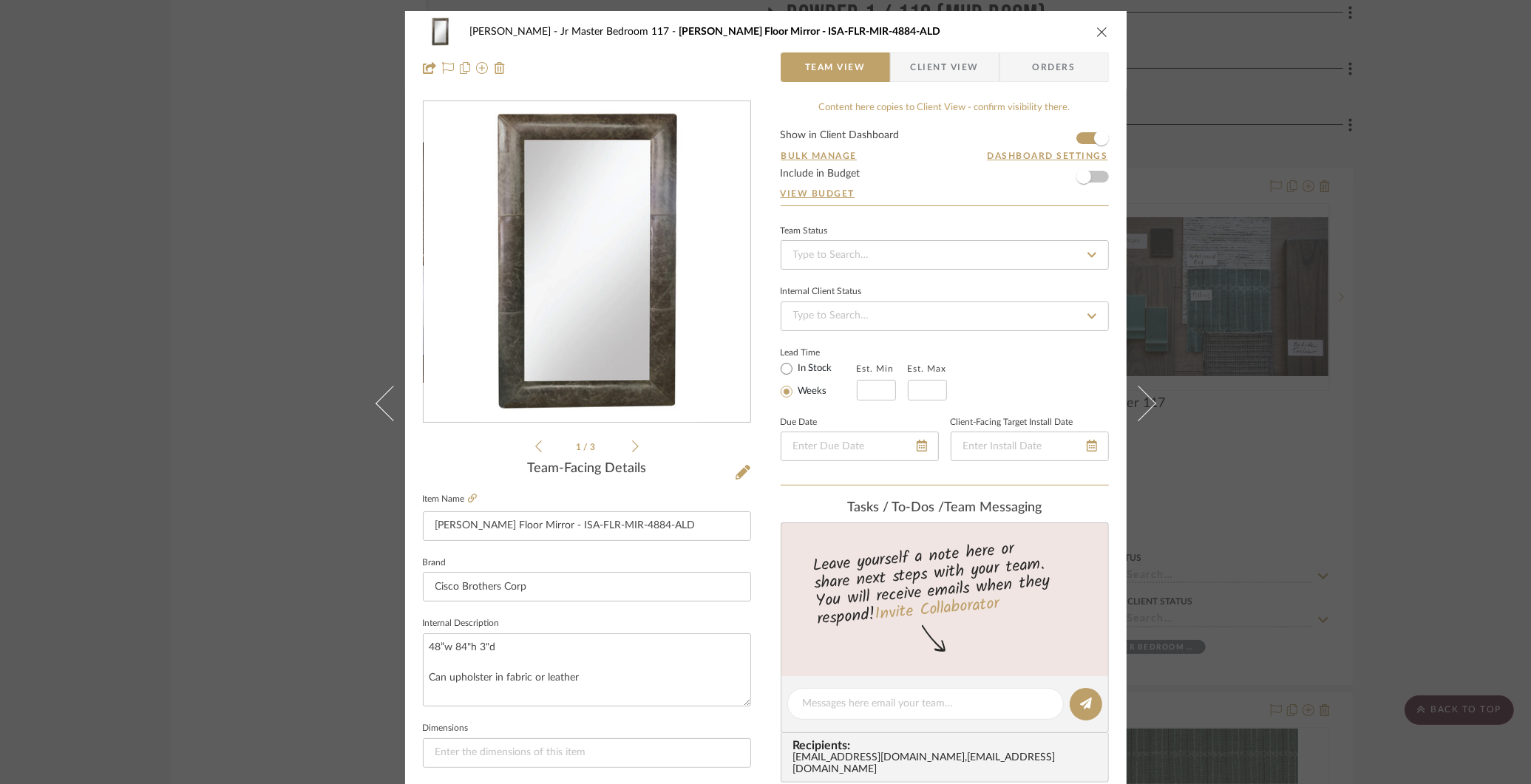
type input "-100%"
click at [1098, 31] on icon "close" at bounding box center [1102, 32] width 12 height 12
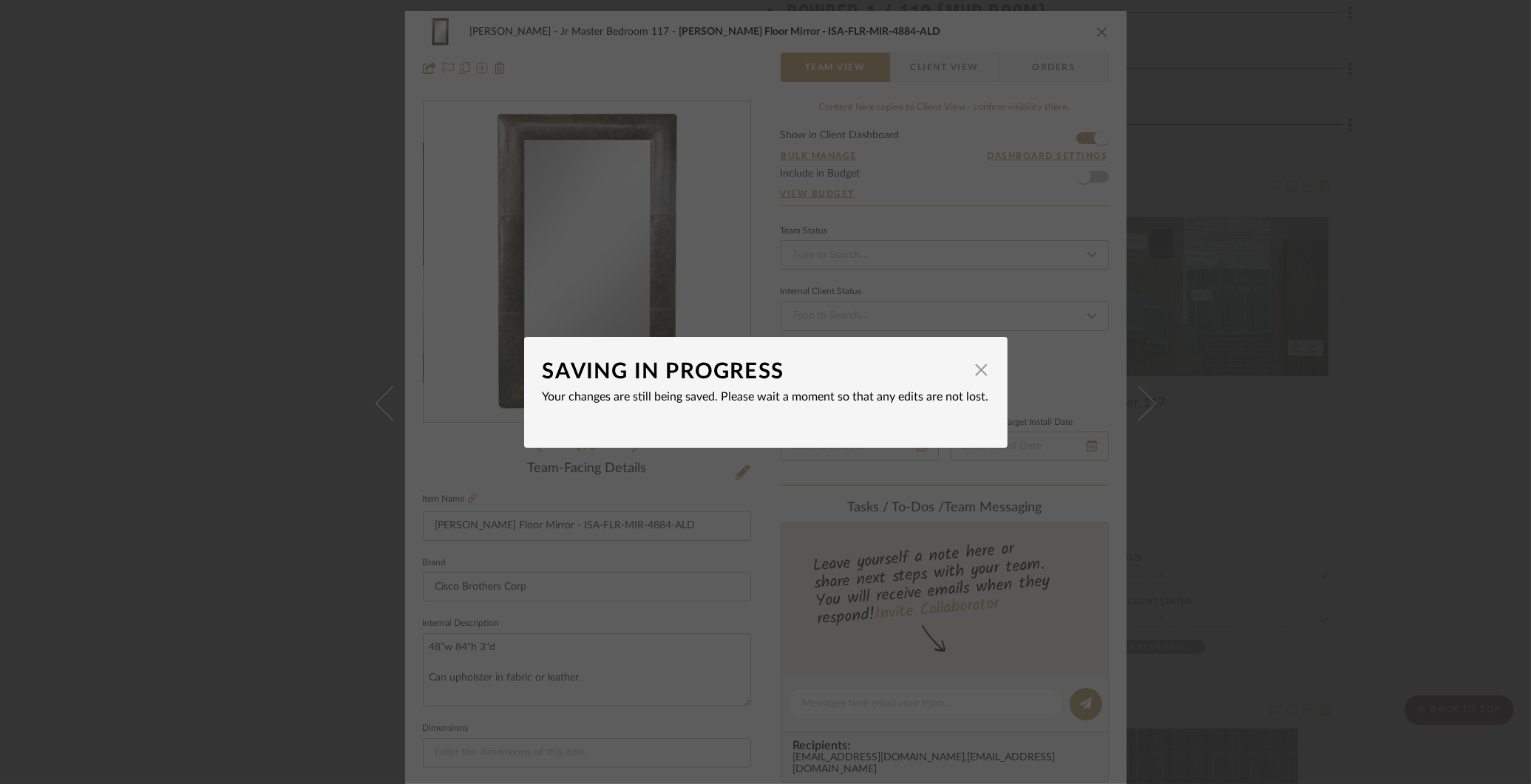
type input "$0.00"
click at [1180, 141] on div "SAVING IN PROGRESS × Your changes are still being saved. Please wait a moment s…" at bounding box center [766, 392] width 1531 height 784
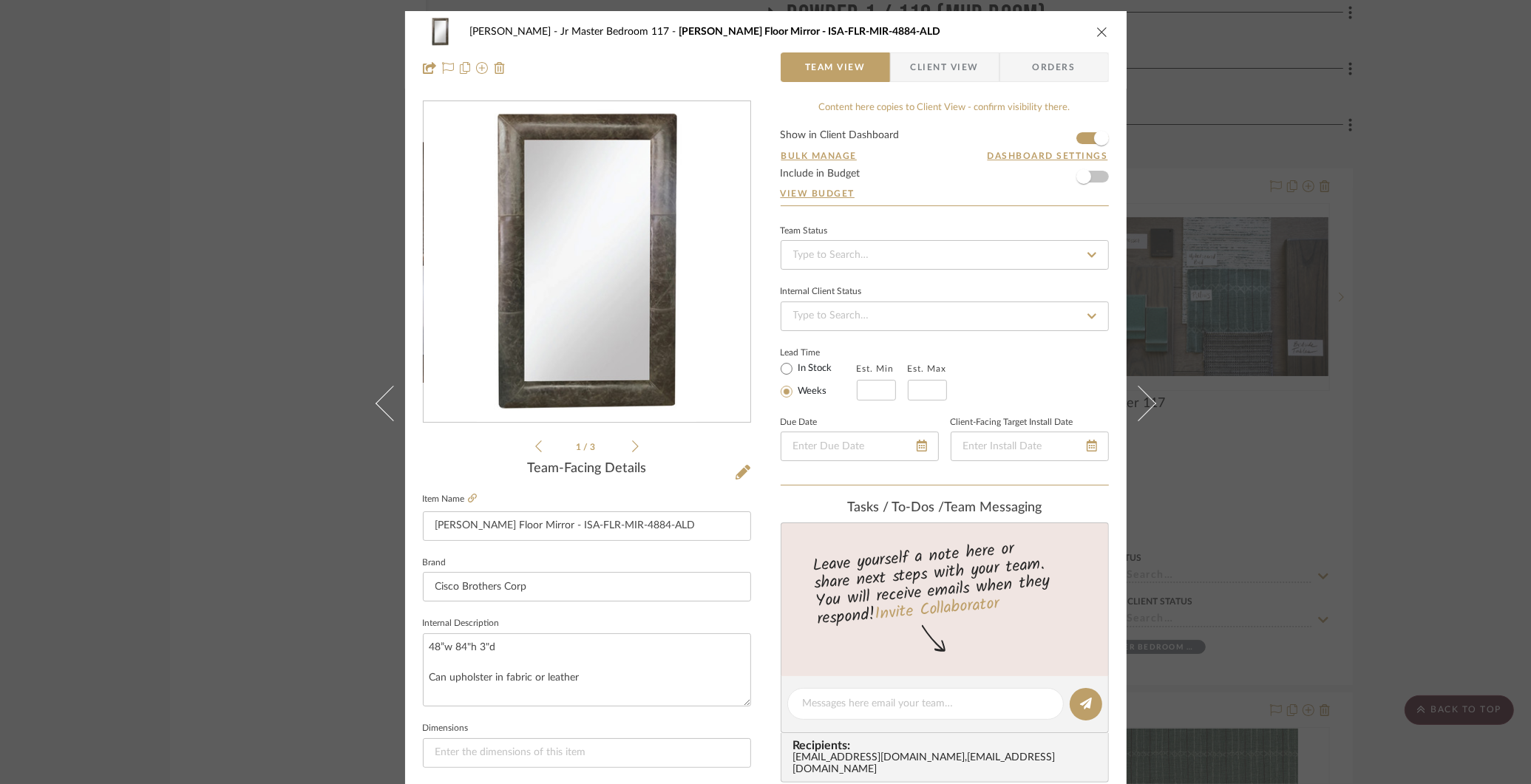
click at [1180, 120] on div "[PERSON_NAME] Jr Master Bedroom 117 [PERSON_NAME] Floor Mirror - ISA-FLR-MIR-48…" at bounding box center [766, 392] width 1531 height 784
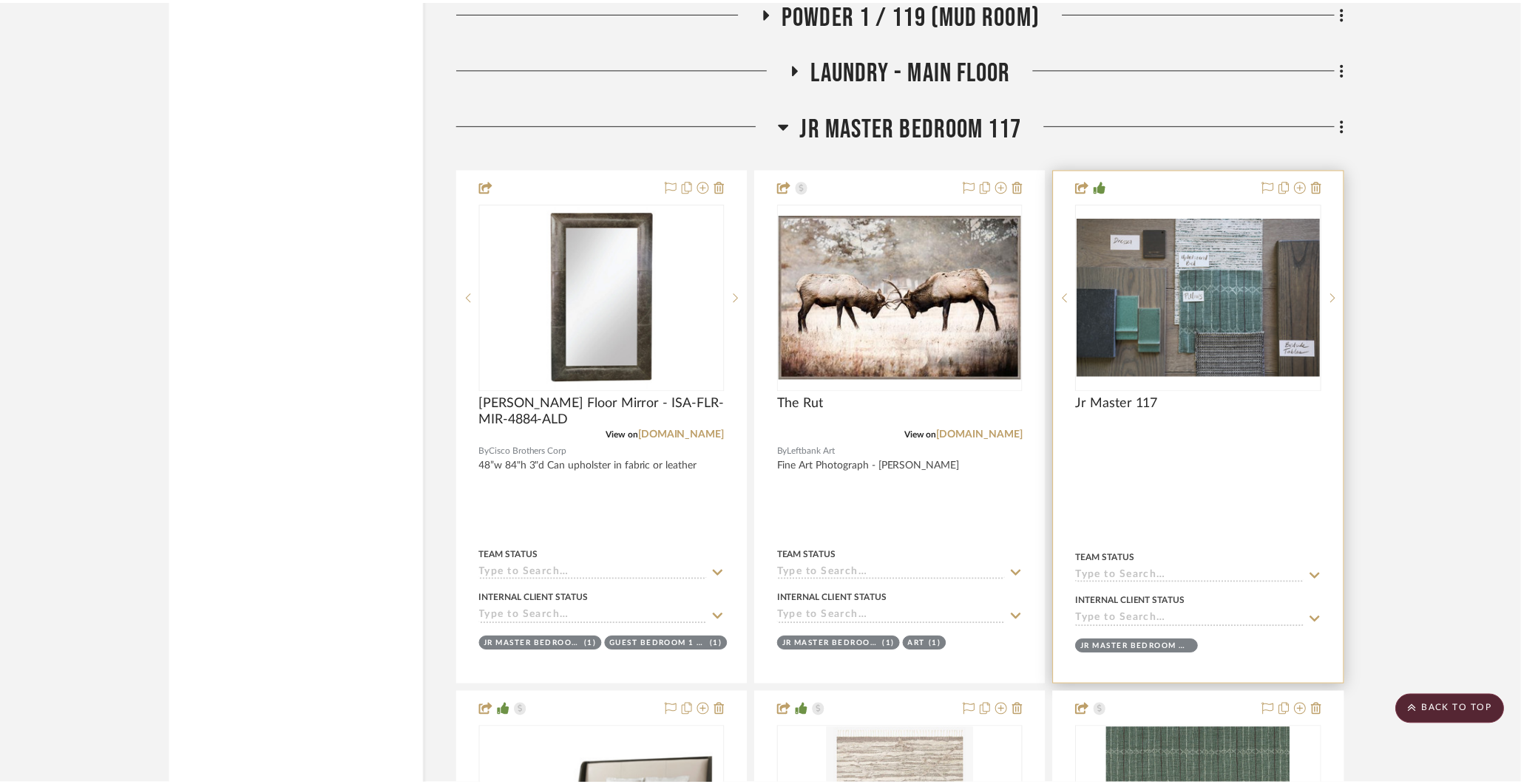
scroll to position [8136, 0]
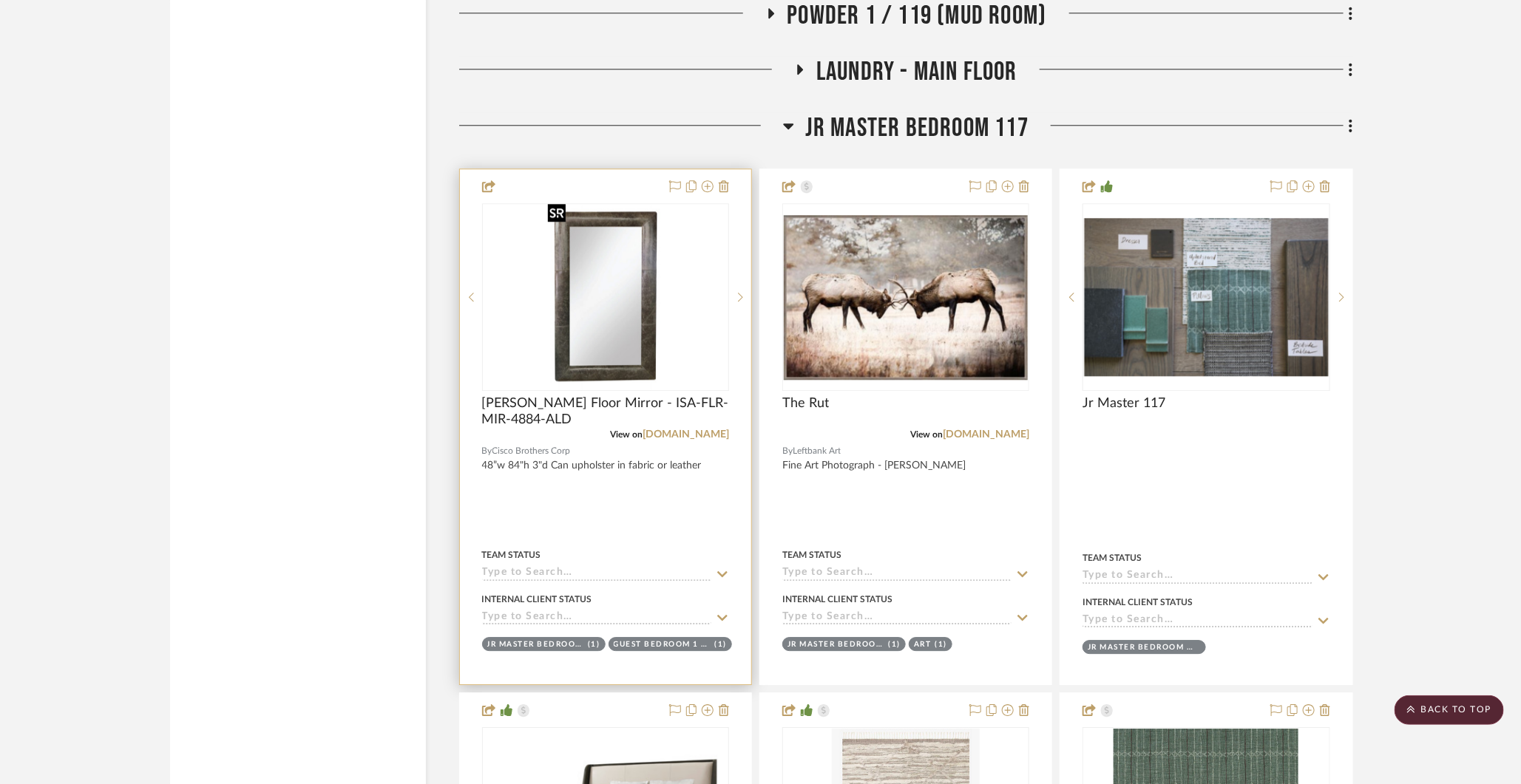
click at [593, 297] on img "0" at bounding box center [604, 297] width 127 height 185
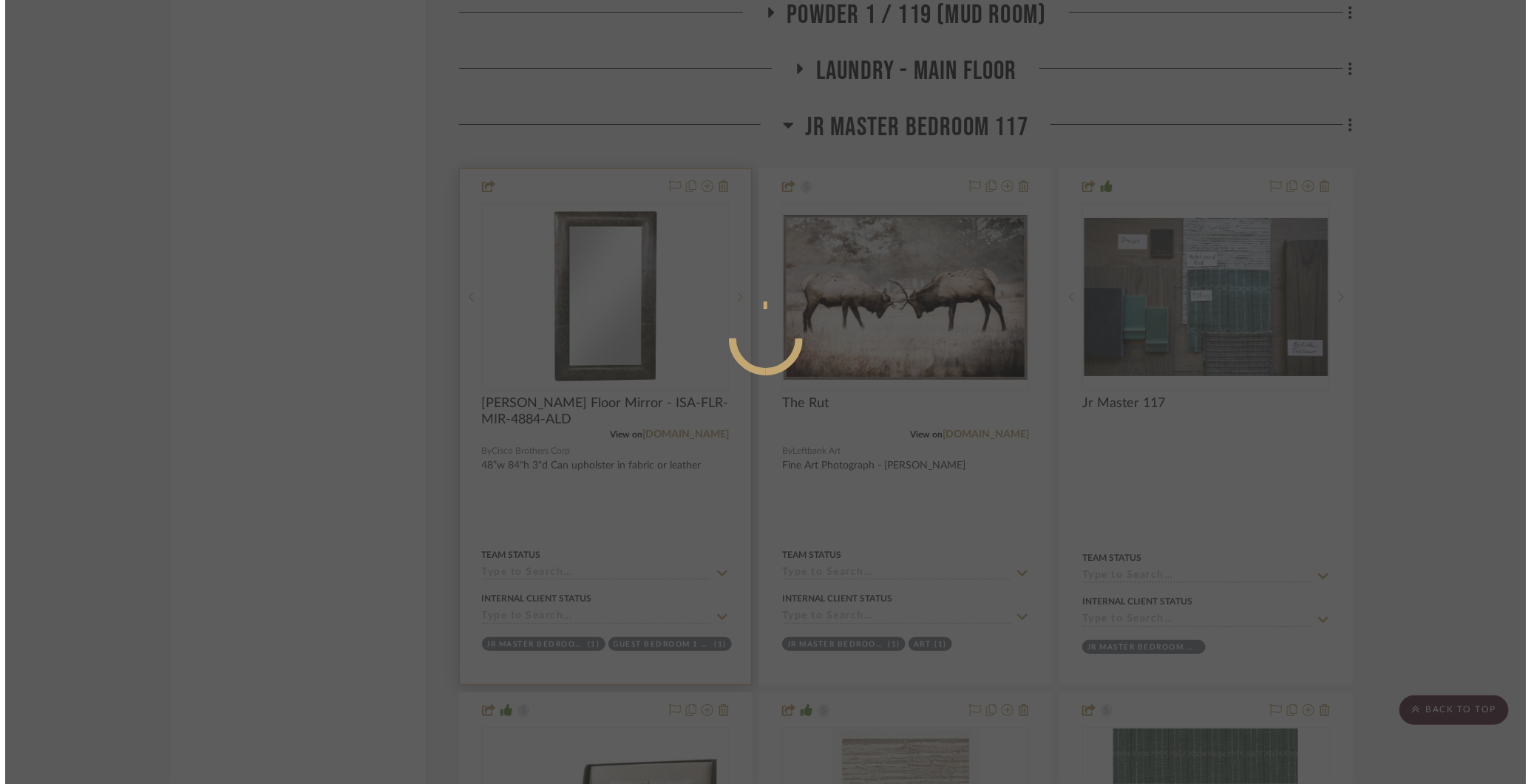
scroll to position [0, 0]
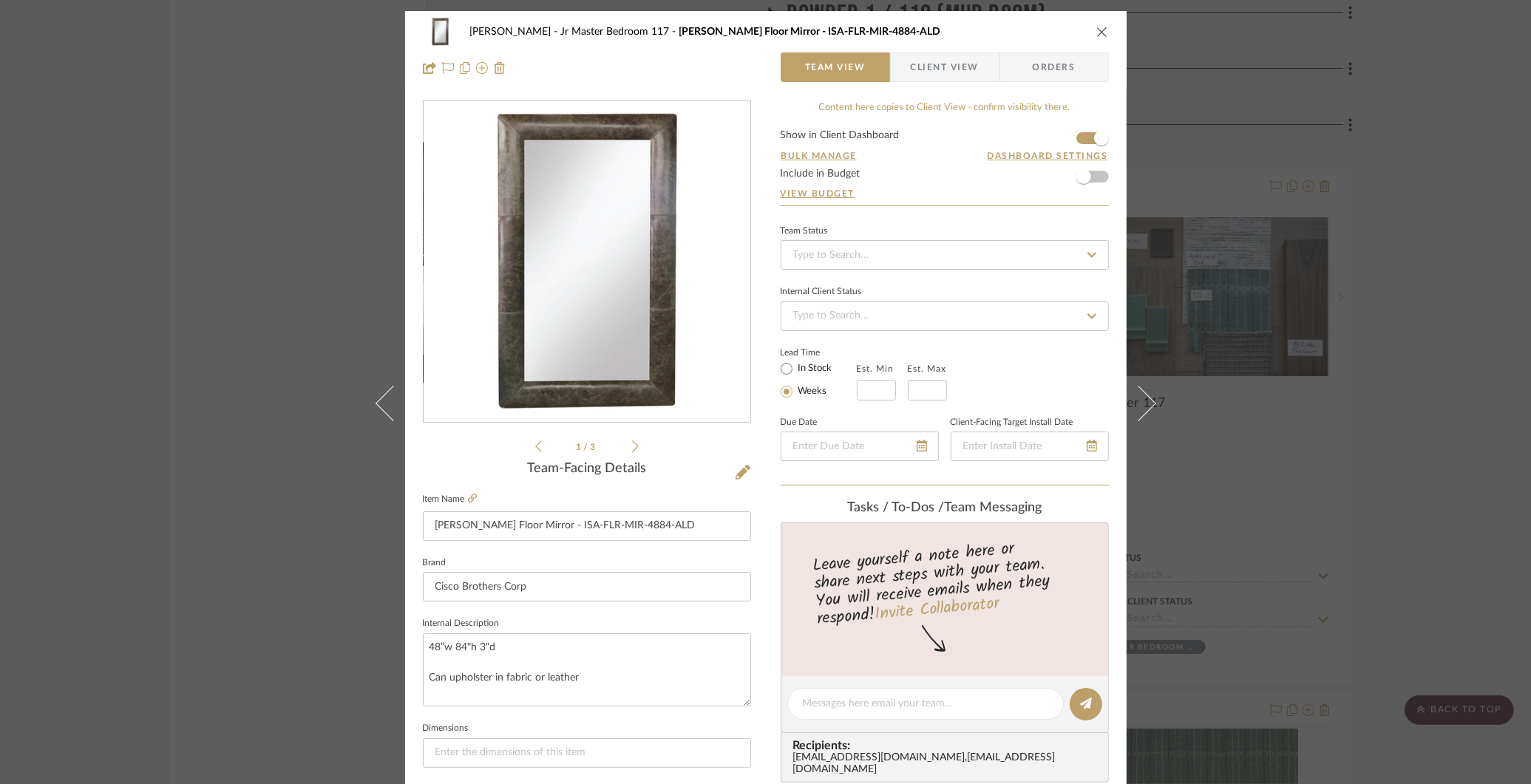
click at [1096, 29] on icon "close" at bounding box center [1102, 32] width 12 height 12
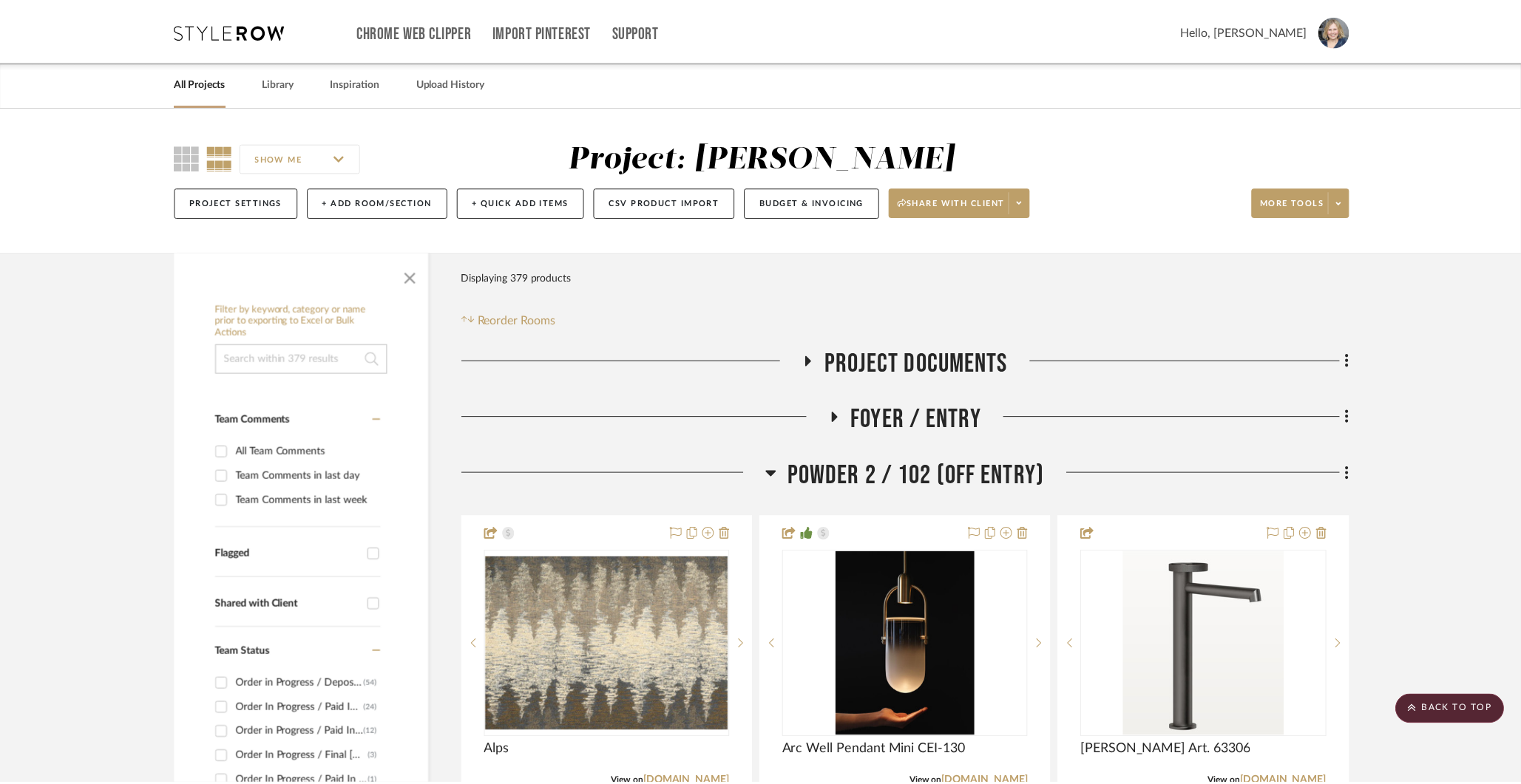
scroll to position [8136, 0]
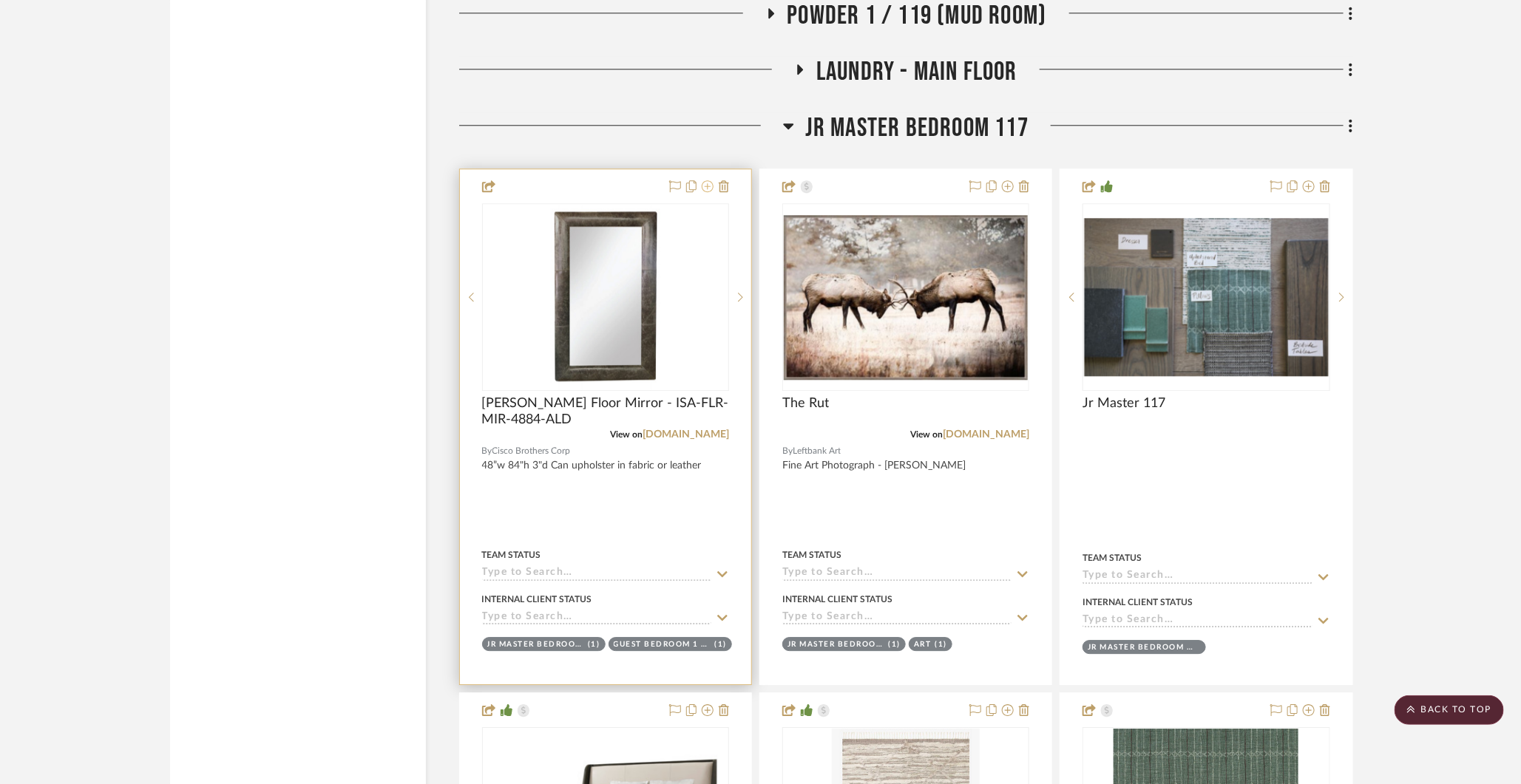
click at [707, 180] on icon at bounding box center [707, 186] width 12 height 12
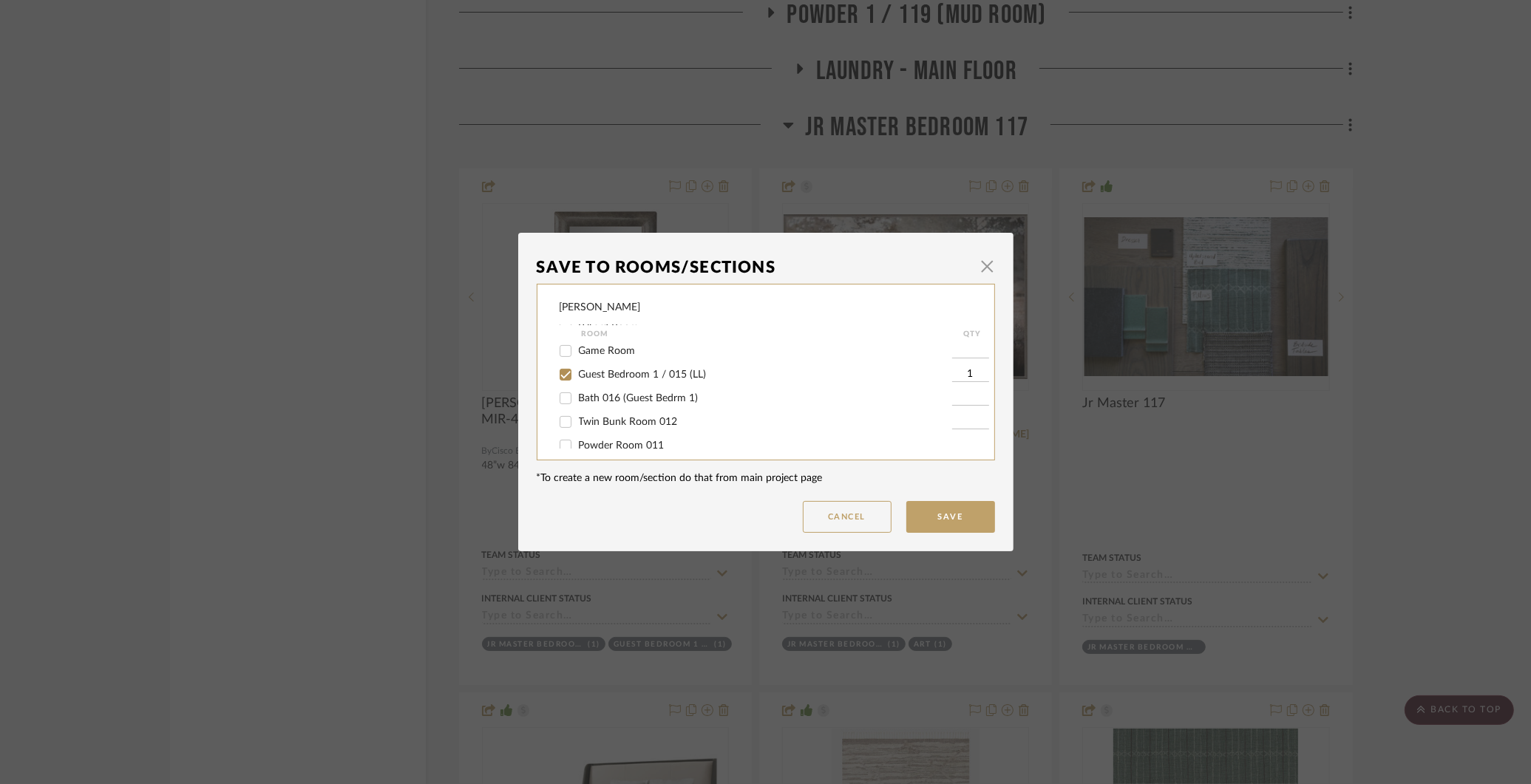
scroll to position [598, 0]
click at [937, 524] on button "Save" at bounding box center [950, 517] width 89 height 32
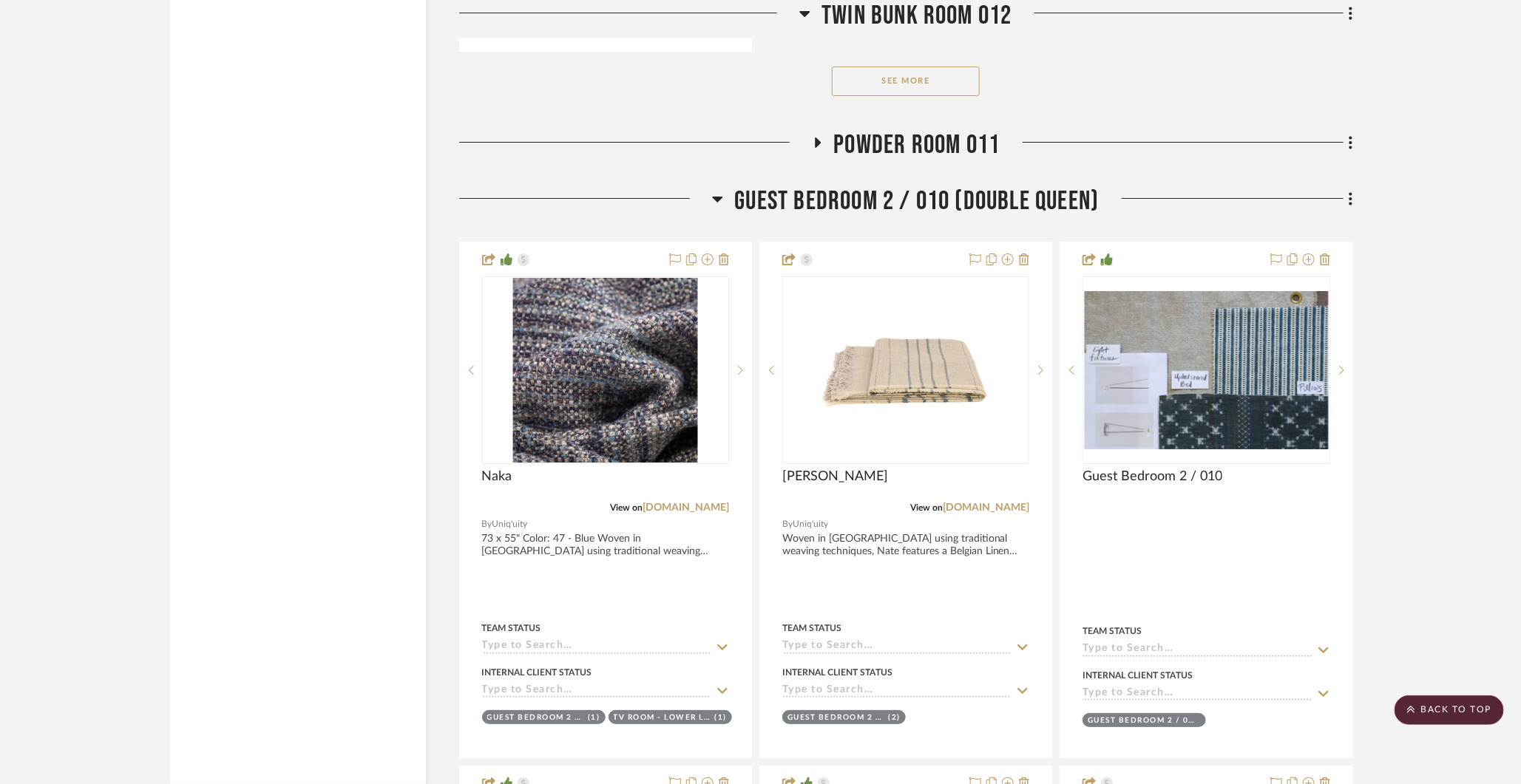
scroll to position [24157, 0]
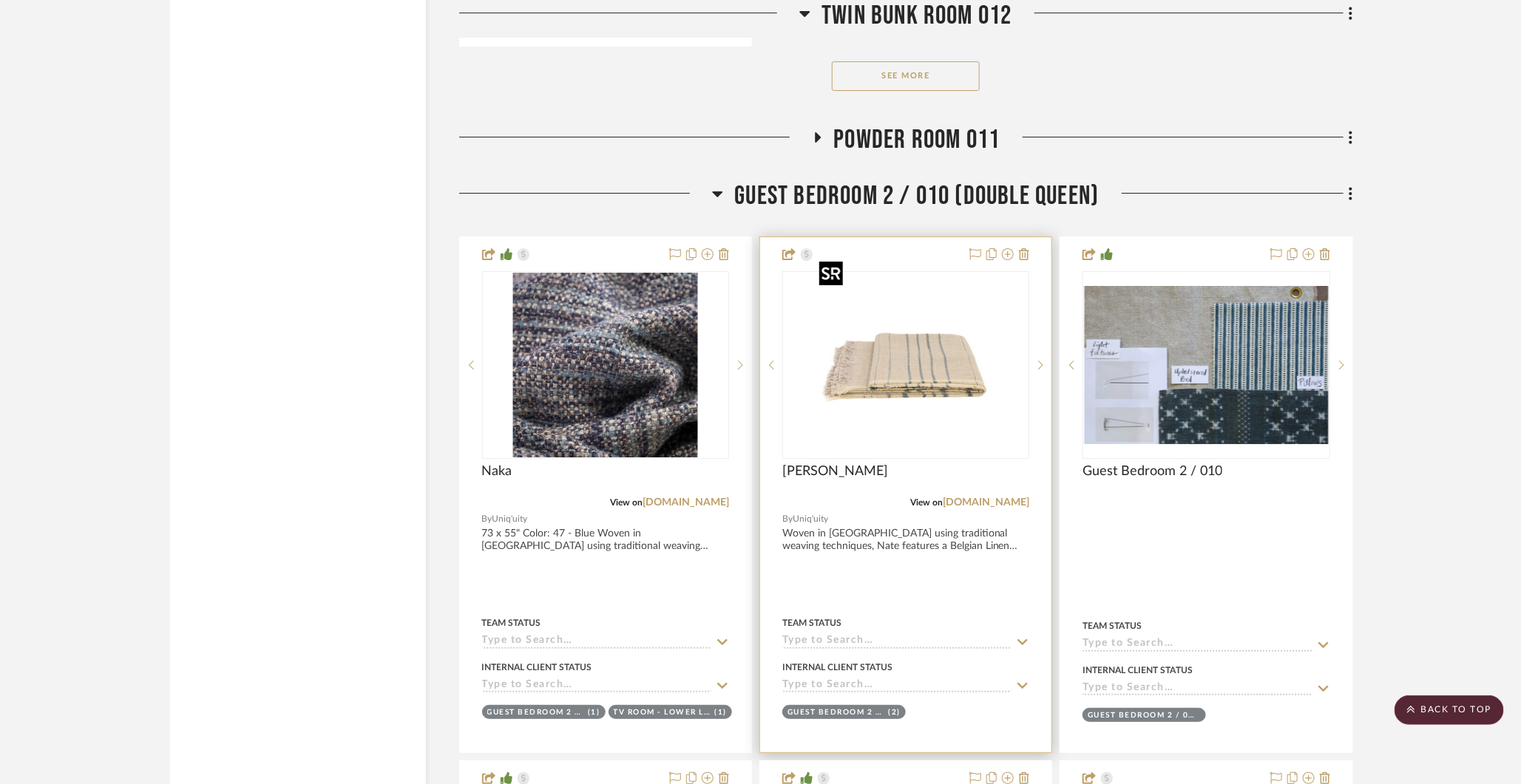
click at [874, 366] on img "1" at bounding box center [905, 365] width 185 height 185
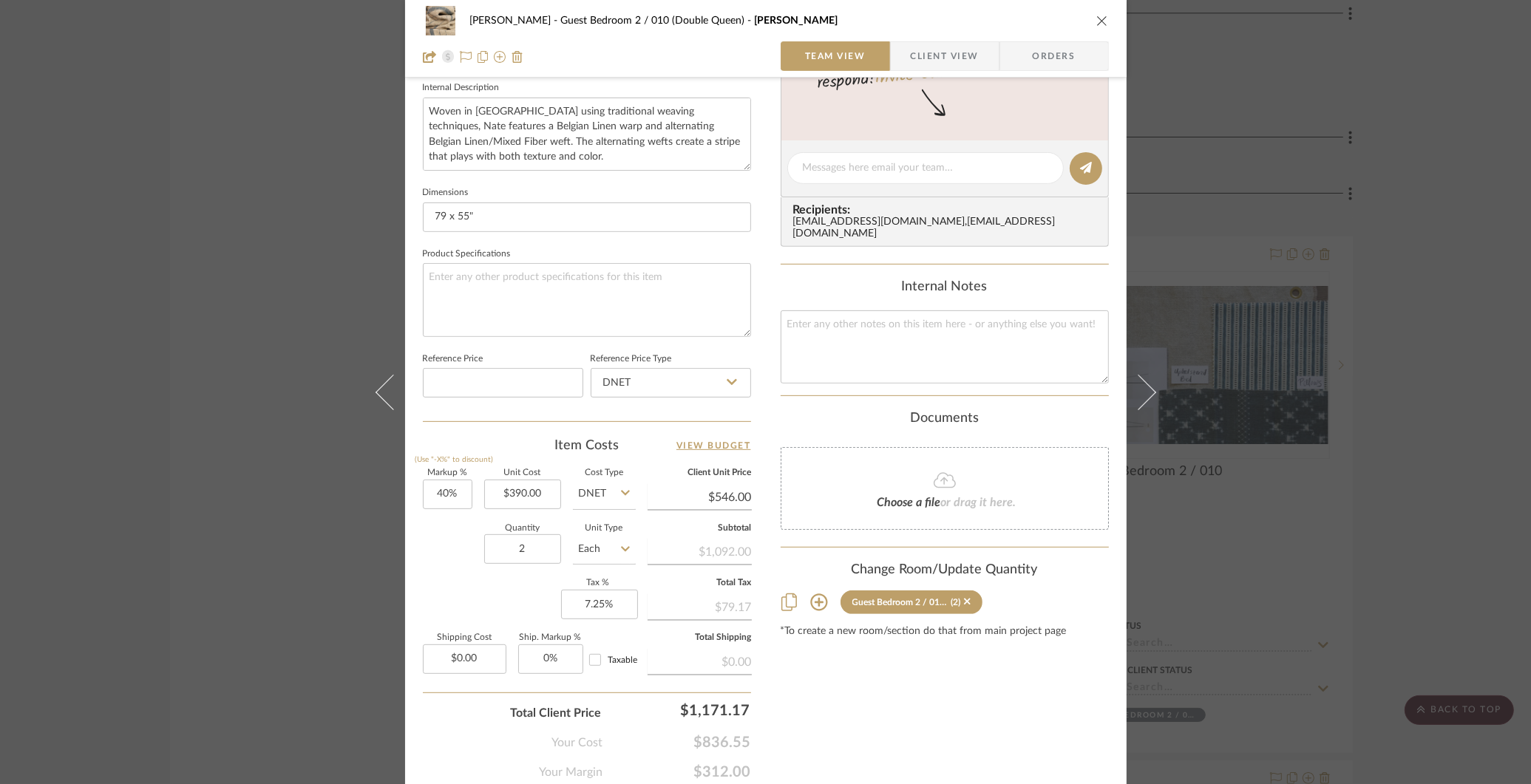
scroll to position [588, 0]
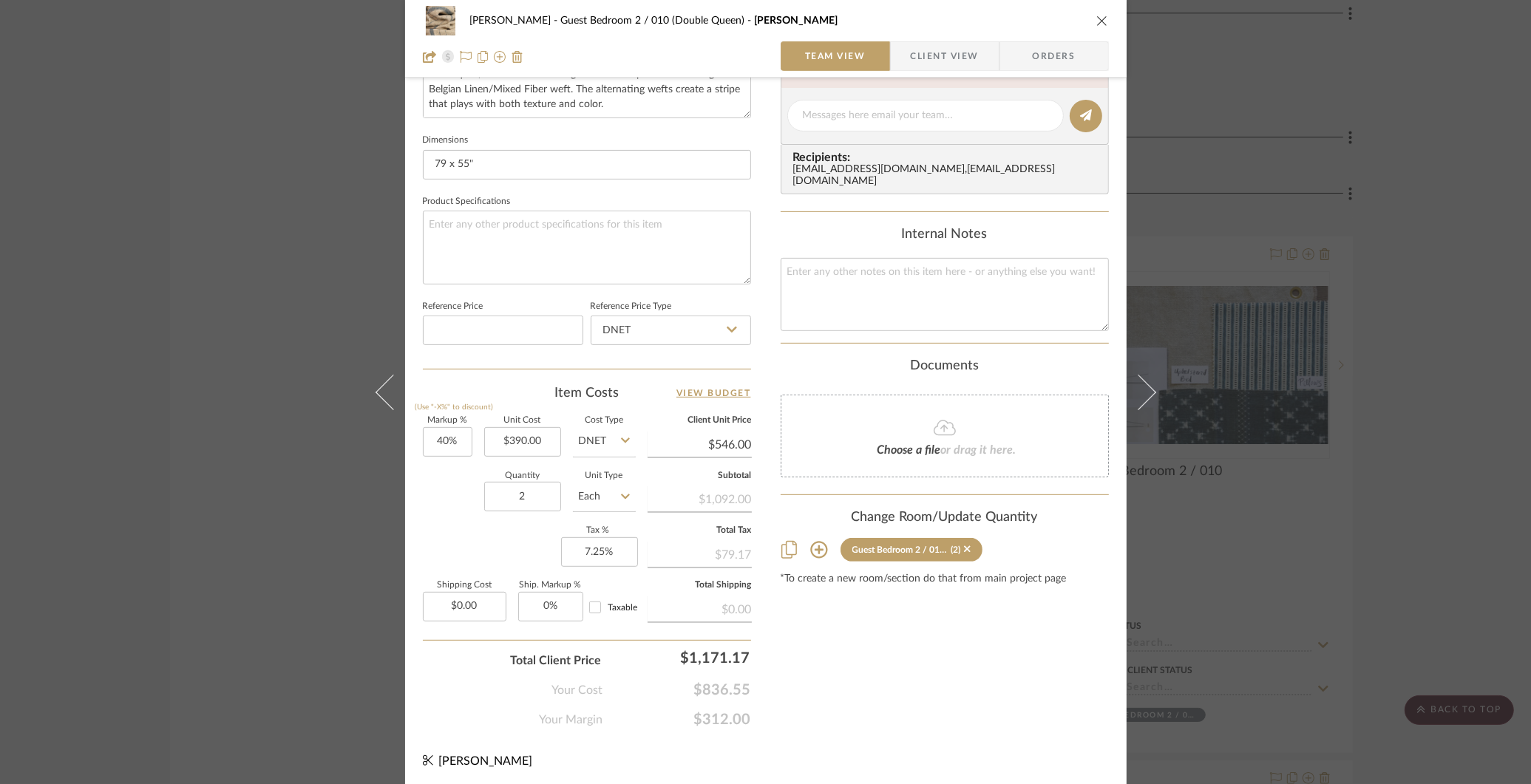
click at [235, 541] on div "[PERSON_NAME] Guest Bedroom 2 / 010 (Double Queen) [PERSON_NAME] Team View Clie…" at bounding box center [766, 392] width 1531 height 784
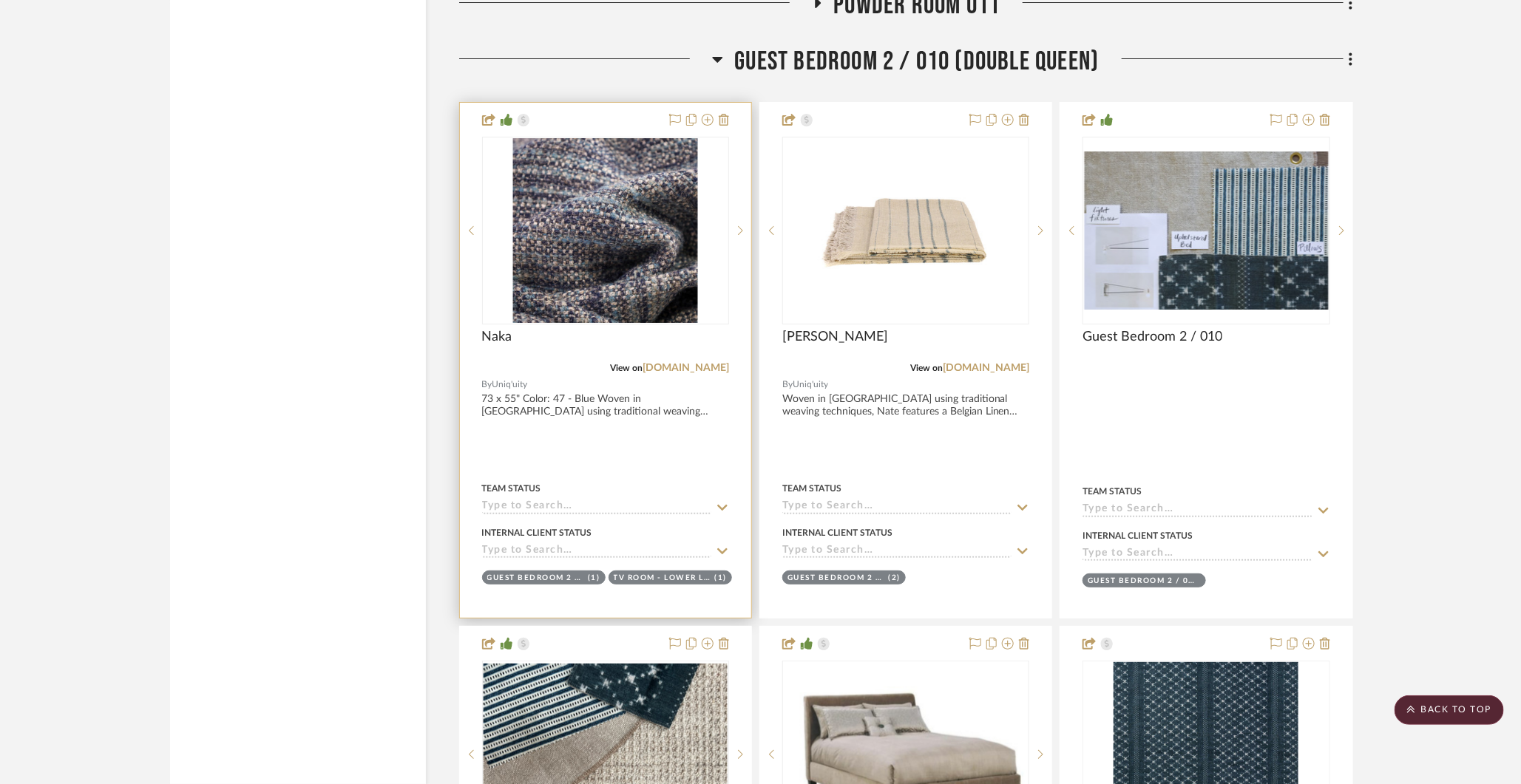
scroll to position [24026, 0]
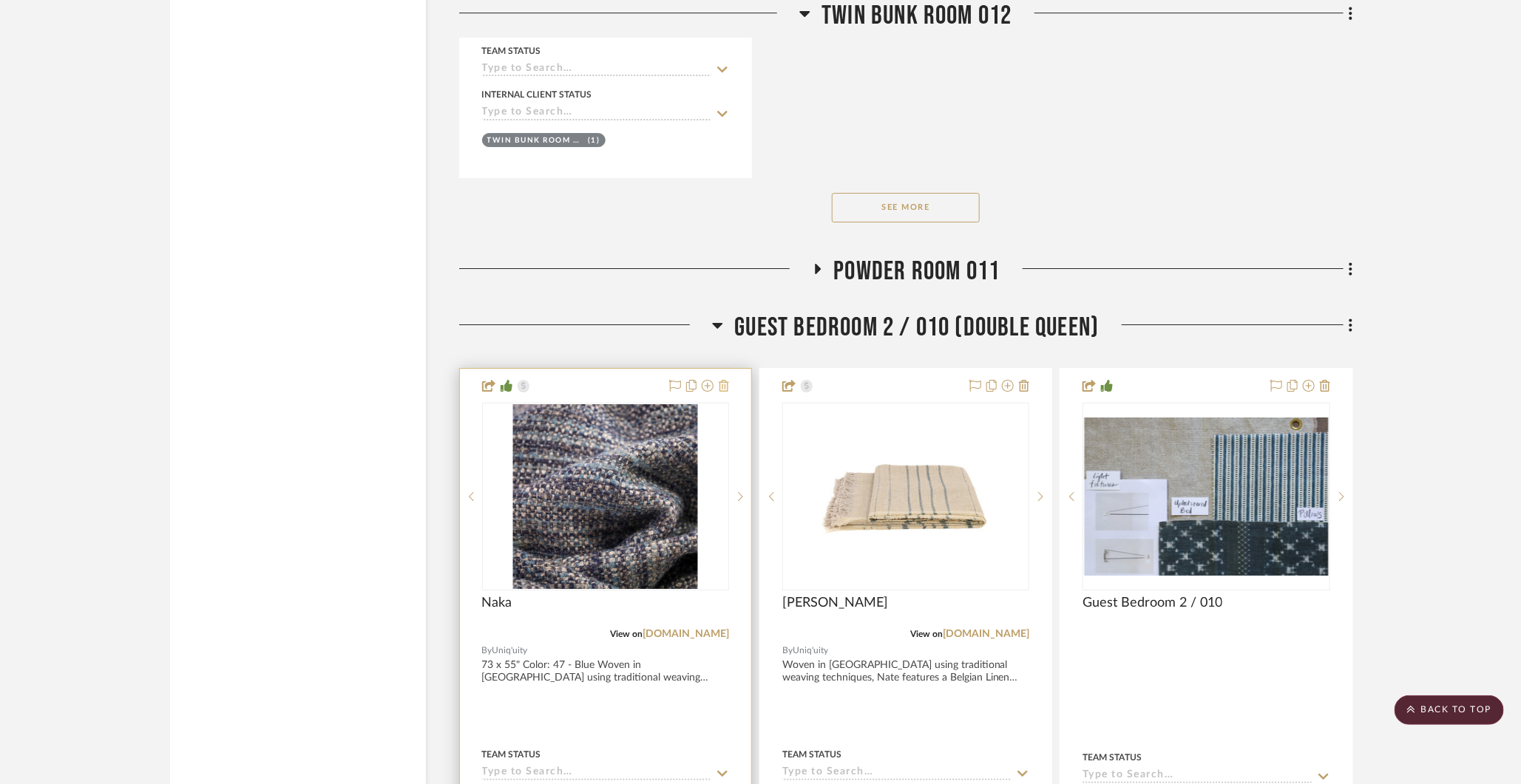
click at [724, 380] on icon at bounding box center [724, 386] width 10 height 12
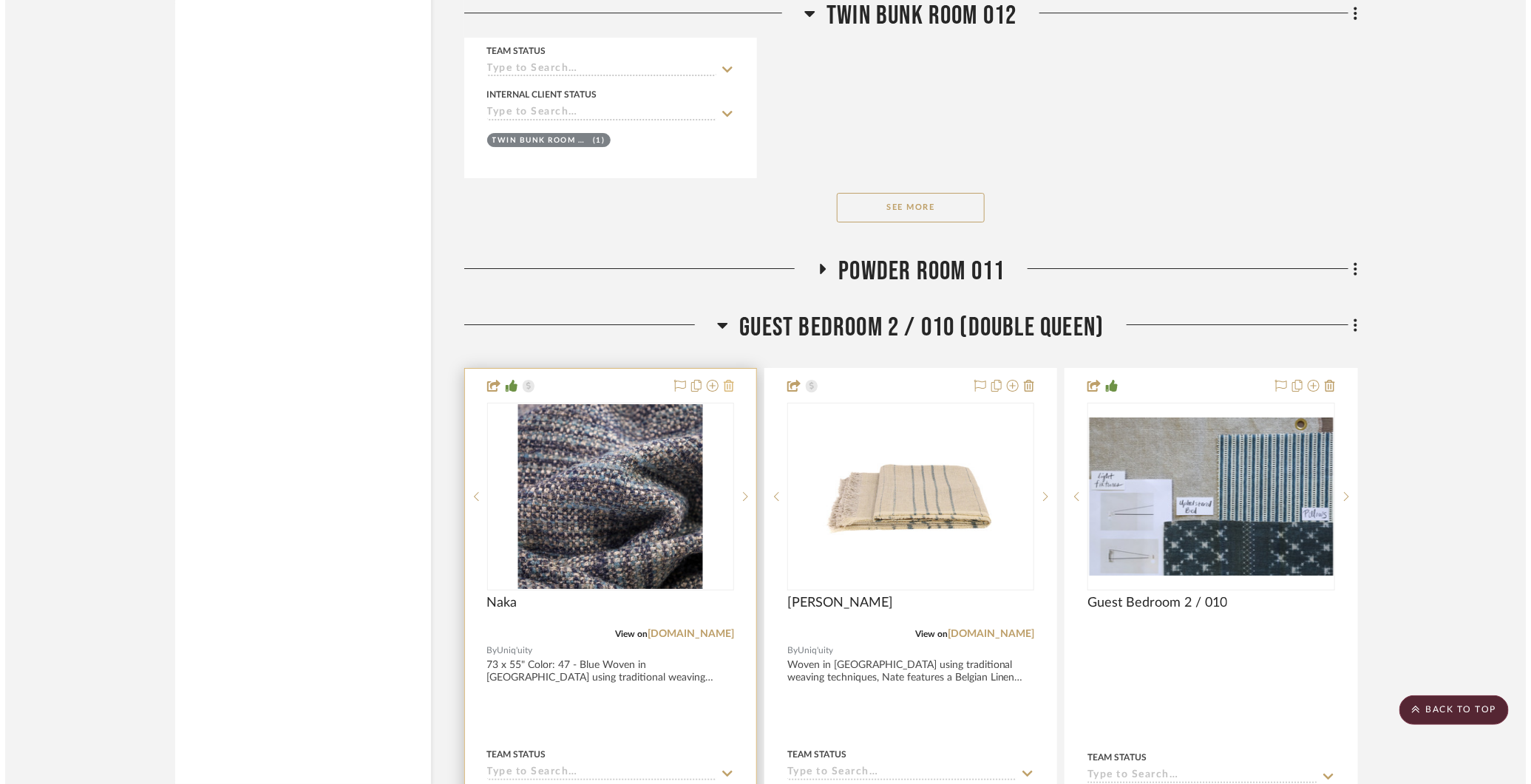
scroll to position [0, 0]
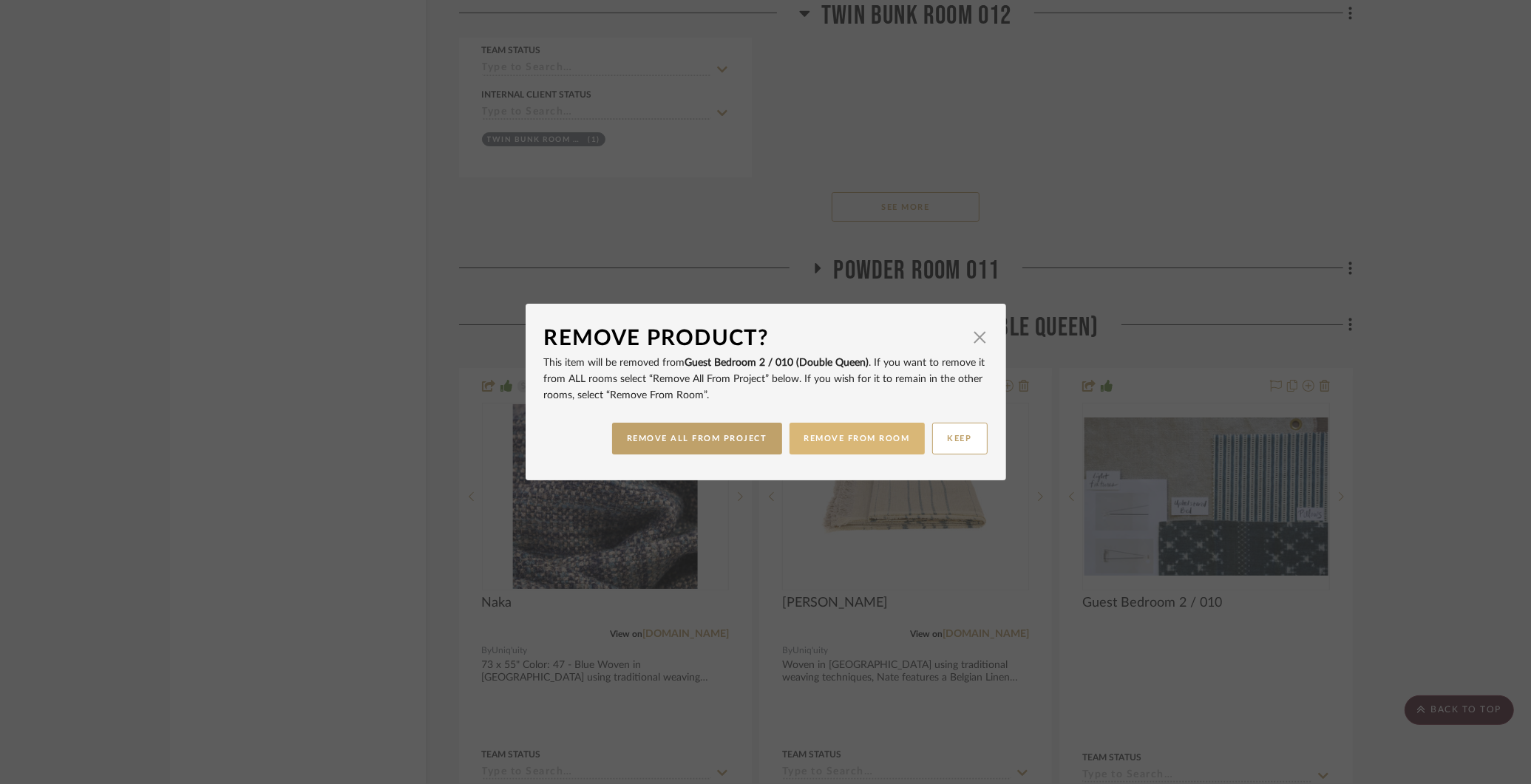
click at [875, 439] on button "REMOVE FROM ROOM" at bounding box center [856, 439] width 135 height 32
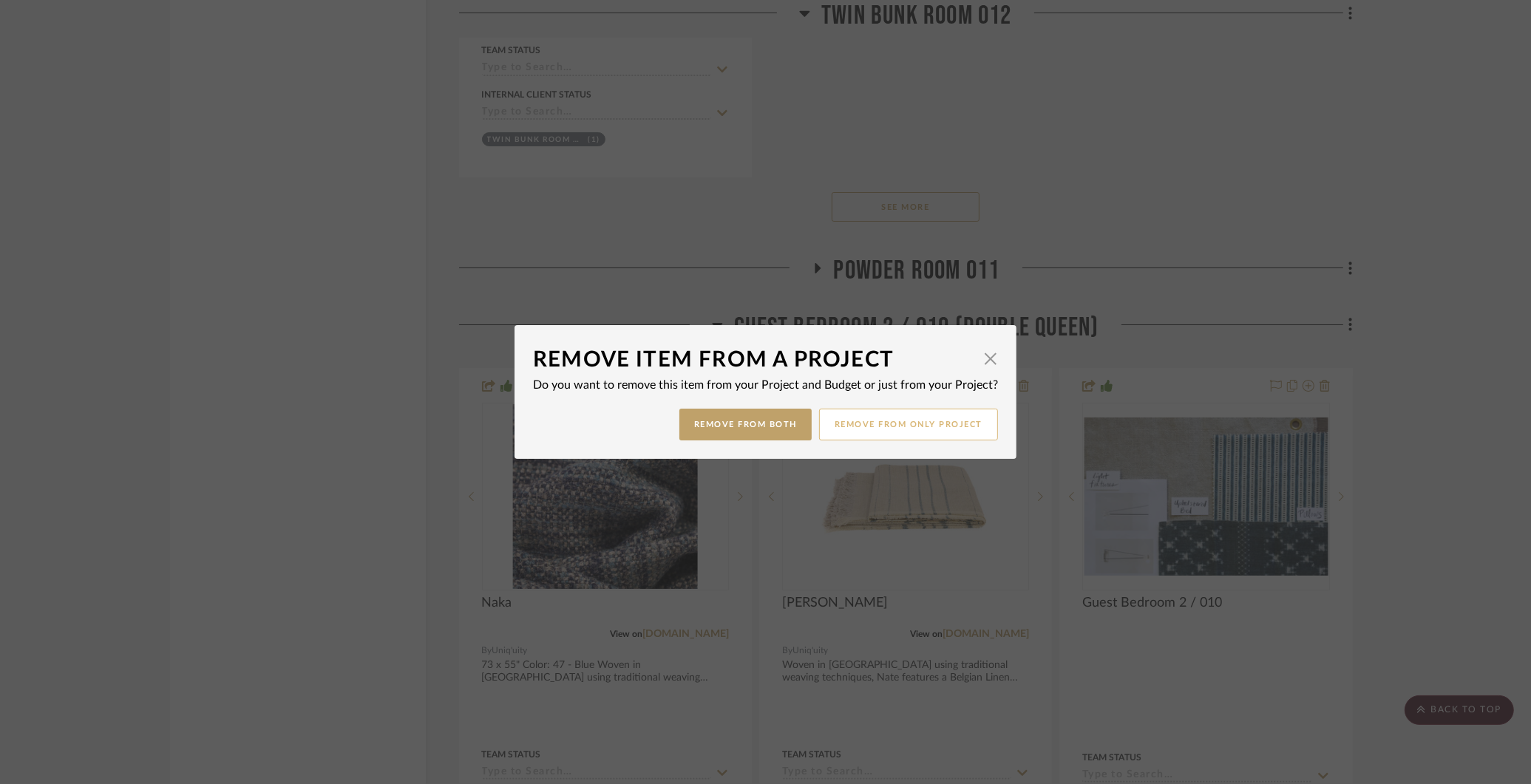
click at [848, 422] on button "Remove from only Project" at bounding box center [908, 425] width 179 height 32
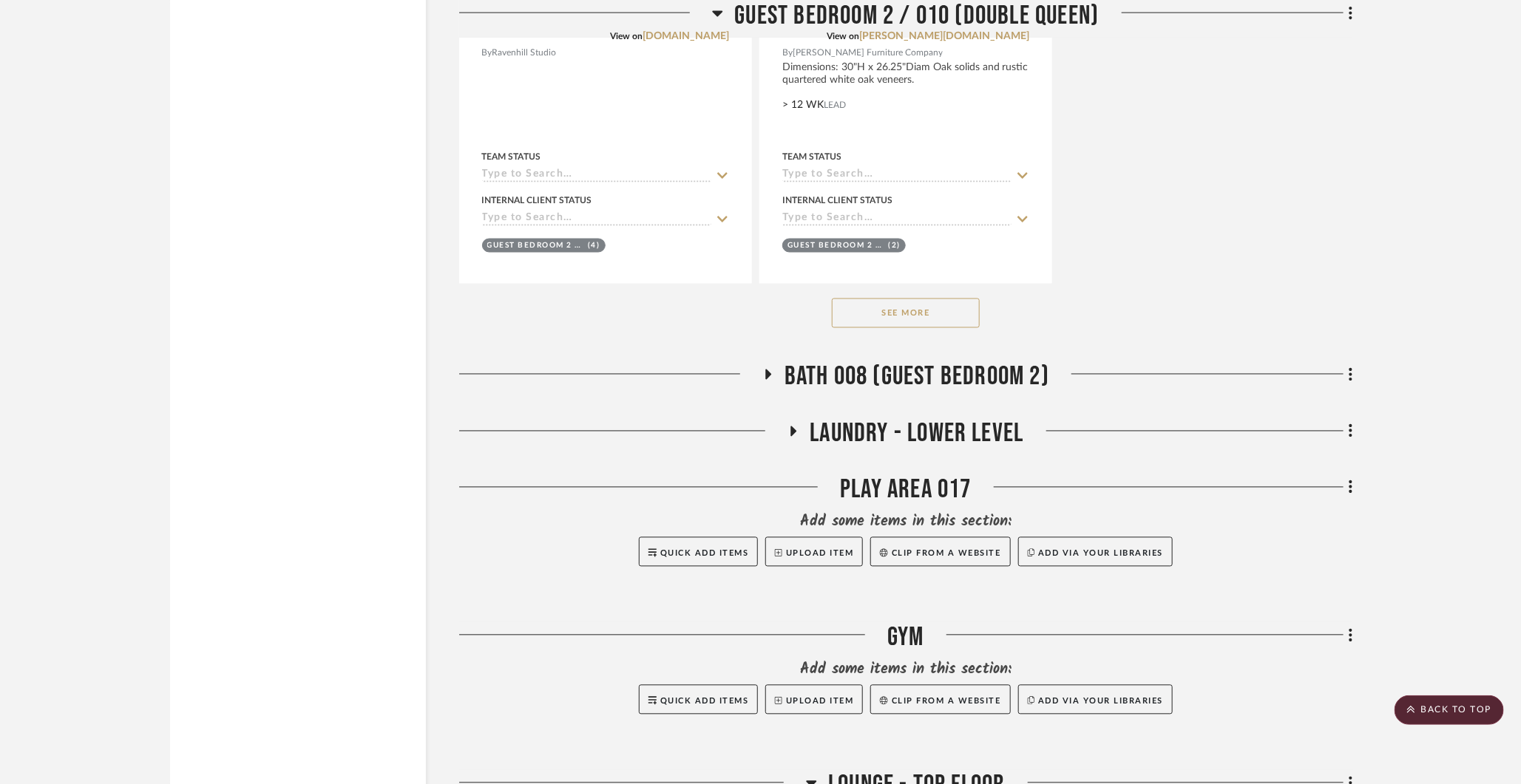
scroll to position [25713, 0]
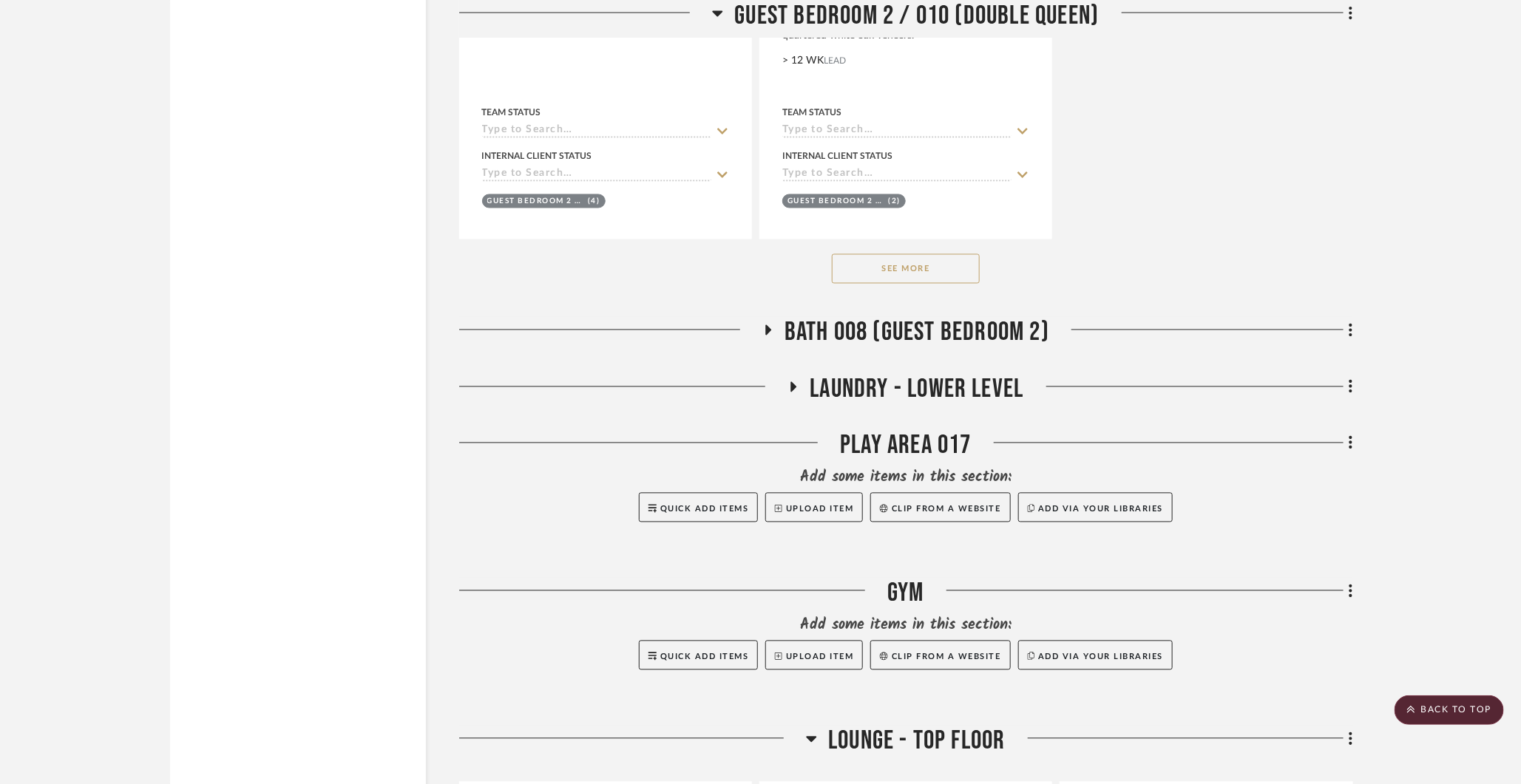
click at [927, 254] on button "See More" at bounding box center [905, 269] width 148 height 30
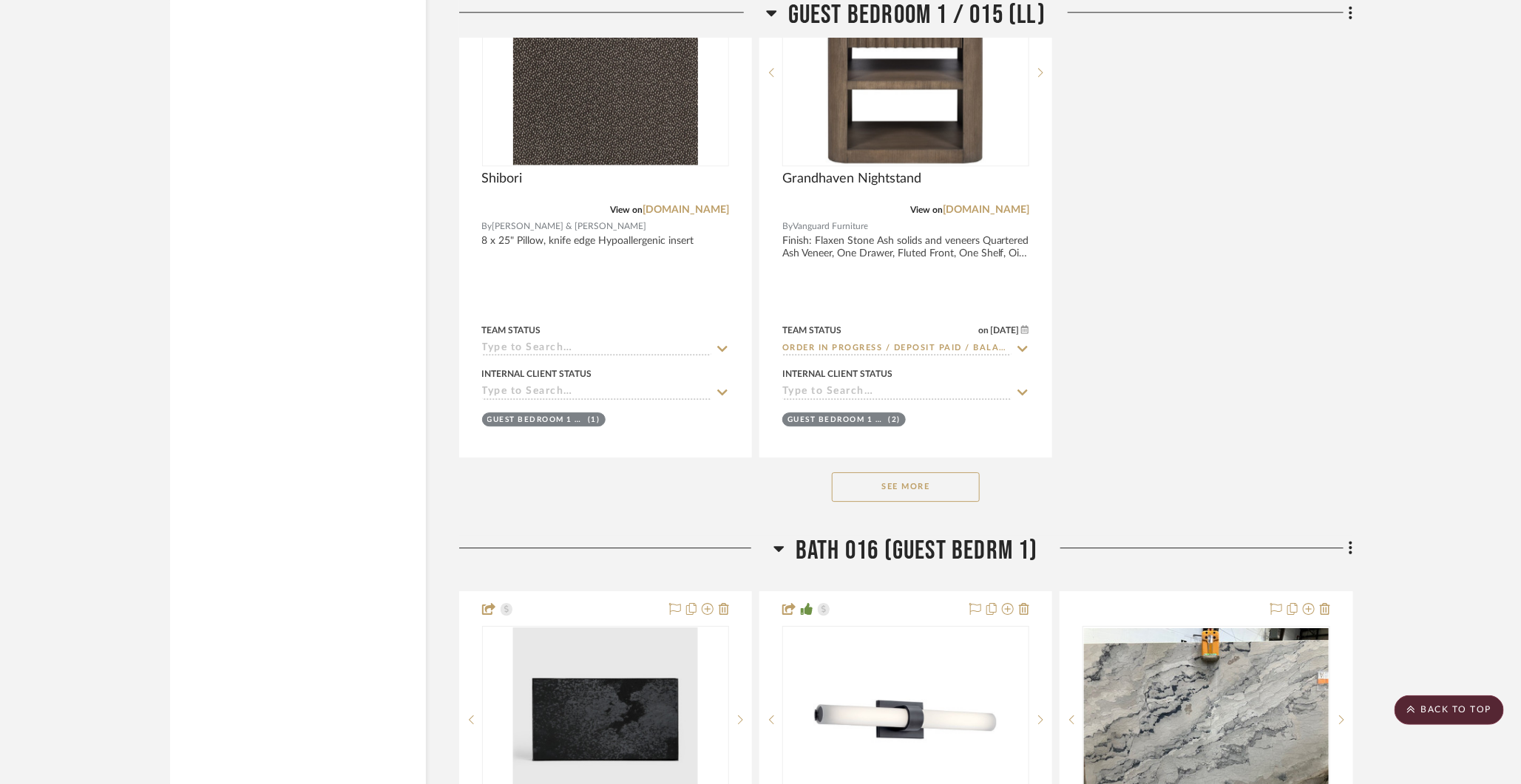
scroll to position [20480, 0]
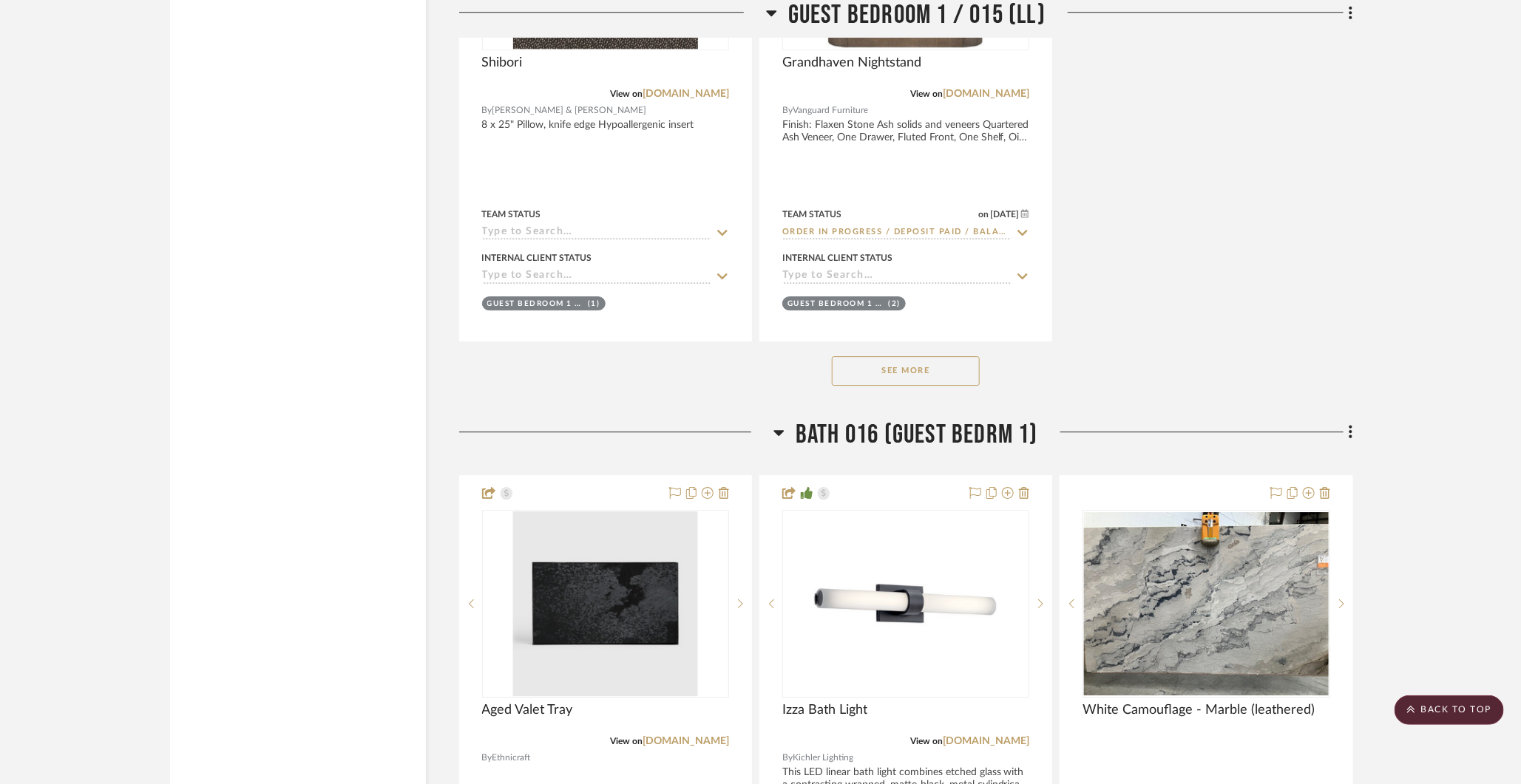
click at [879, 365] on button "See More" at bounding box center [905, 371] width 148 height 30
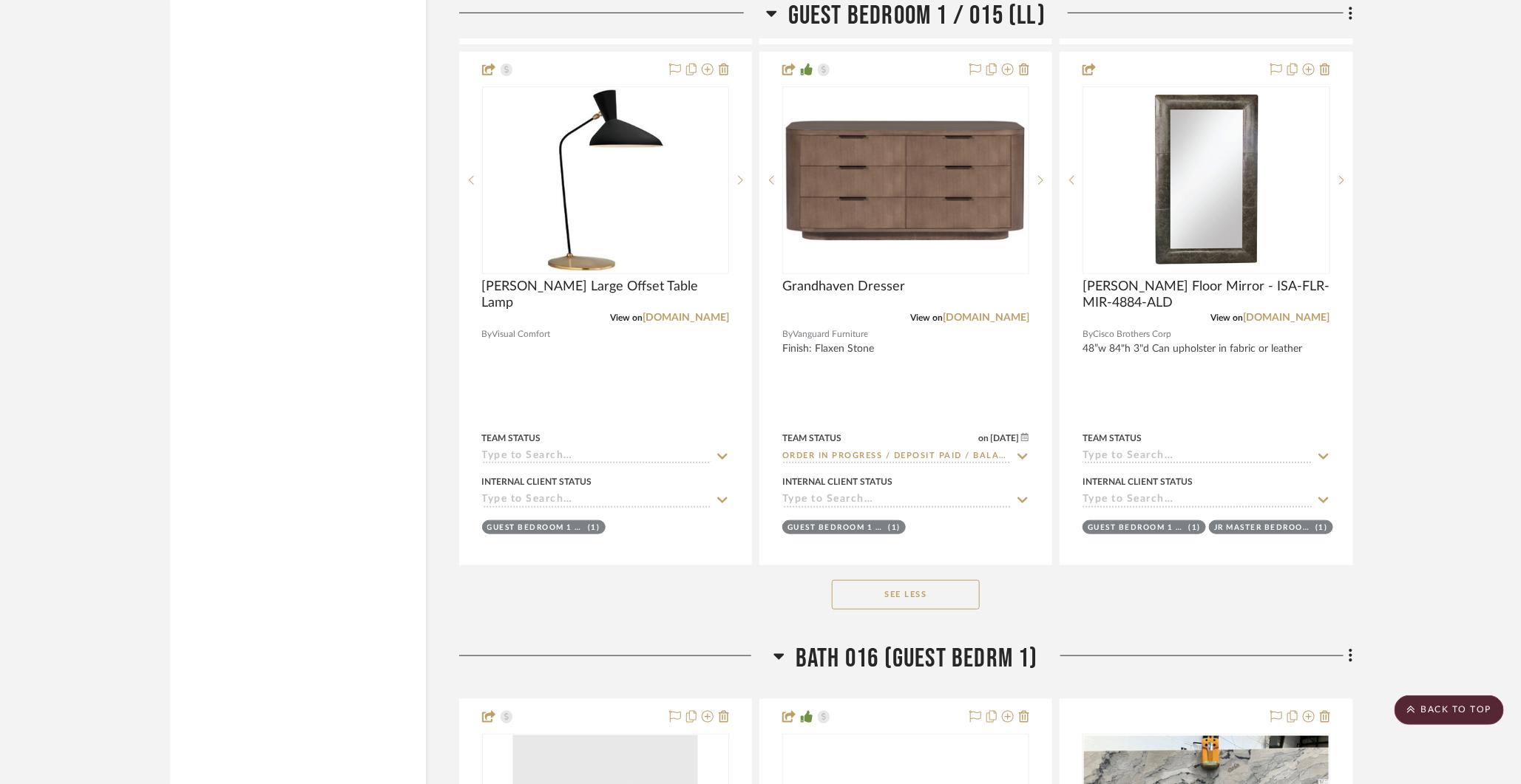
scroll to position [21831, 0]
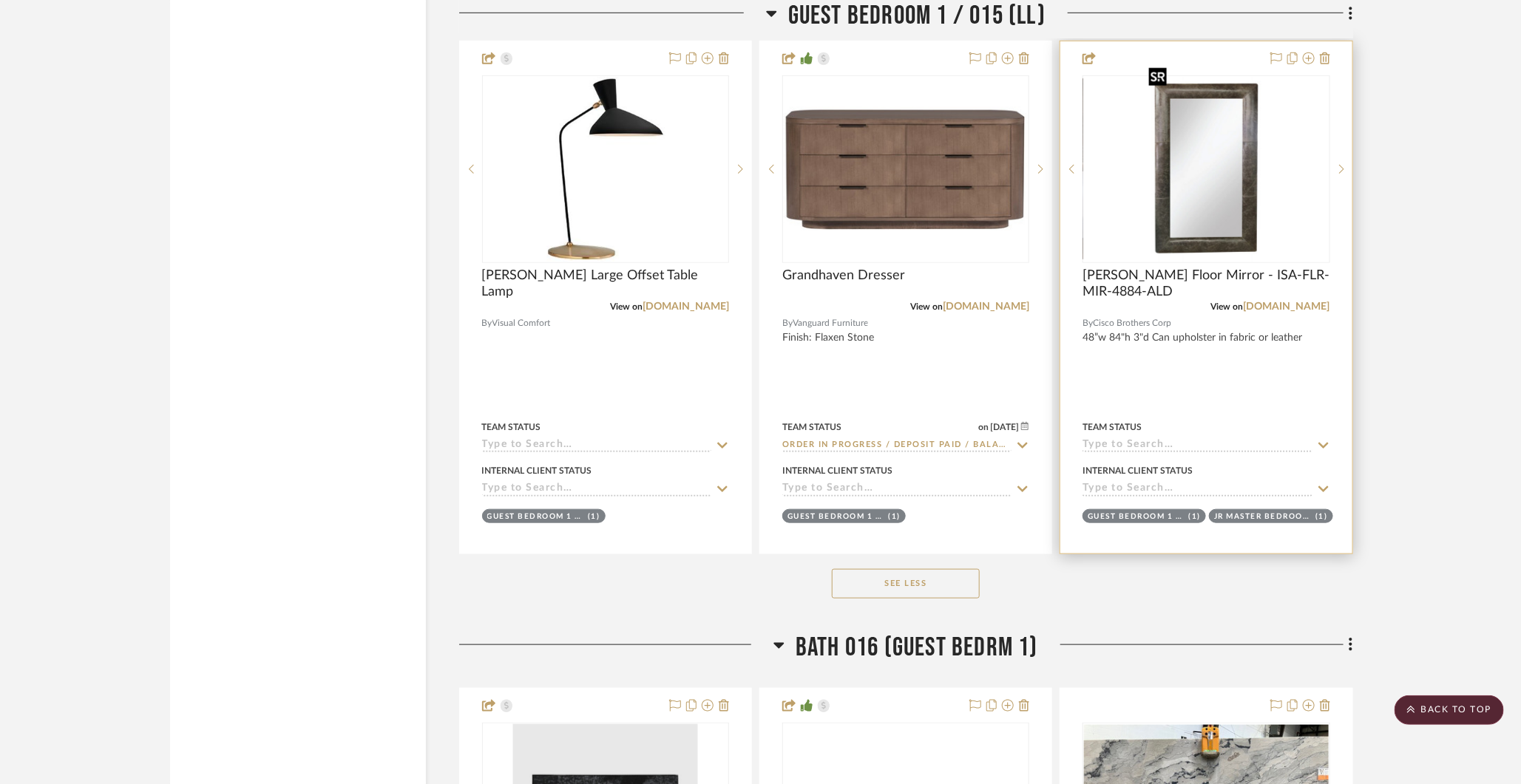
click at [1180, 204] on img "0" at bounding box center [1206, 169] width 127 height 185
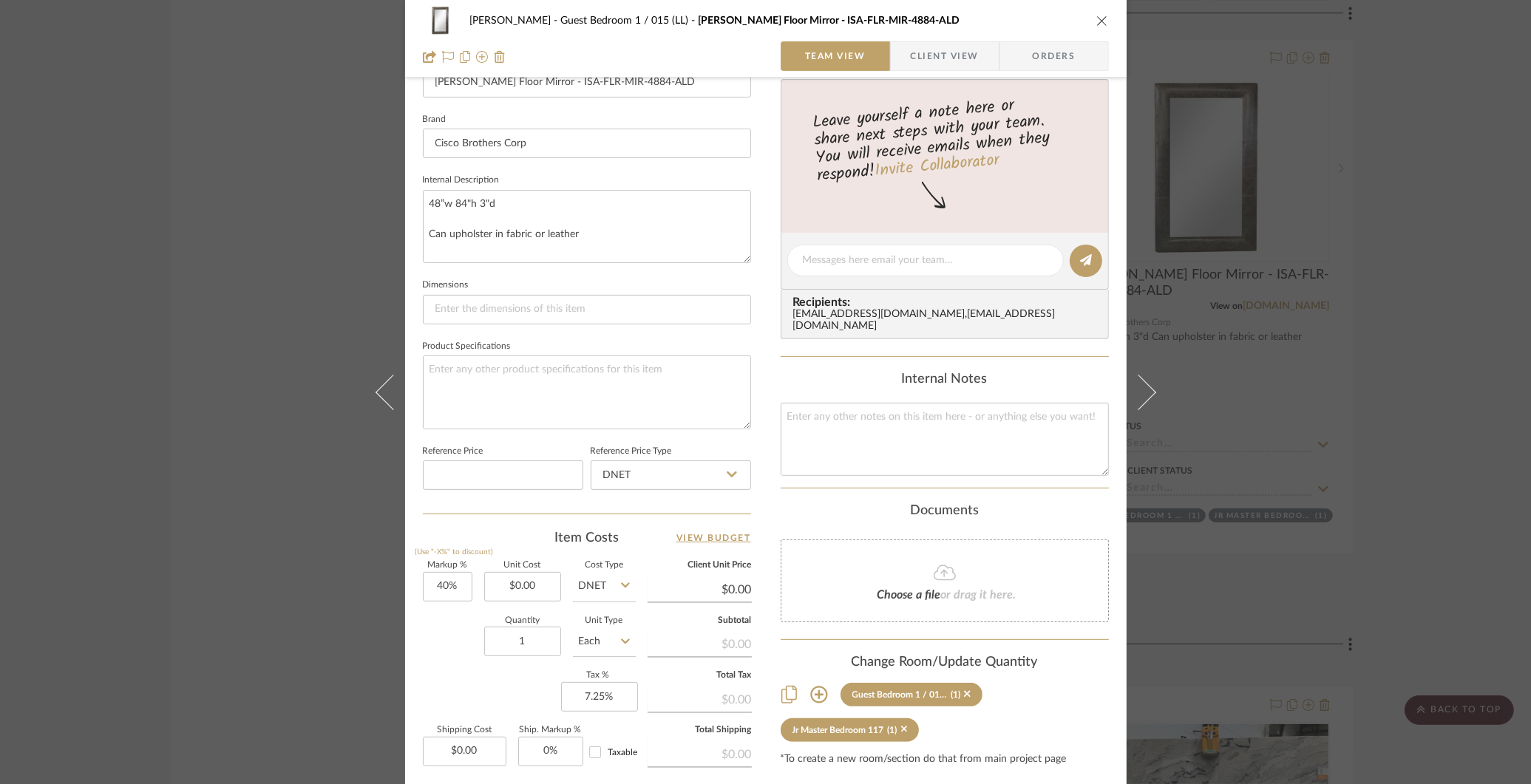
scroll to position [0, 0]
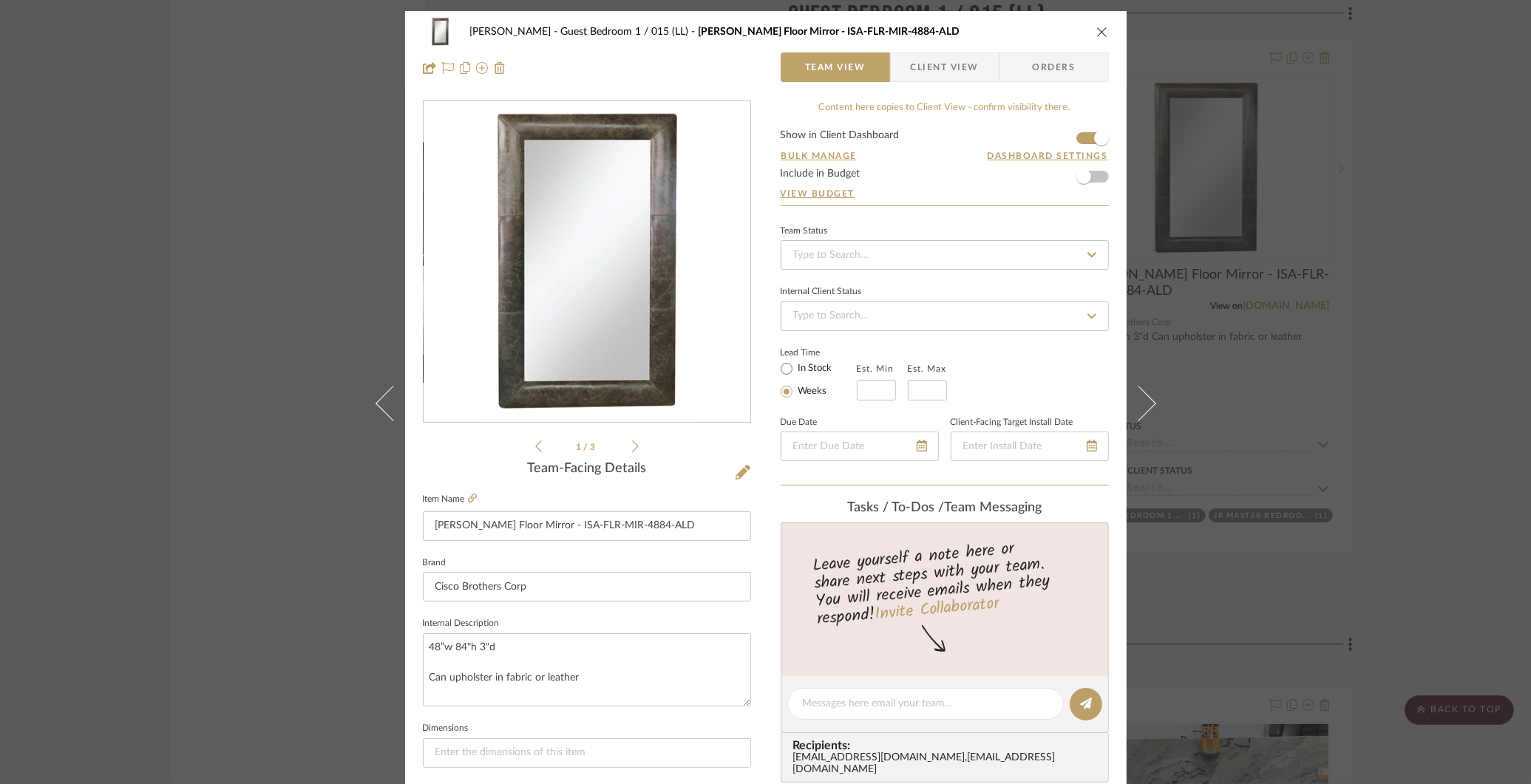
click at [947, 67] on span "Client View" at bounding box center [944, 67] width 68 height 30
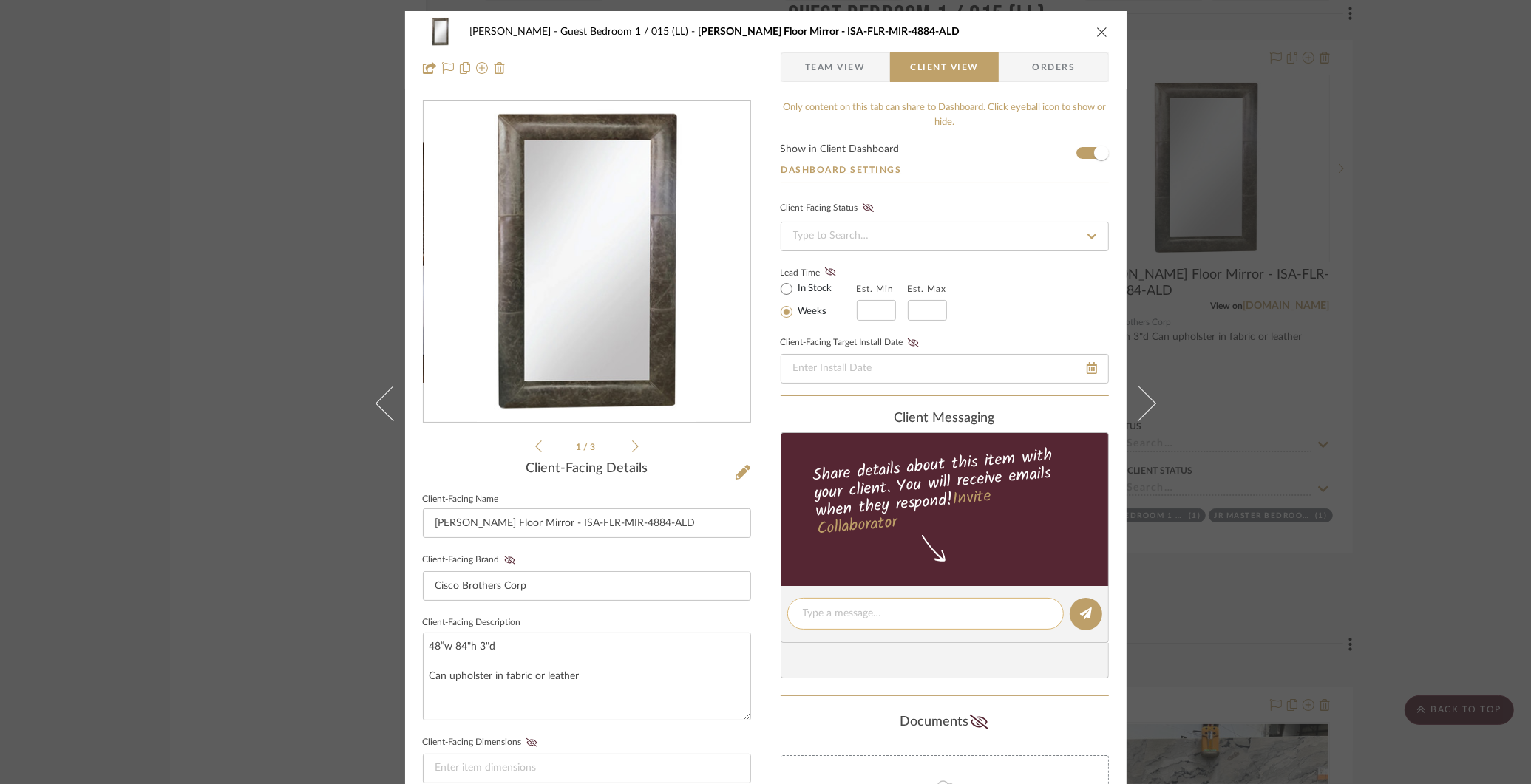
click at [859, 612] on textarea at bounding box center [925, 613] width 246 height 16
type textarea "[PERSON_NAME], this is what I was talking about for LL king room & JR master be…"
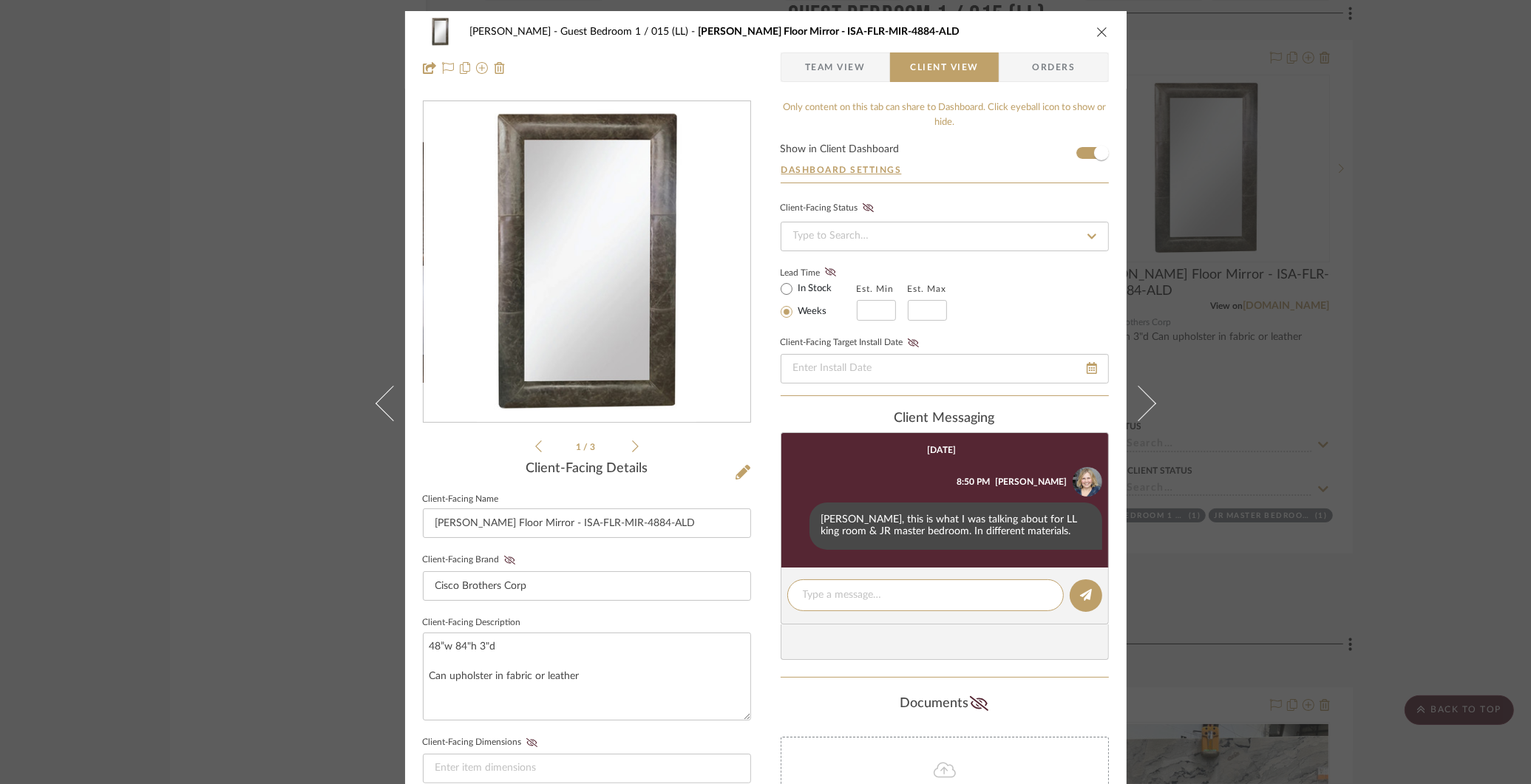
click at [297, 211] on div "[PERSON_NAME] Guest Bedroom 1 / 015 (LL) [PERSON_NAME] Floor Mirror - ISA-FLR-M…" at bounding box center [766, 392] width 1531 height 784
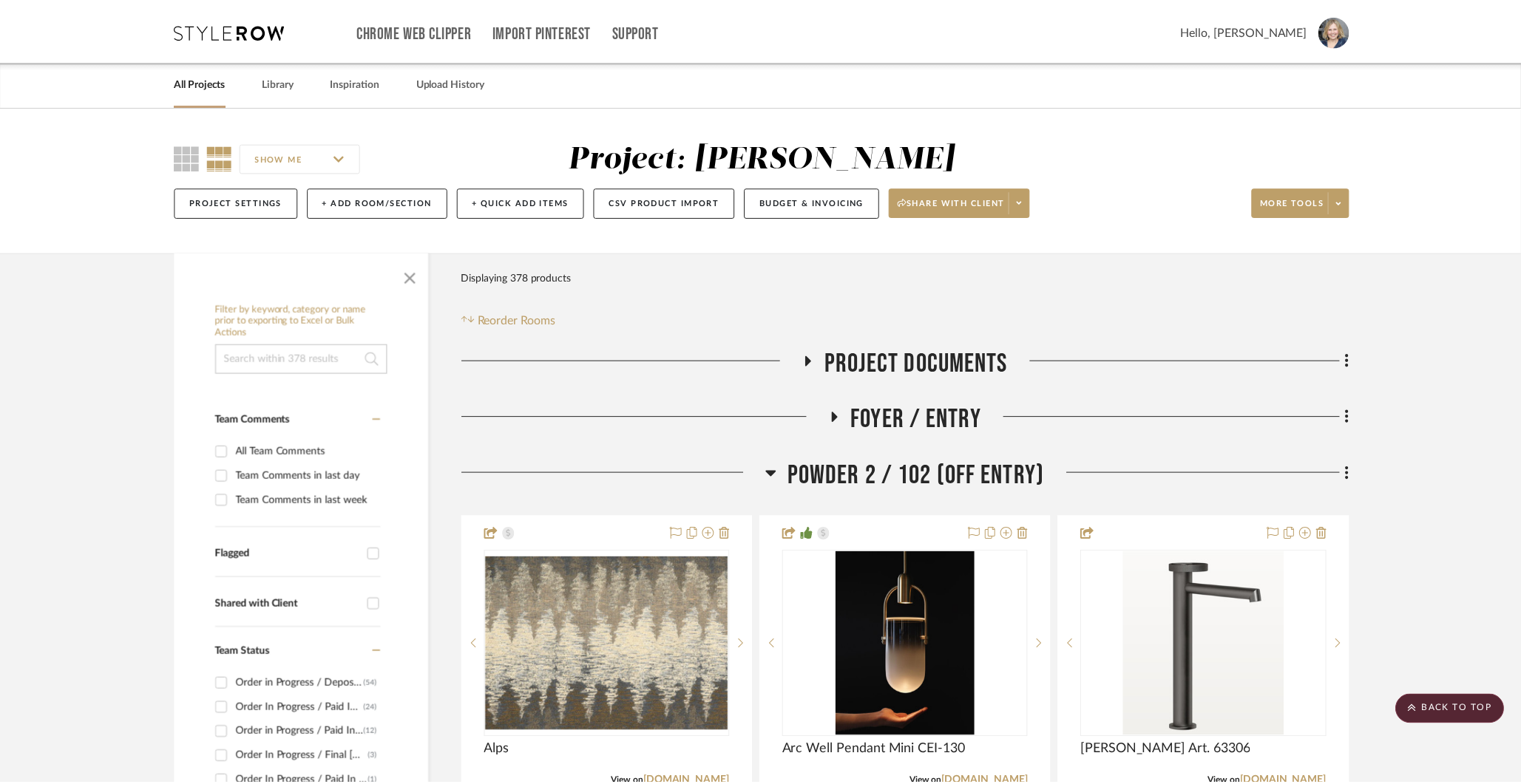
scroll to position [21831, 0]
